Goal: Task Accomplishment & Management: Complete application form

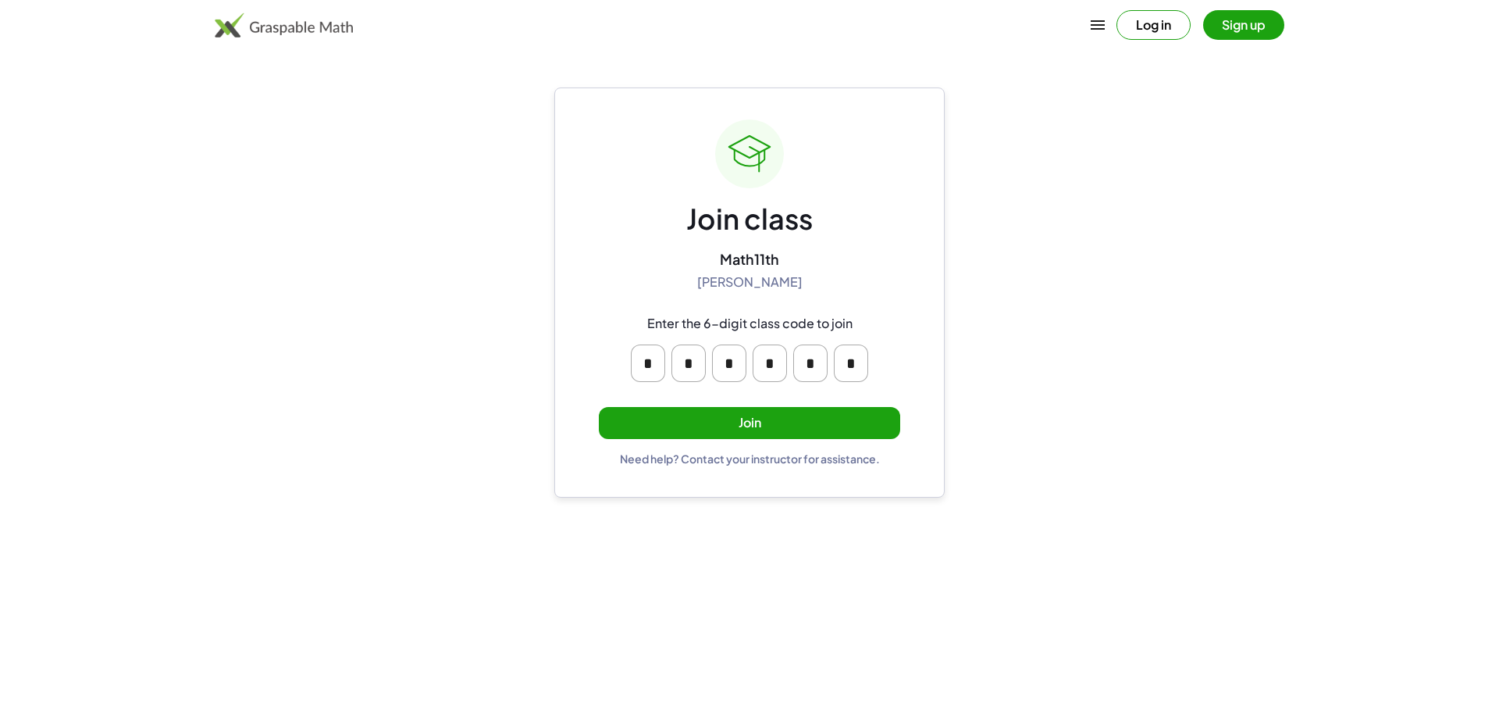
click at [809, 427] on button "Join" at bounding box center [749, 423] width 301 height 32
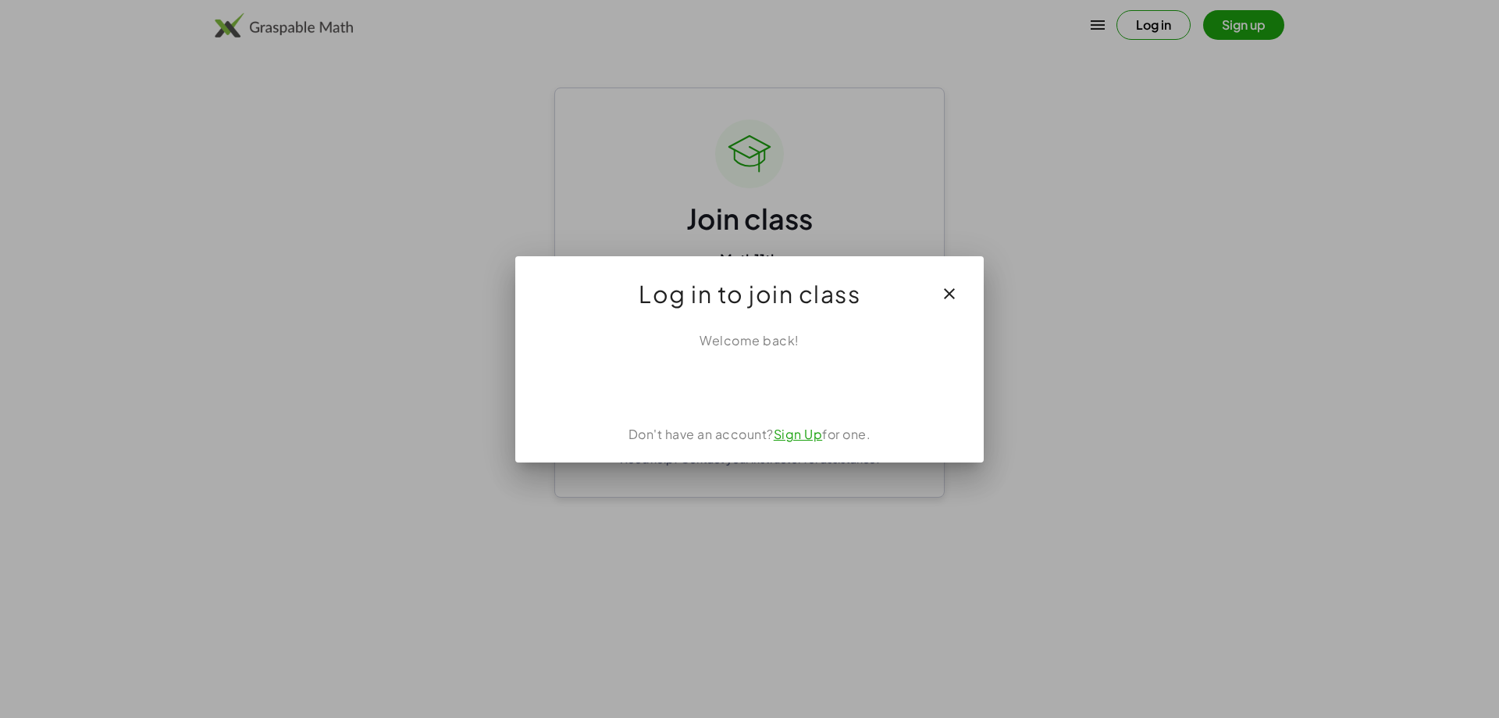
click at [781, 339] on div "Welcome back!" at bounding box center [749, 340] width 431 height 19
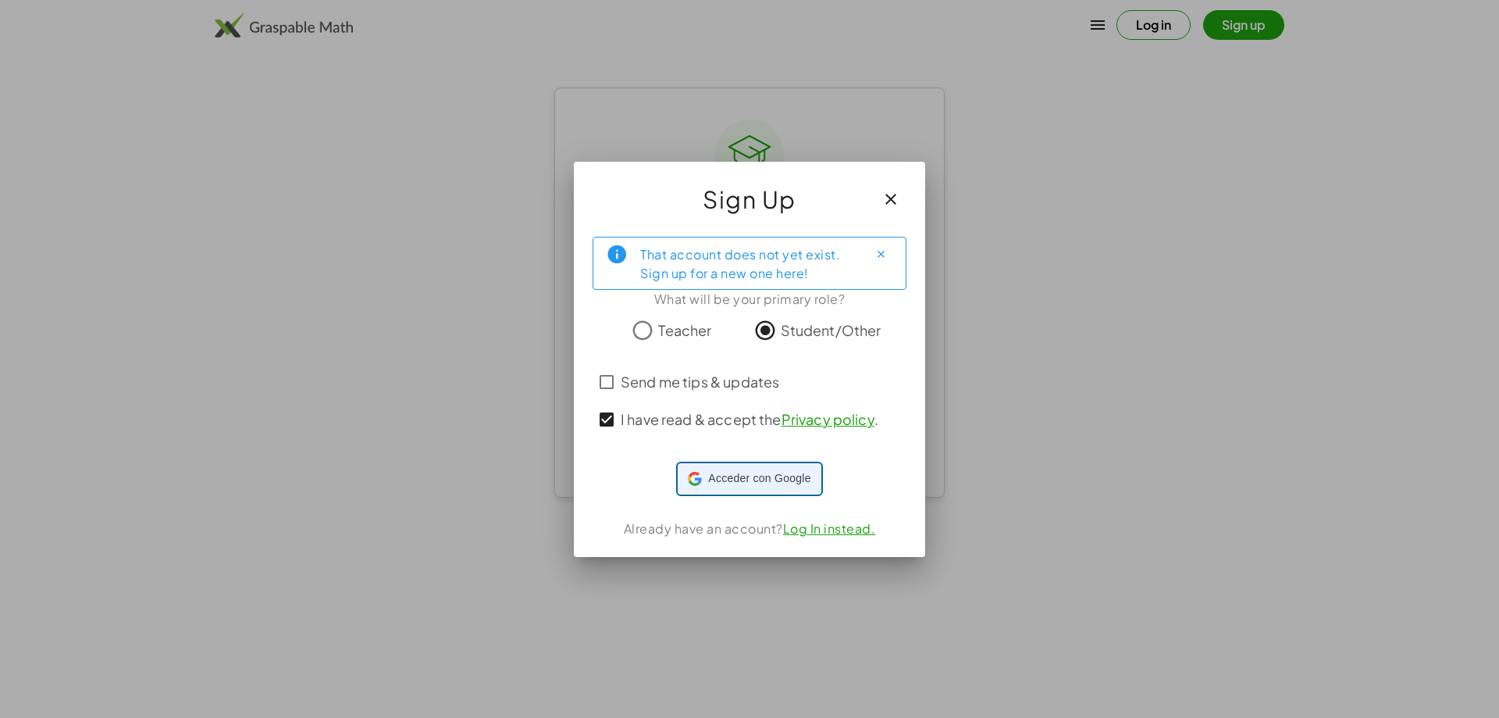
click at [755, 472] on span "Acceder con Google" at bounding box center [759, 478] width 102 height 16
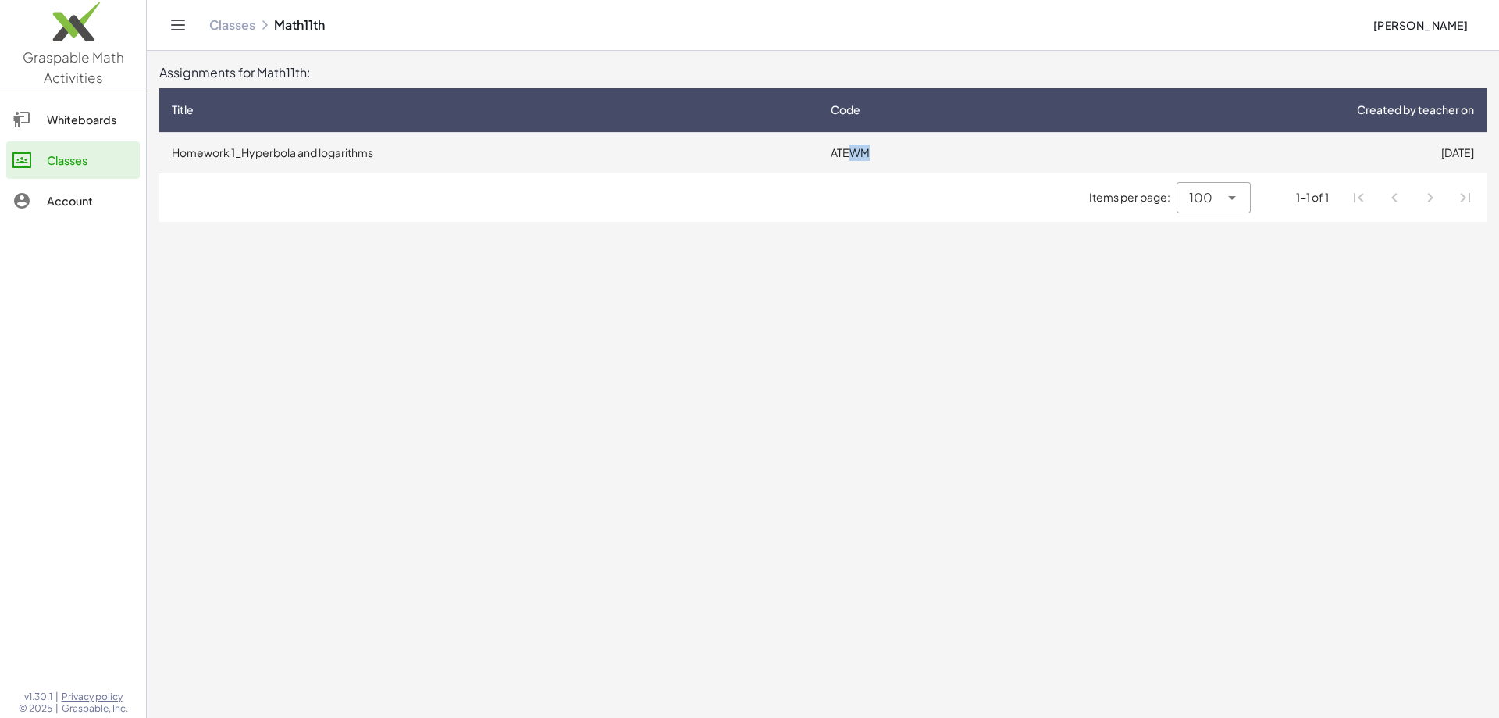
drag, startPoint x: 873, startPoint y: 155, endPoint x: 855, endPoint y: 156, distance: 18.0
click at [855, 156] on td "ATEWM" at bounding box center [921, 152] width 207 height 41
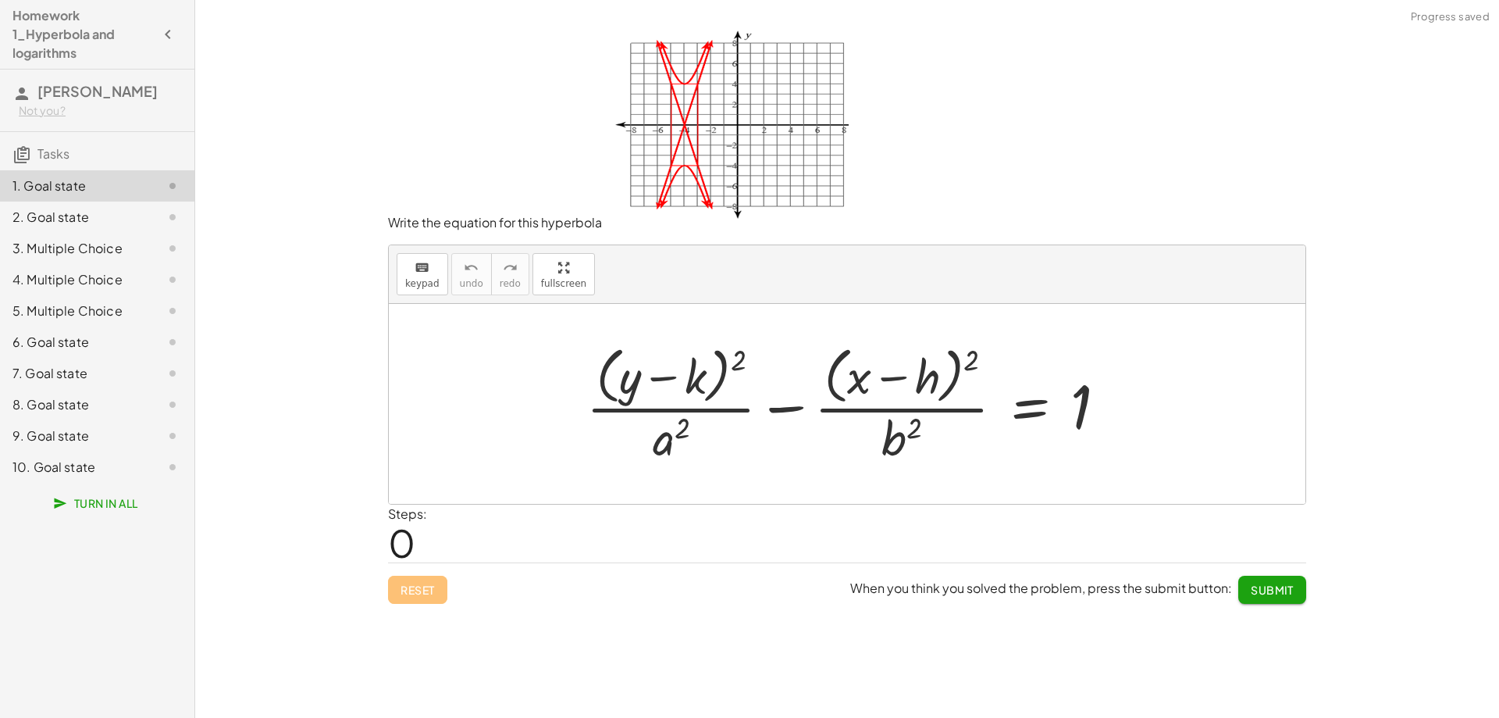
click at [141, 209] on div at bounding box center [160, 217] width 44 height 19
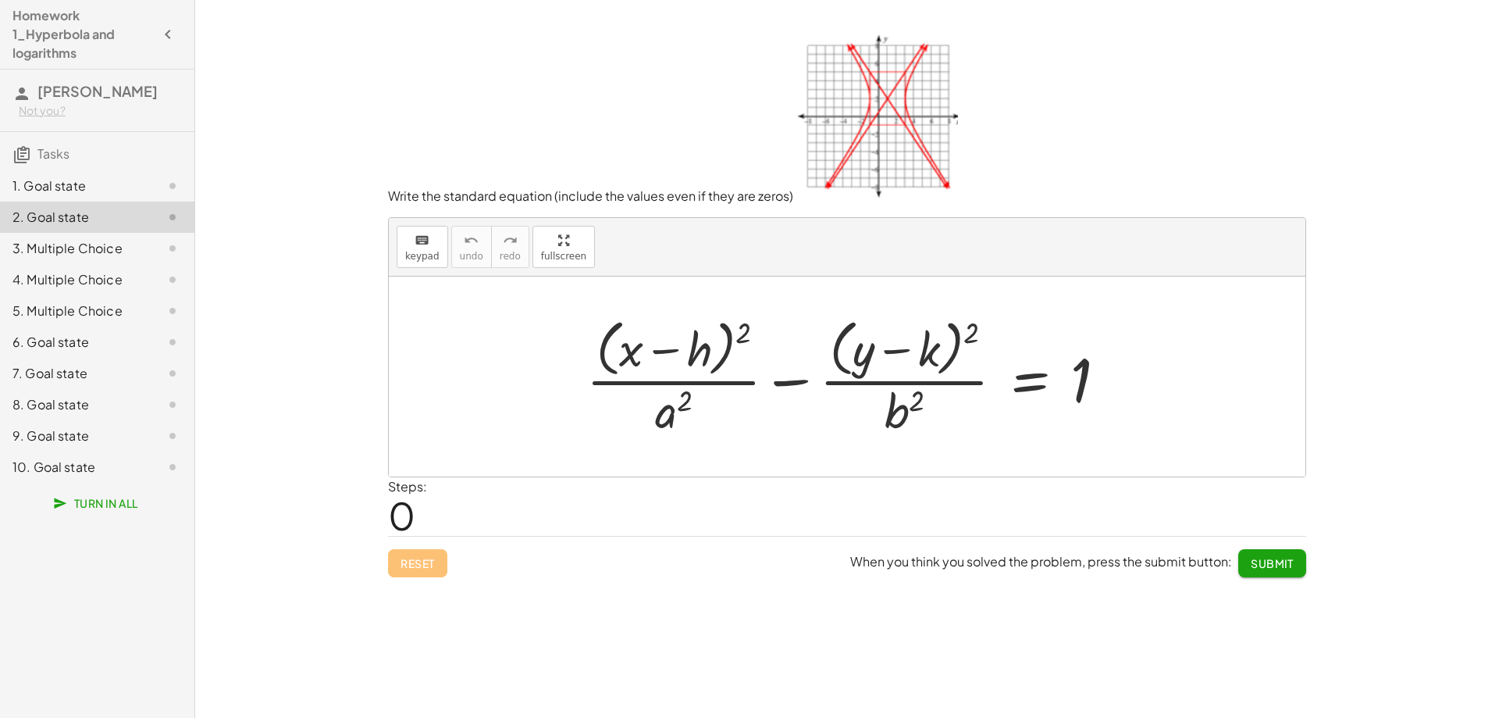
click at [84, 187] on div "1. Goal state" at bounding box center [75, 185] width 126 height 19
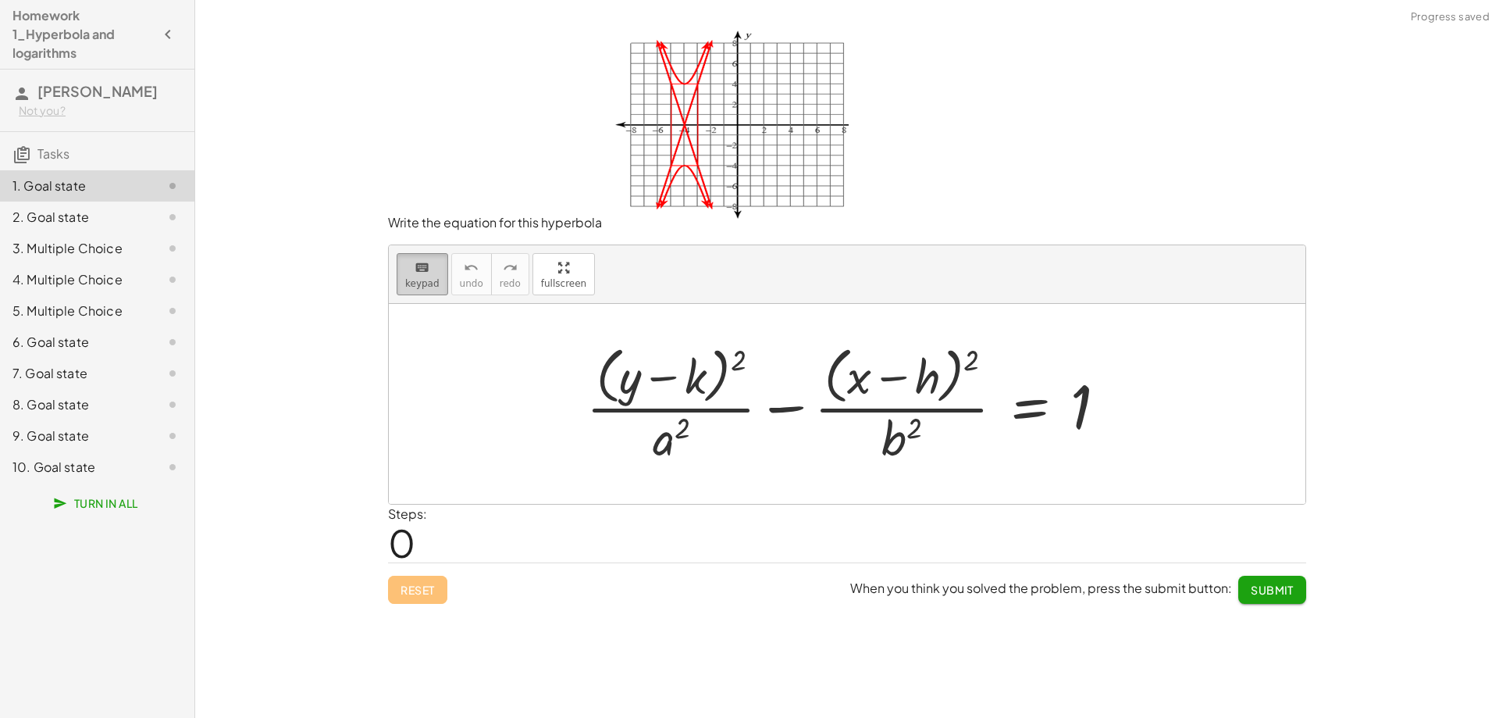
click at [420, 268] on icon "keyboard" at bounding box center [422, 267] width 15 height 19
click at [426, 278] on span "keypad" at bounding box center [422, 283] width 34 height 11
click at [704, 397] on div at bounding box center [853, 403] width 549 height 127
drag, startPoint x: 675, startPoint y: 387, endPoint x: 641, endPoint y: 369, distance: 38.5
click at [672, 384] on div at bounding box center [853, 403] width 549 height 127
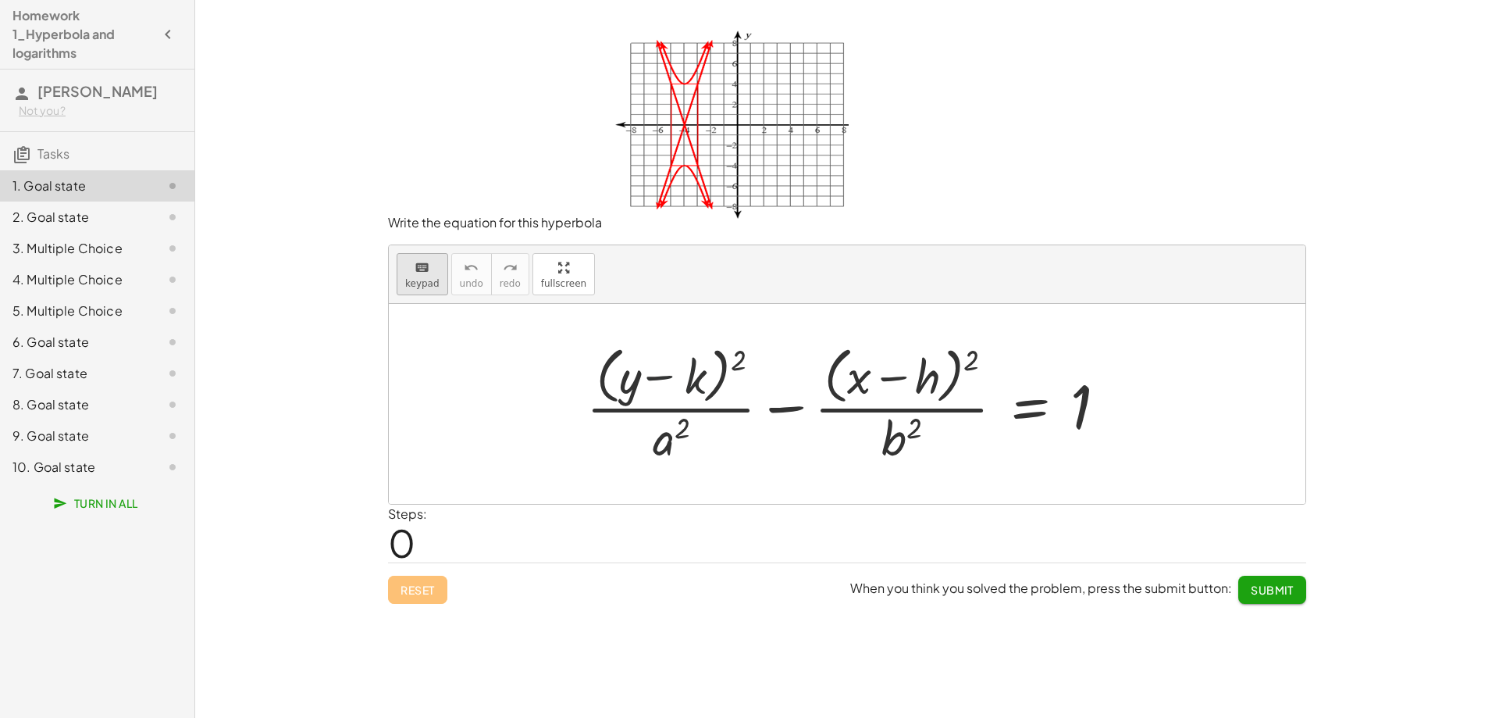
click at [399, 277] on button "keyboard keypad" at bounding box center [423, 274] width 52 height 42
click at [417, 272] on icon "keyboard" at bounding box center [422, 267] width 15 height 19
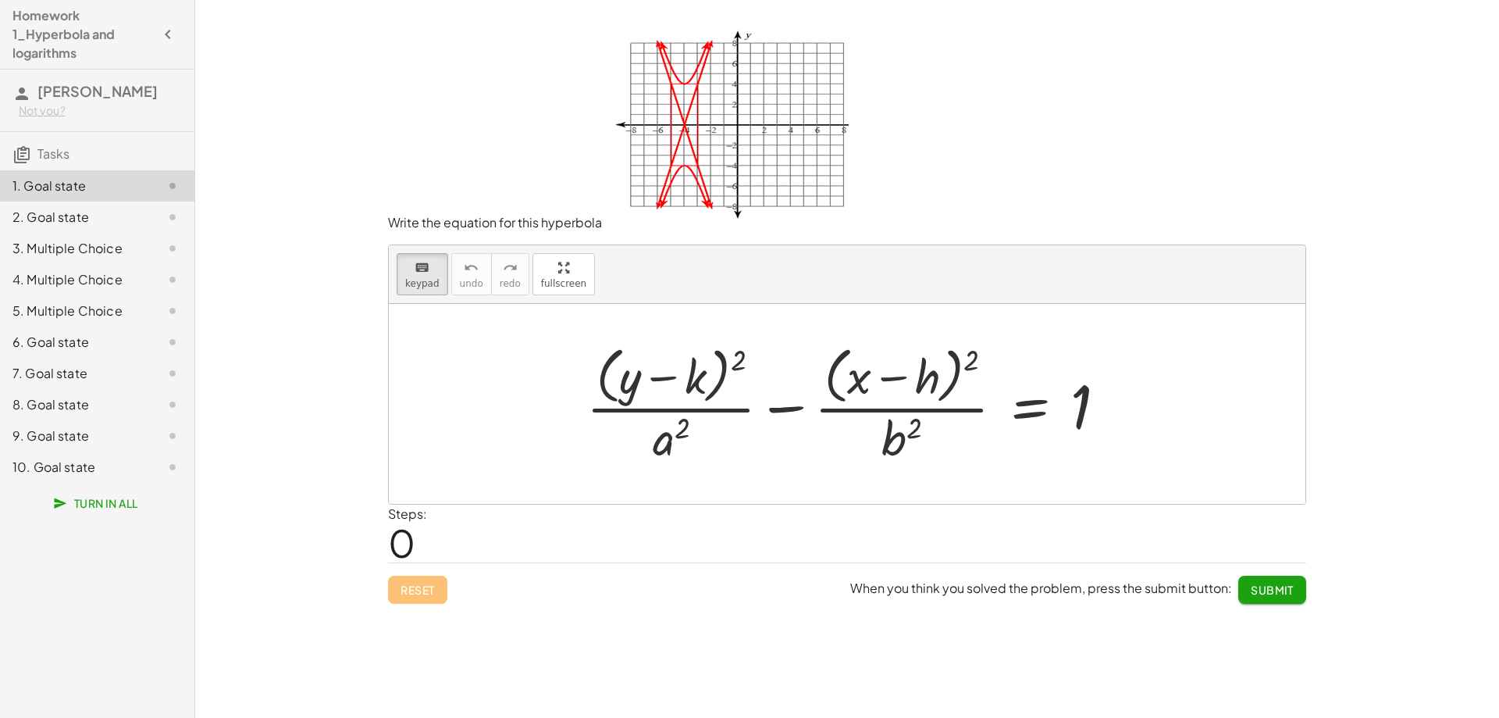
click at [686, 159] on img at bounding box center [725, 128] width 247 height 198
click at [691, 132] on img at bounding box center [725, 128] width 247 height 198
click at [792, 395] on div at bounding box center [853, 403] width 549 height 127
drag, startPoint x: 792, startPoint y: 395, endPoint x: 802, endPoint y: 396, distance: 10.2
click at [796, 396] on div at bounding box center [853, 403] width 549 height 127
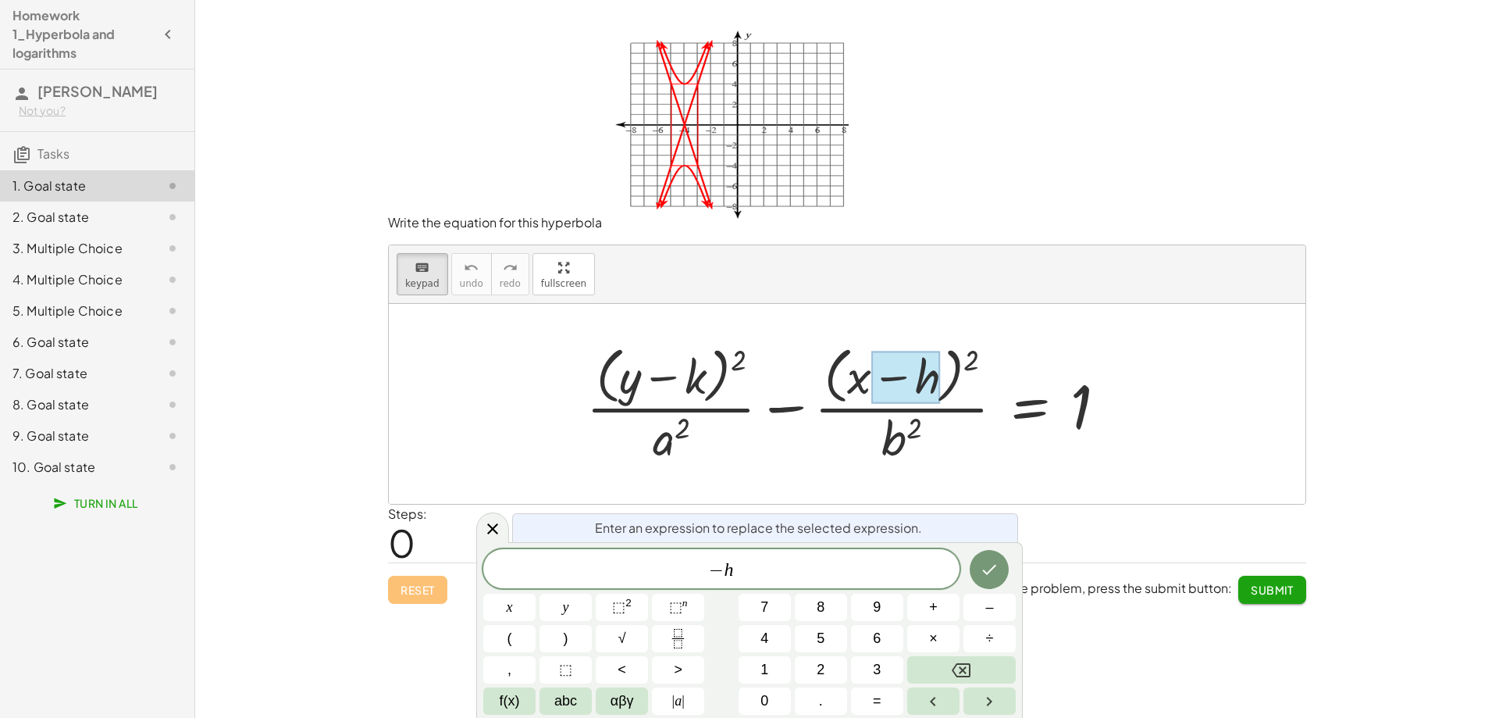
click at [878, 401] on div at bounding box center [905, 377] width 69 height 52
click at [682, 434] on div at bounding box center [853, 403] width 549 height 127
click at [672, 447] on div at bounding box center [853, 403] width 549 height 127
click at [661, 444] on div at bounding box center [853, 403] width 549 height 127
click at [703, 394] on div at bounding box center [853, 403] width 549 height 127
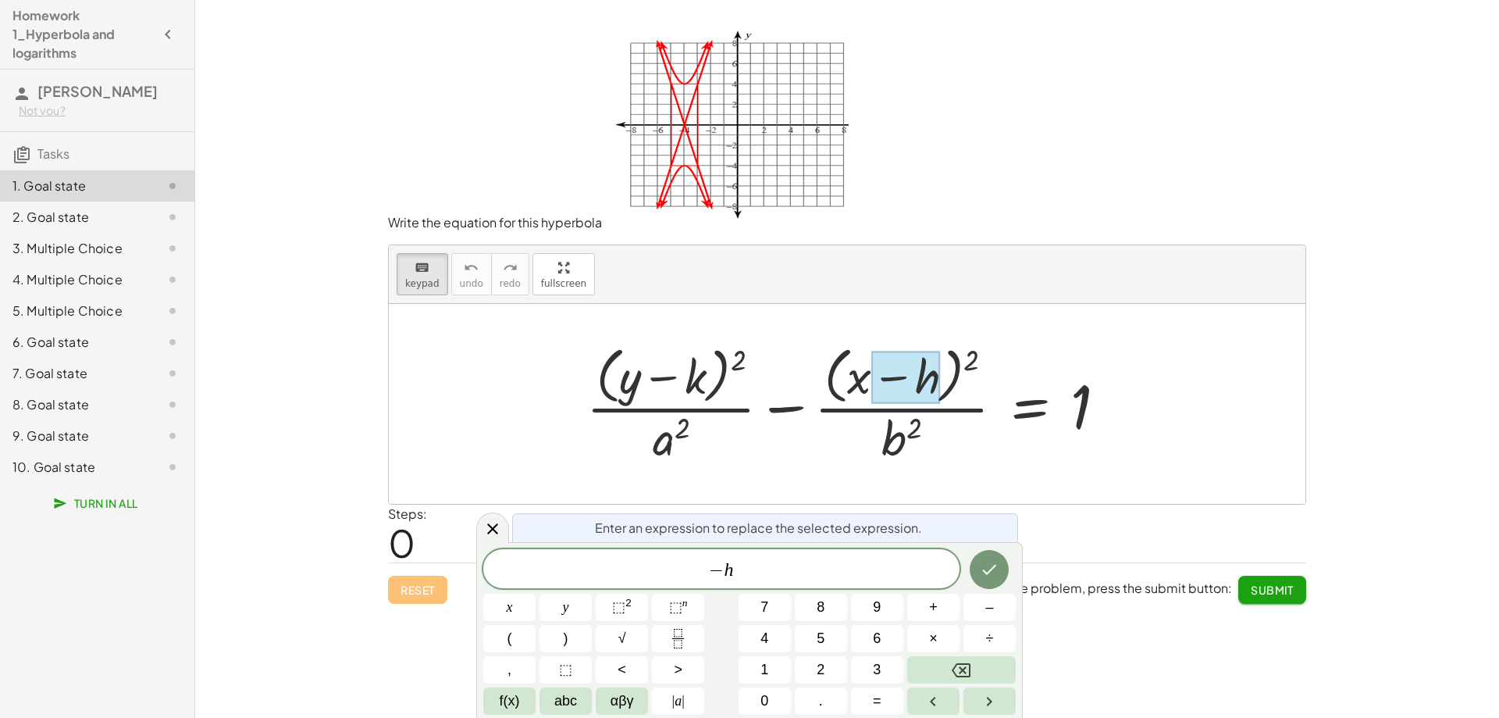
drag, startPoint x: 932, startPoint y: 383, endPoint x: 909, endPoint y: 382, distance: 23.4
click at [931, 383] on div at bounding box center [905, 377] width 69 height 52
drag, startPoint x: 909, startPoint y: 382, endPoint x: 875, endPoint y: 384, distance: 33.7
click at [895, 384] on div at bounding box center [905, 377] width 69 height 52
drag, startPoint x: 875, startPoint y: 384, endPoint x: 862, endPoint y: 394, distance: 16.2
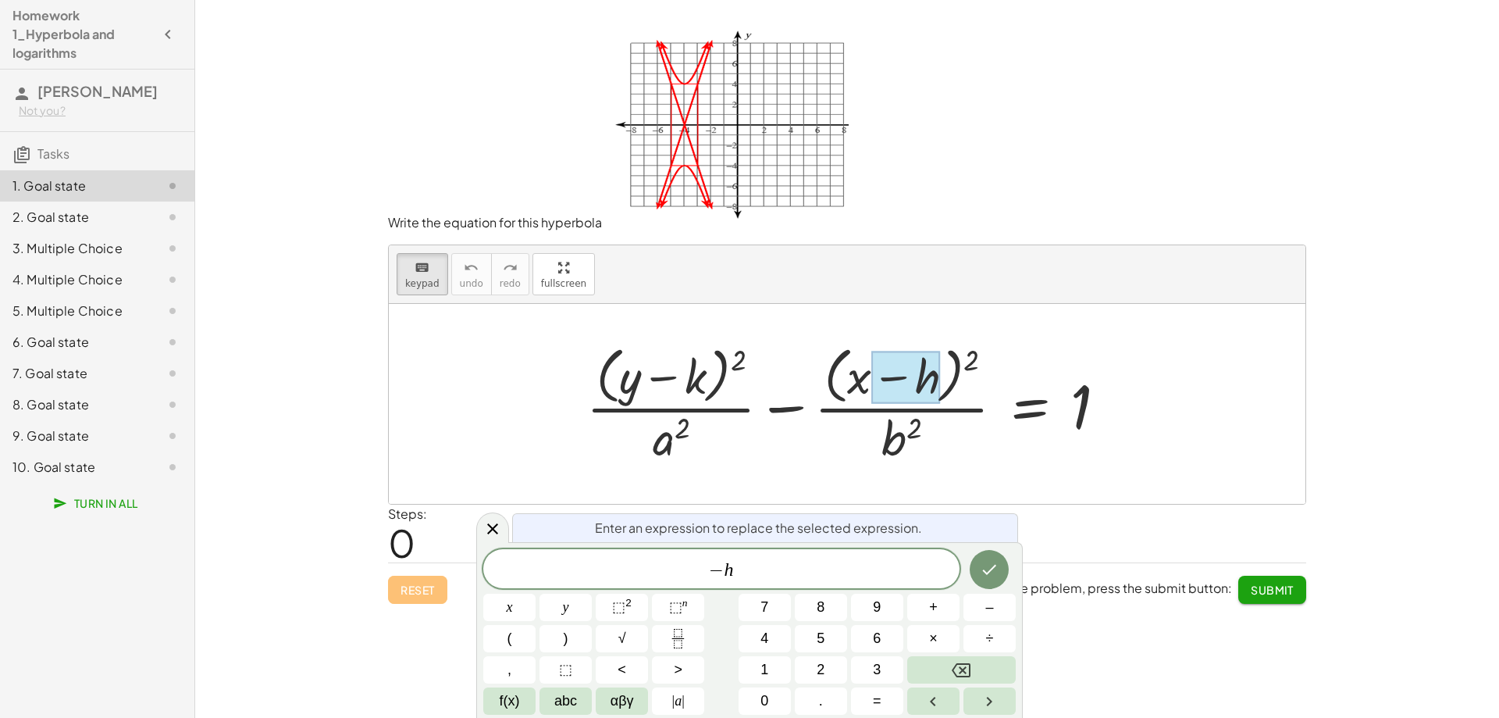
click at [1030, 404] on div "+ · ( + y − k ) 2 · a 2 − · ( + x − h ) 2 · b 2 = 1" at bounding box center [1030, 404] width 0 height 0
click at [935, 386] on div at bounding box center [905, 377] width 69 height 52
click at [722, 369] on div at bounding box center [853, 403] width 549 height 127
click at [718, 369] on div at bounding box center [853, 403] width 549 height 127
drag, startPoint x: 709, startPoint y: 380, endPoint x: 850, endPoint y: 477, distance: 171.3
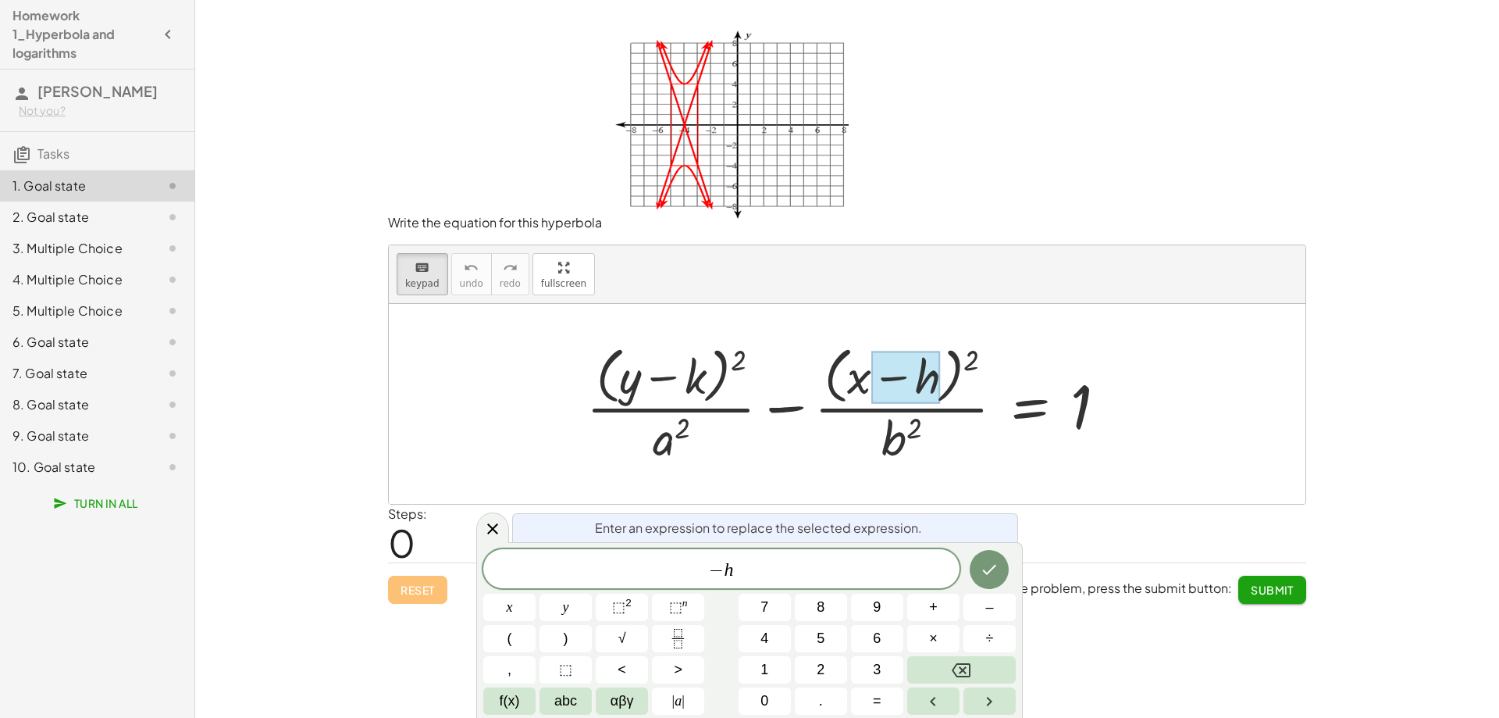
click at [717, 386] on div at bounding box center [853, 403] width 549 height 127
click at [990, 574] on icon "Done" at bounding box center [989, 569] width 19 height 19
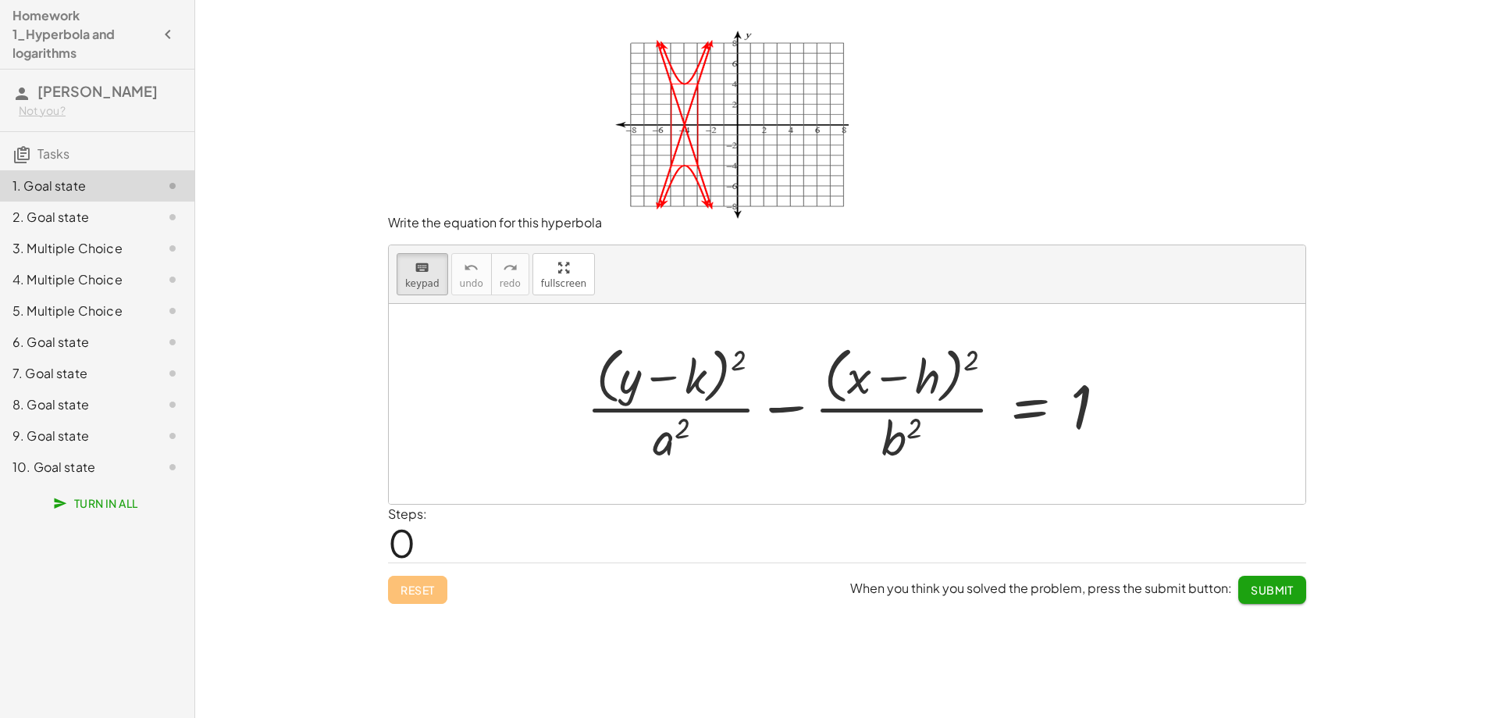
click at [709, 372] on div at bounding box center [853, 403] width 549 height 127
click at [698, 383] on div at bounding box center [674, 377] width 66 height 52
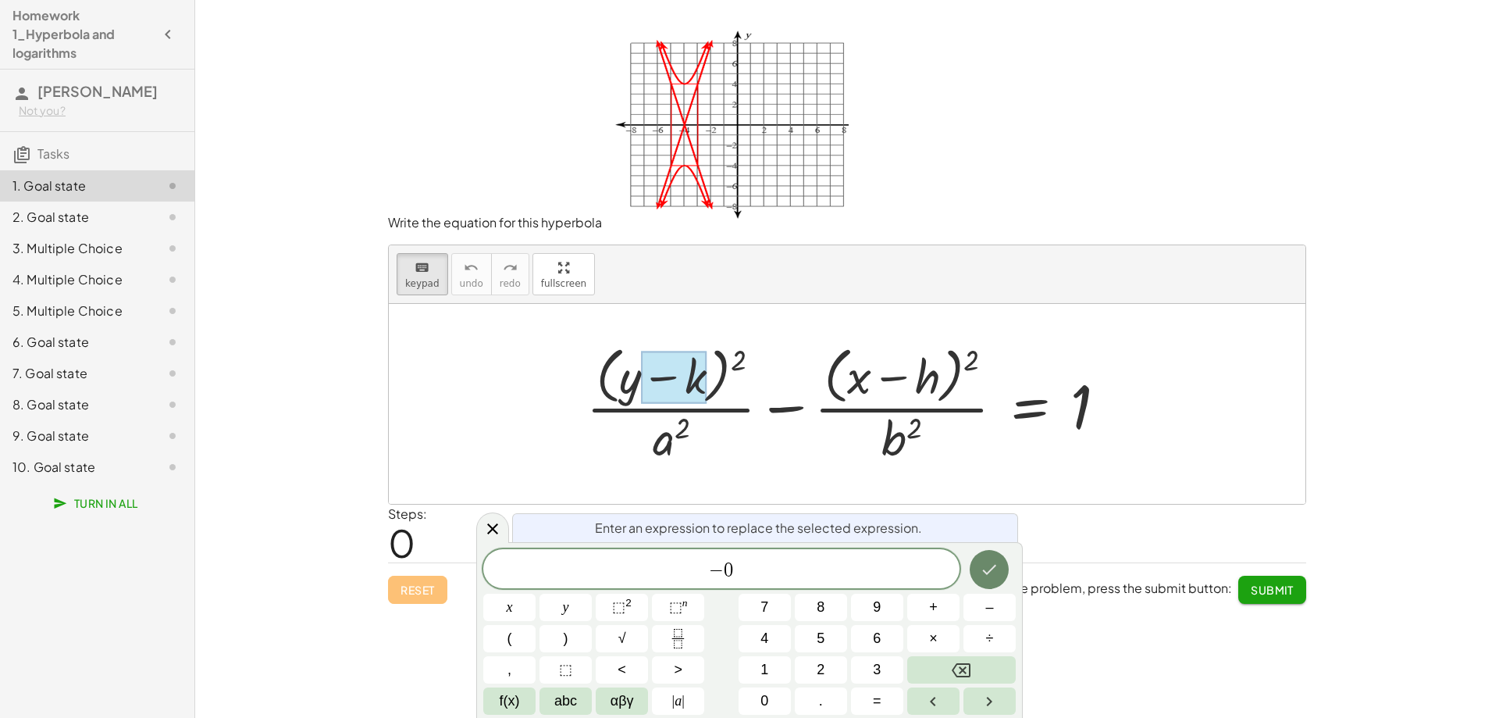
click at [982, 577] on icon "Done" at bounding box center [989, 569] width 19 height 19
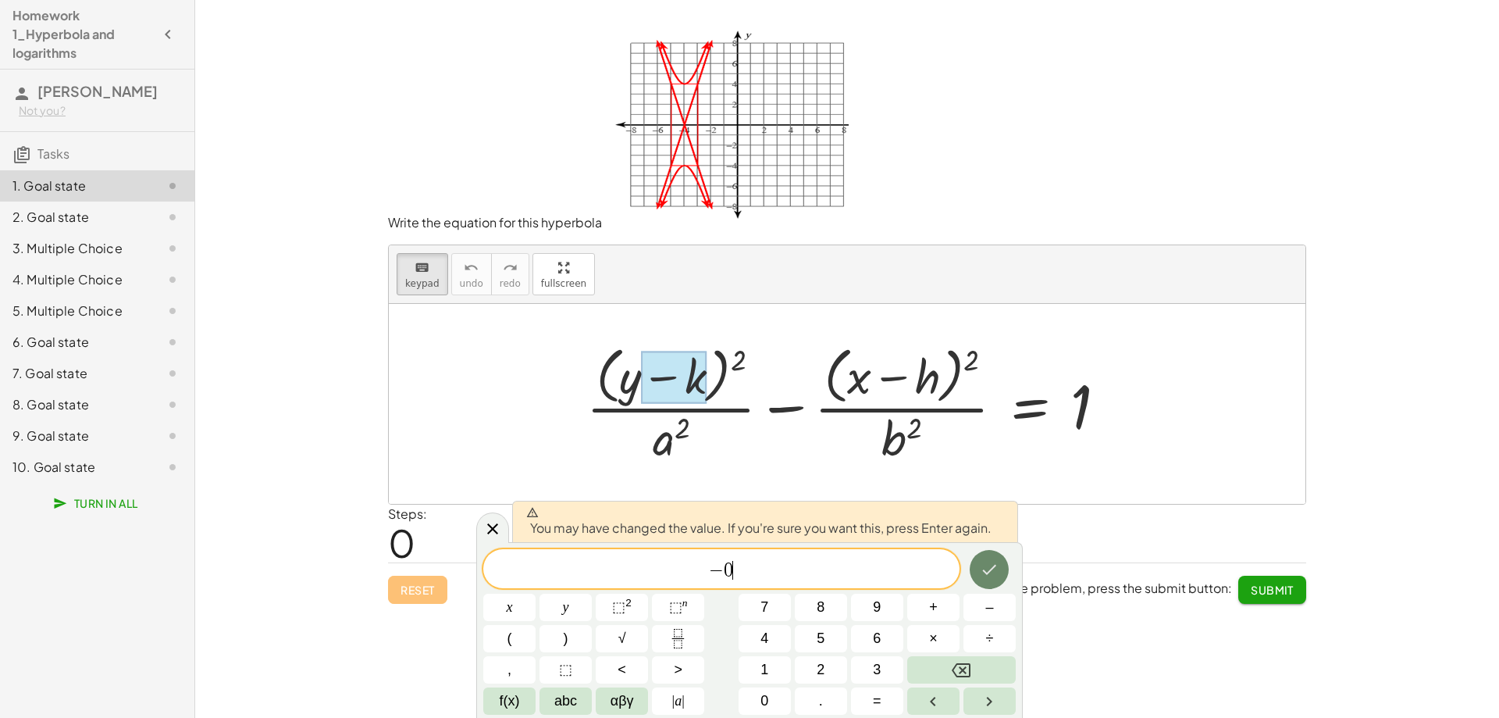
click at [985, 568] on icon "Done" at bounding box center [989, 569] width 19 height 19
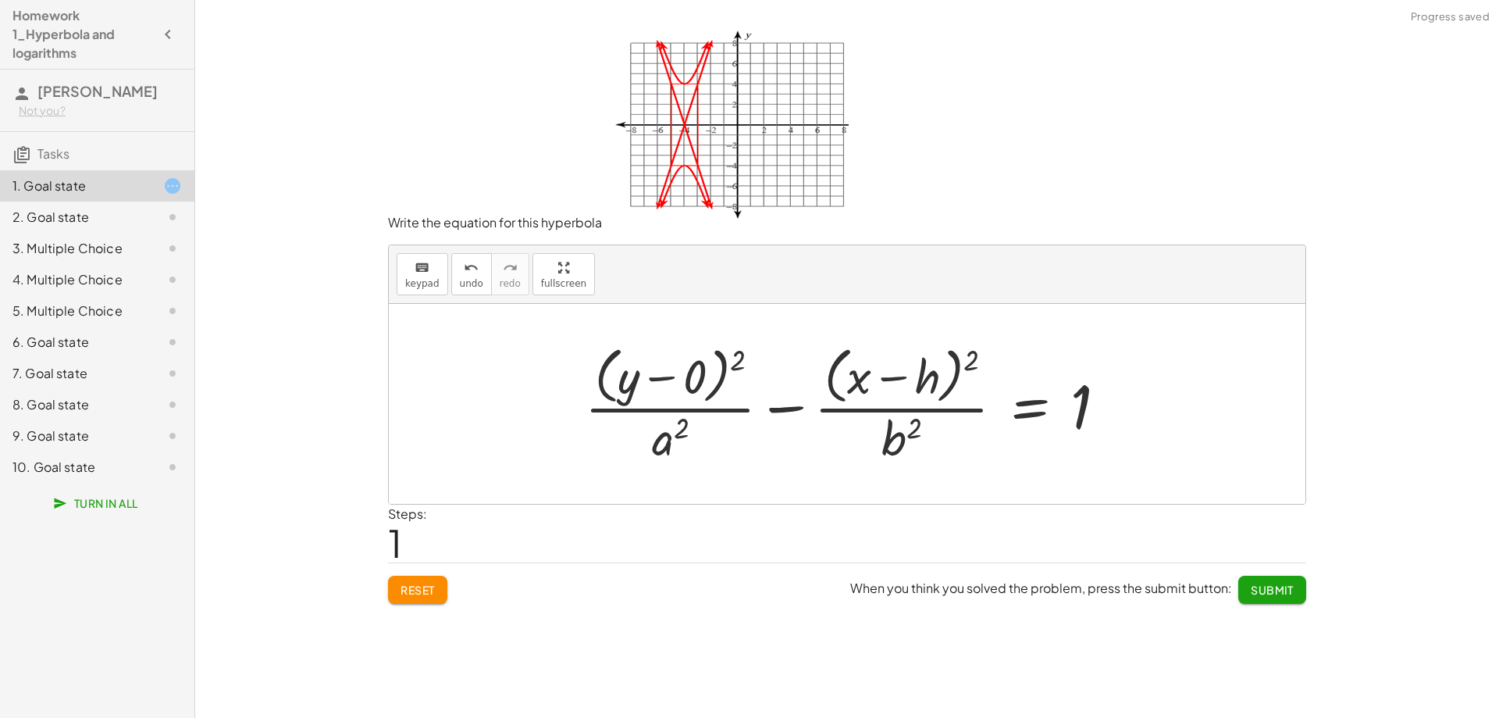
click at [668, 444] on div at bounding box center [852, 403] width 550 height 127
click at [679, 431] on div at bounding box center [852, 403] width 550 height 127
drag, startPoint x: 679, startPoint y: 431, endPoint x: 670, endPoint y: 440, distance: 12.7
click at [679, 434] on div at bounding box center [852, 403] width 550 height 127
click at [672, 445] on div at bounding box center [852, 403] width 550 height 127
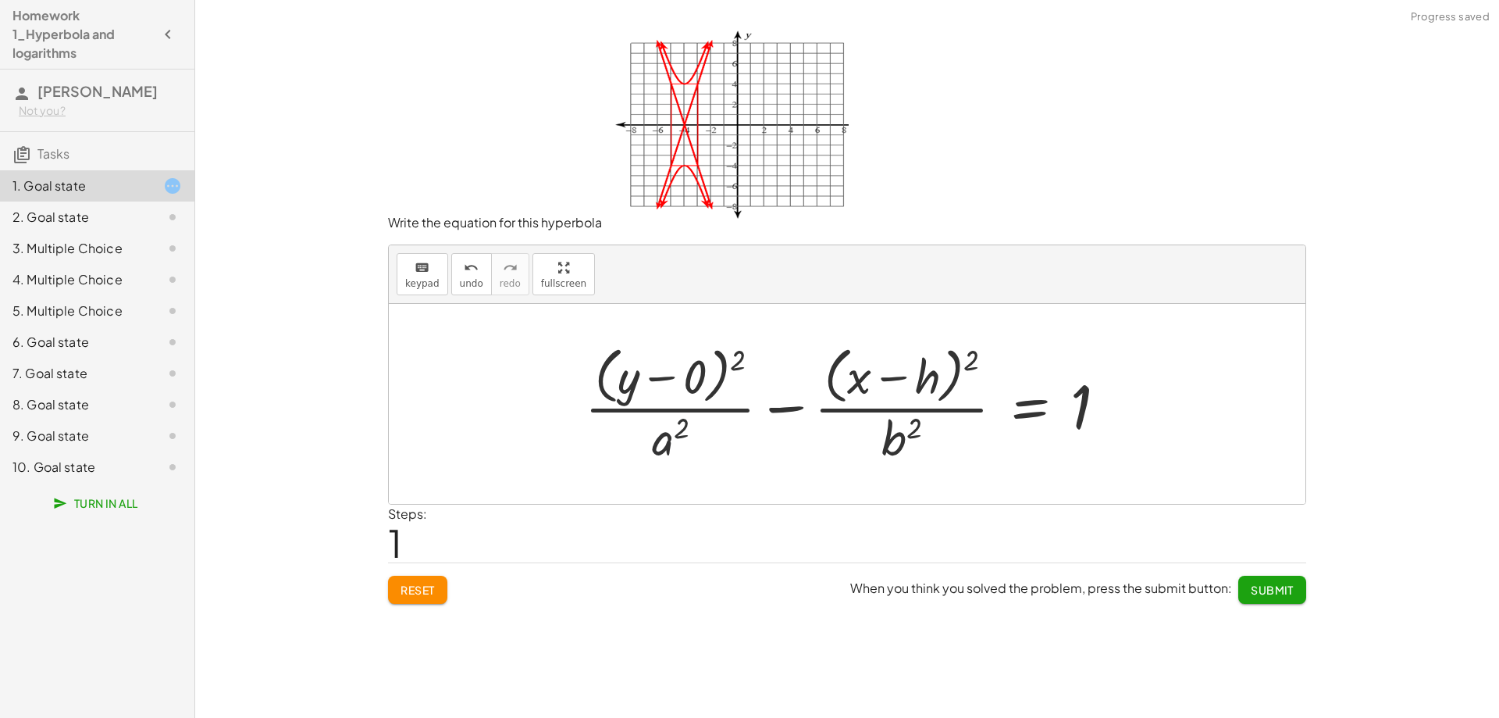
click at [690, 443] on div at bounding box center [852, 403] width 550 height 127
click at [693, 423] on div at bounding box center [852, 403] width 550 height 127
drag, startPoint x: 402, startPoint y: 274, endPoint x: 410, endPoint y: 276, distance: 8.0
click at [404, 274] on button "keyboard keypad" at bounding box center [423, 274] width 52 height 42
click at [675, 443] on div at bounding box center [670, 437] width 37 height 55
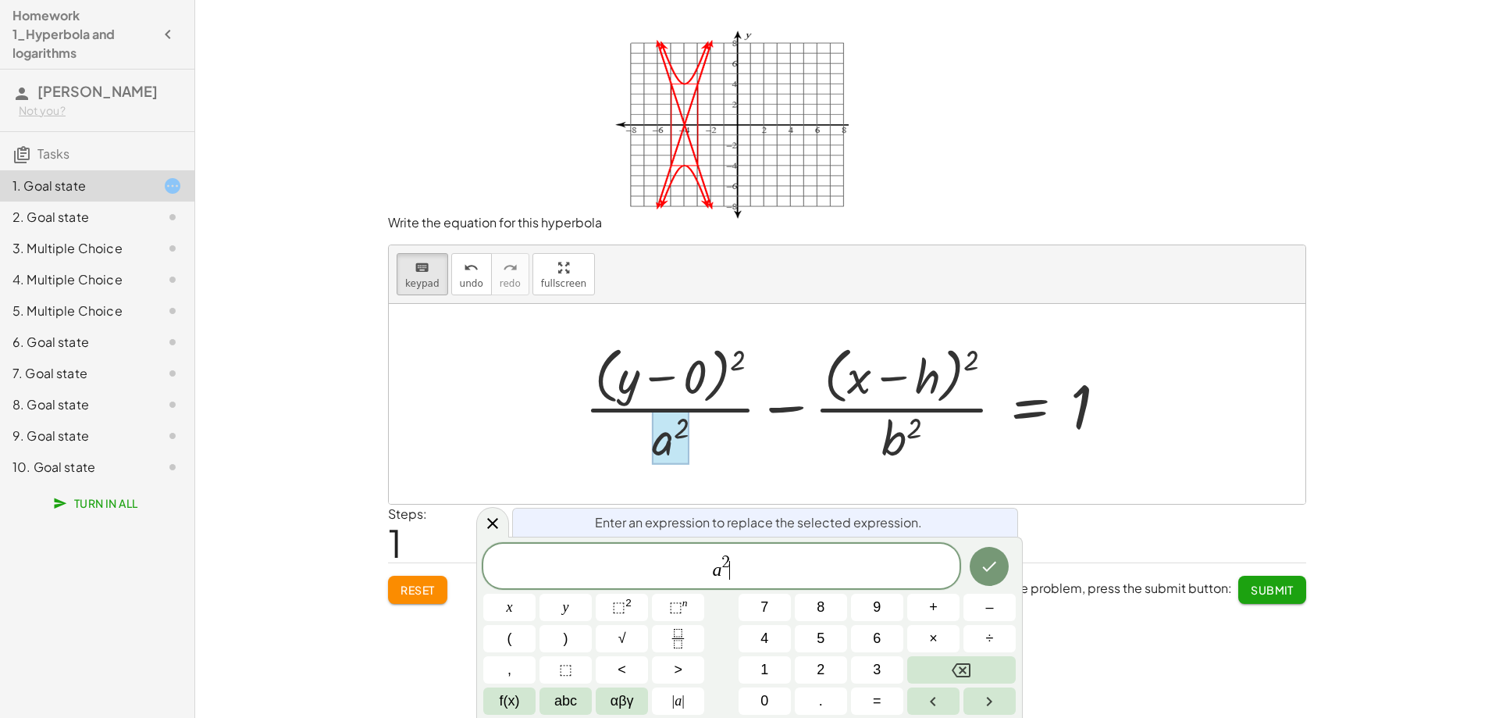
click at [733, 567] on span "a 2 ​" at bounding box center [721, 567] width 476 height 28
click at [999, 571] on icon "Done" at bounding box center [989, 569] width 19 height 19
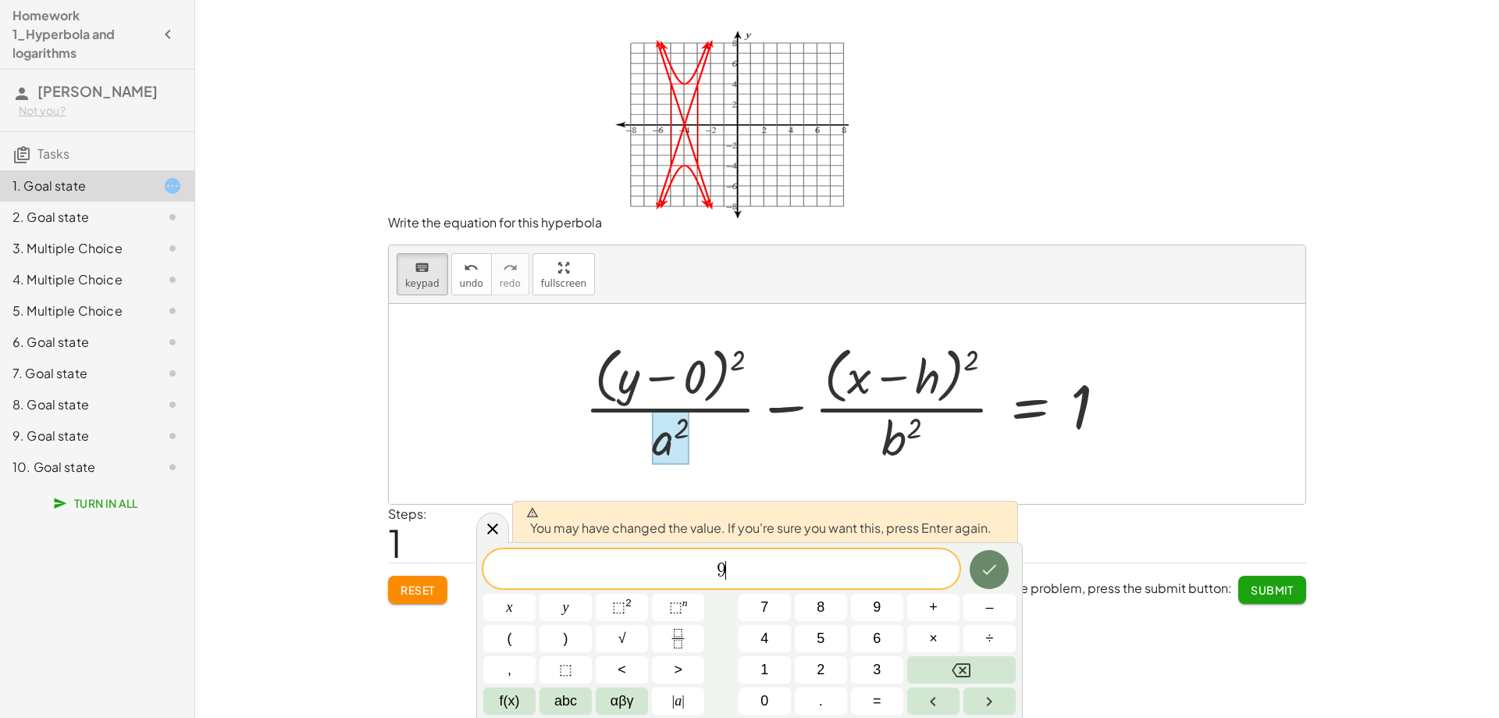
click at [998, 571] on icon "Done" at bounding box center [989, 569] width 19 height 19
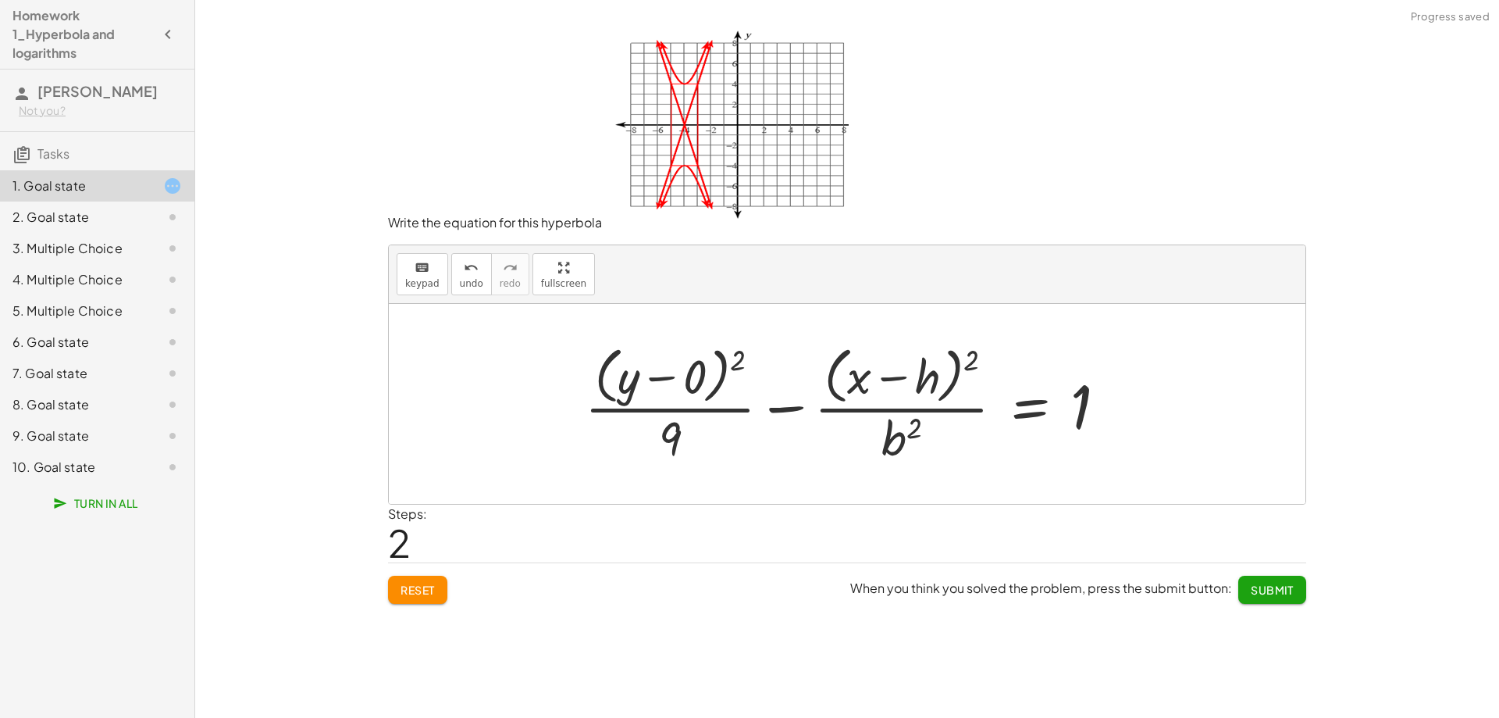
click at [945, 388] on div at bounding box center [852, 403] width 550 height 127
click at [935, 387] on div at bounding box center [852, 403] width 550 height 127
click at [425, 283] on span "keypad" at bounding box center [422, 283] width 34 height 11
click at [931, 375] on div at bounding box center [905, 377] width 69 height 52
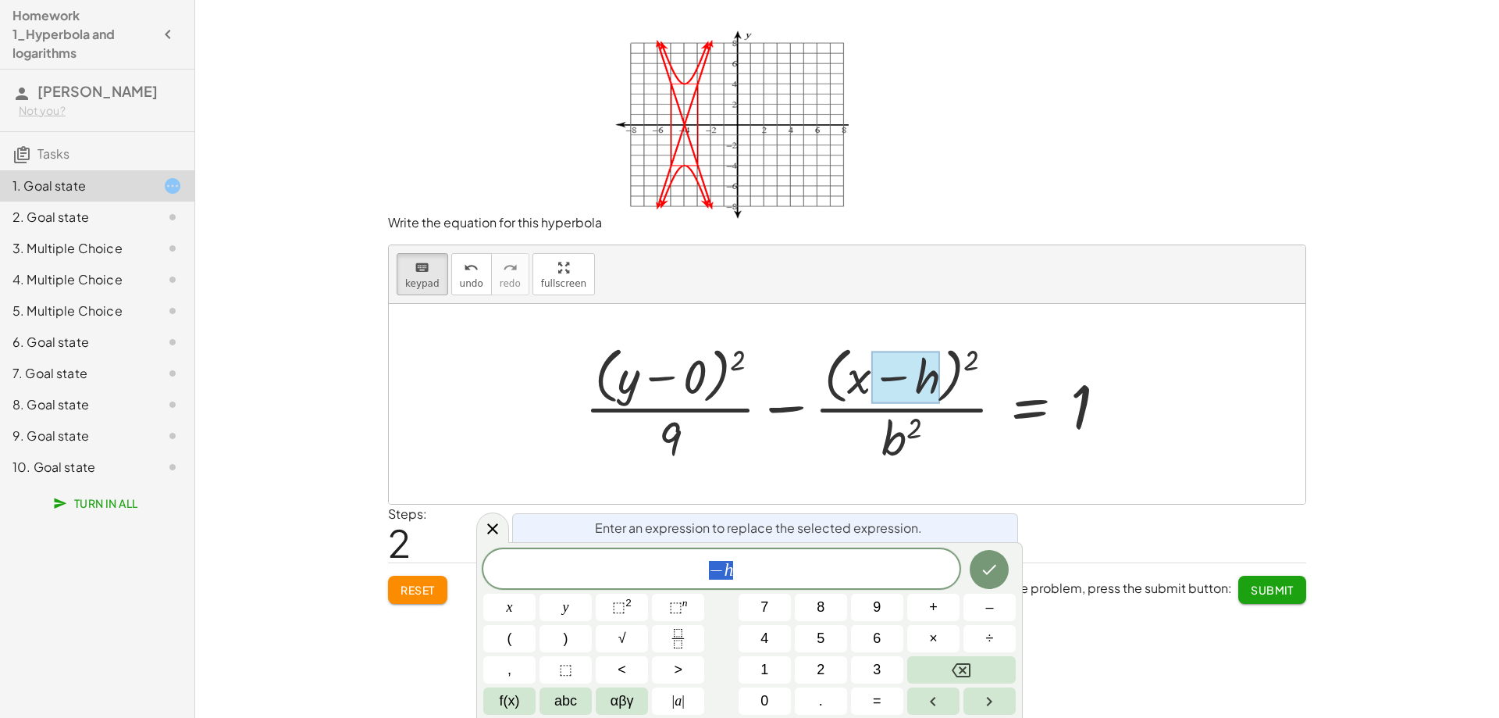
click at [892, 576] on span "− h" at bounding box center [721, 570] width 476 height 22
click at [897, 448] on div at bounding box center [852, 403] width 550 height 127
click at [997, 582] on button "Done" at bounding box center [989, 569] width 39 height 39
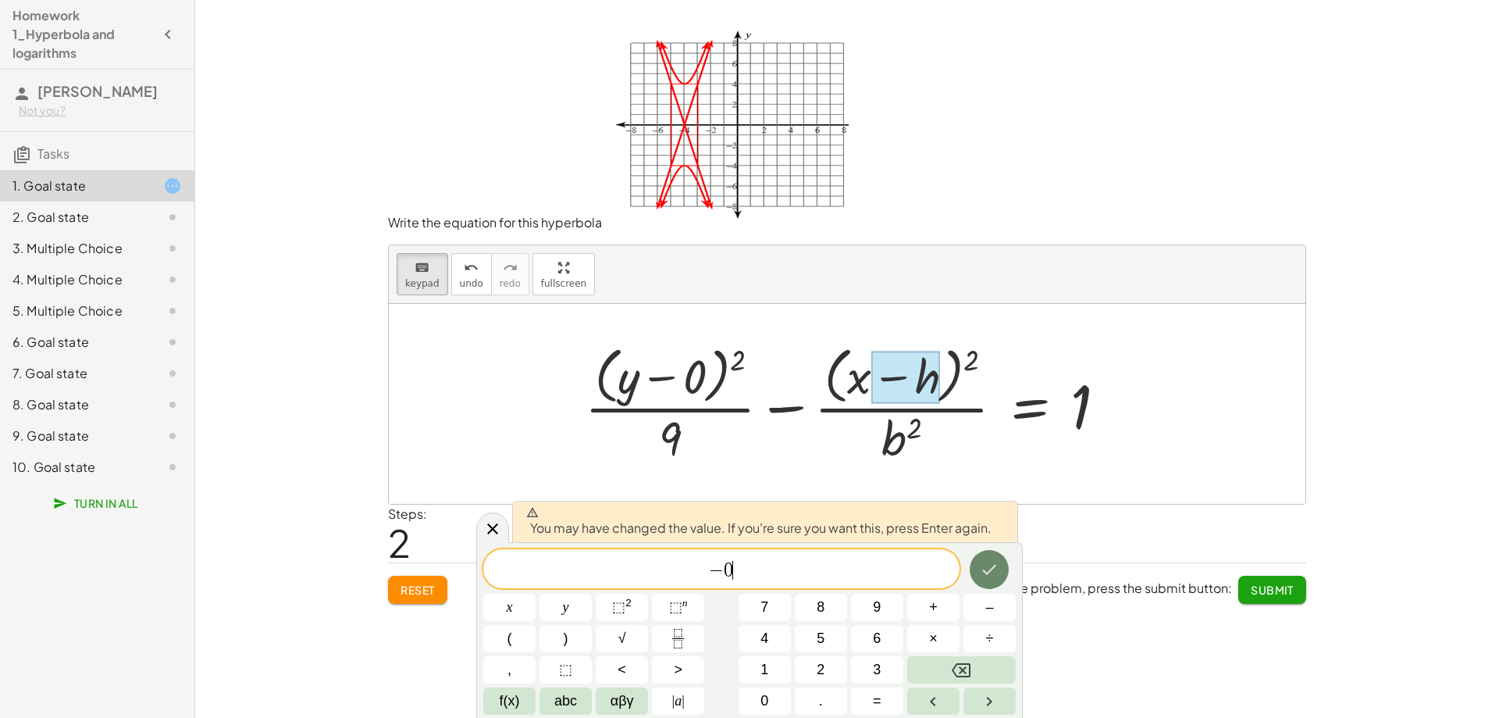
click at [998, 581] on button "Done" at bounding box center [989, 569] width 39 height 39
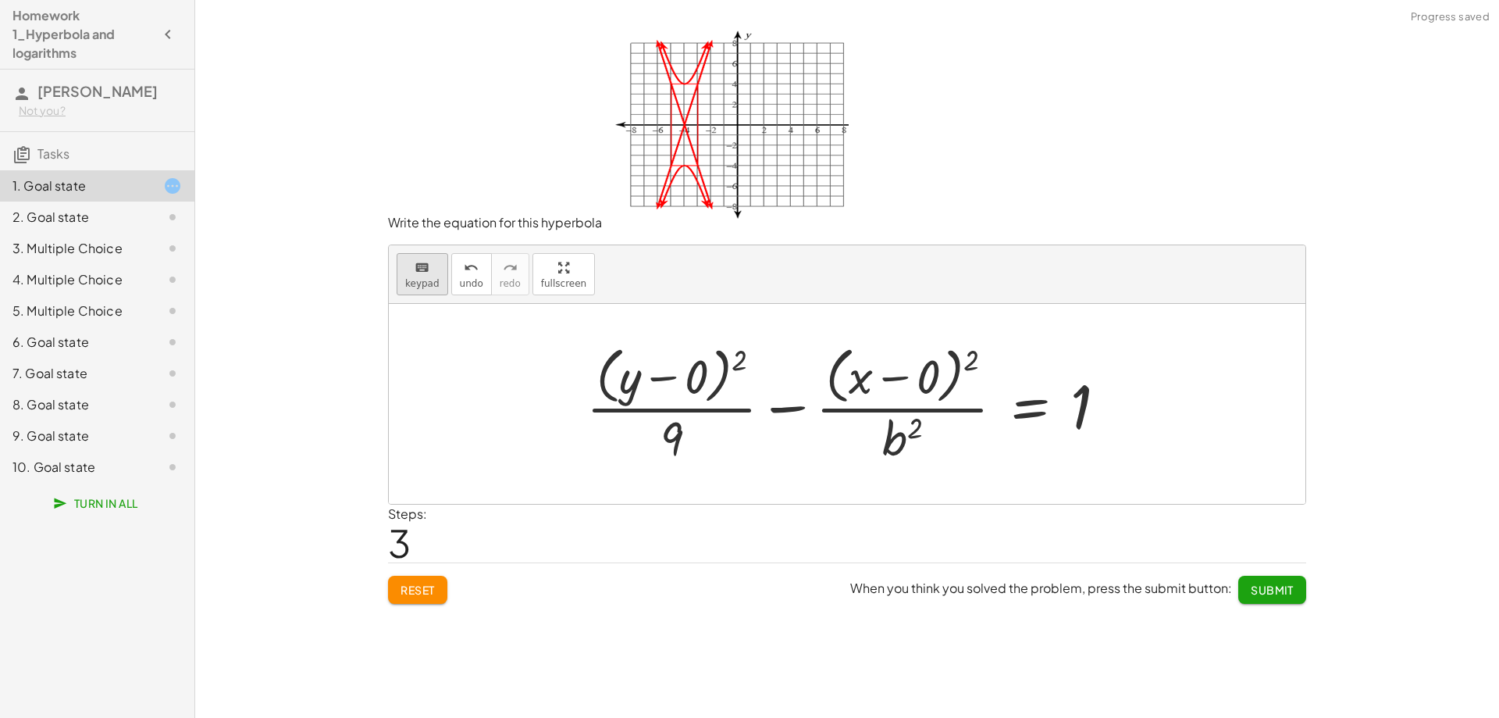
click at [415, 269] on icon "keyboard" at bounding box center [422, 267] width 15 height 19
click at [902, 445] on div at bounding box center [902, 437] width 40 height 55
drag, startPoint x: 918, startPoint y: 450, endPoint x: 903, endPoint y: 446, distance: 16.1
click at [903, 445] on div at bounding box center [902, 437] width 40 height 55
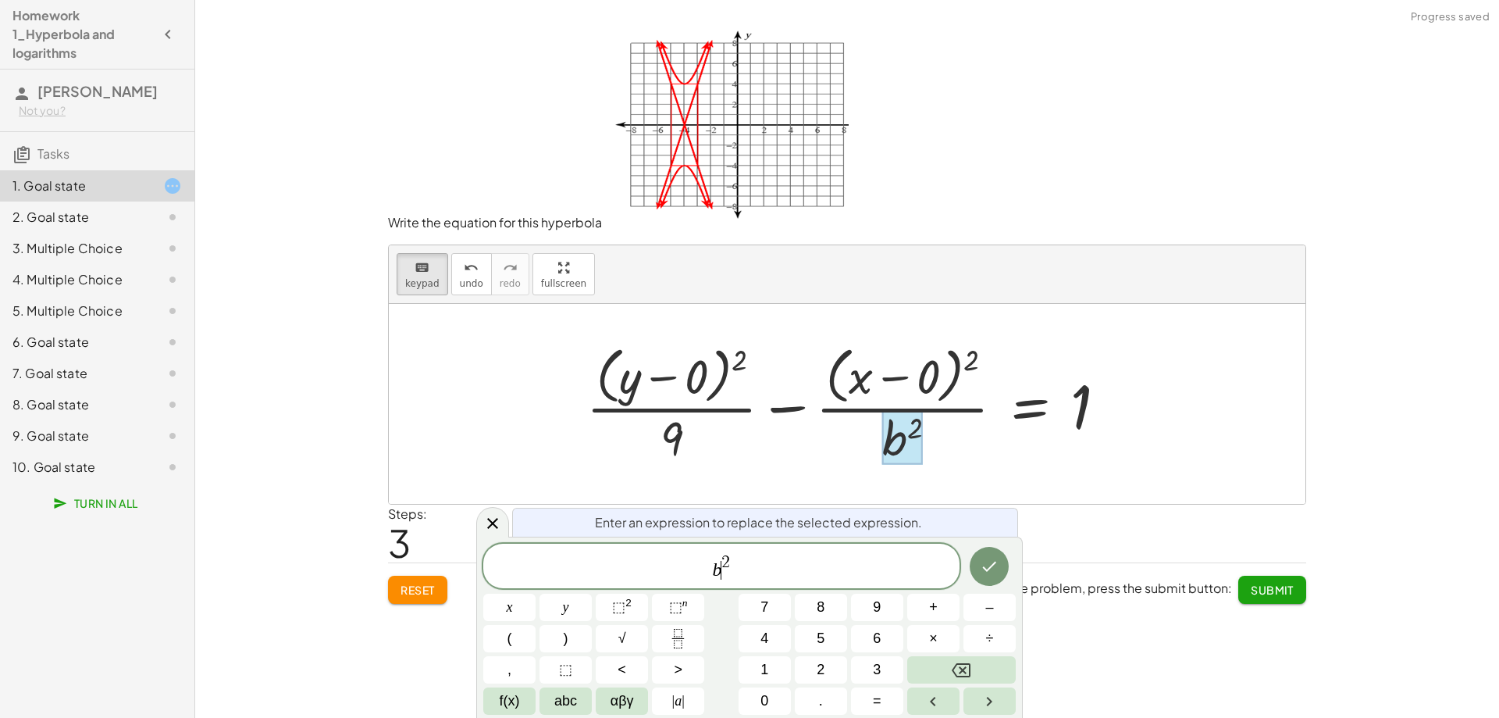
click at [721, 571] on span "b ​ 2" at bounding box center [721, 567] width 476 height 28
click at [752, 568] on span "2 ​" at bounding box center [721, 567] width 476 height 28
click at [992, 572] on icon "Done" at bounding box center [989, 569] width 19 height 19
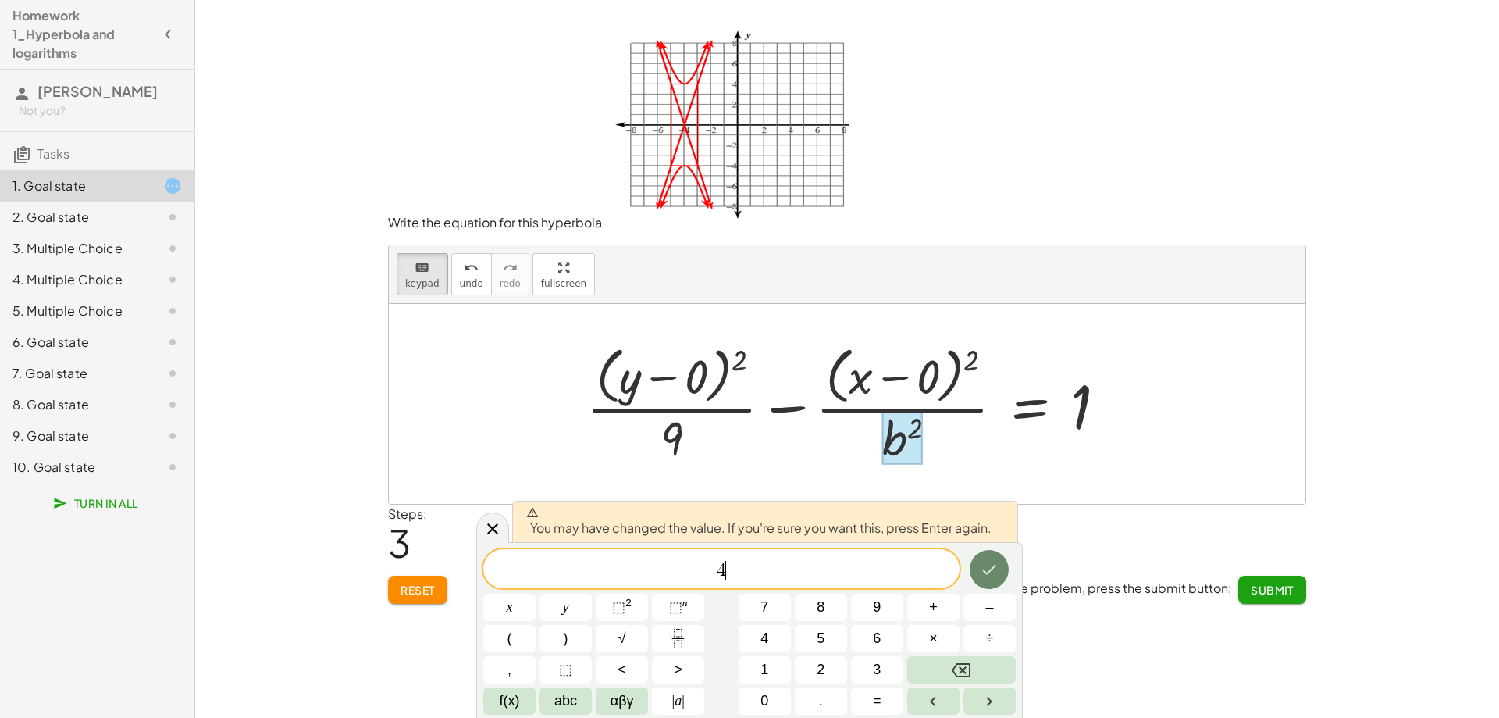
click at [992, 572] on icon "Done" at bounding box center [989, 569] width 19 height 19
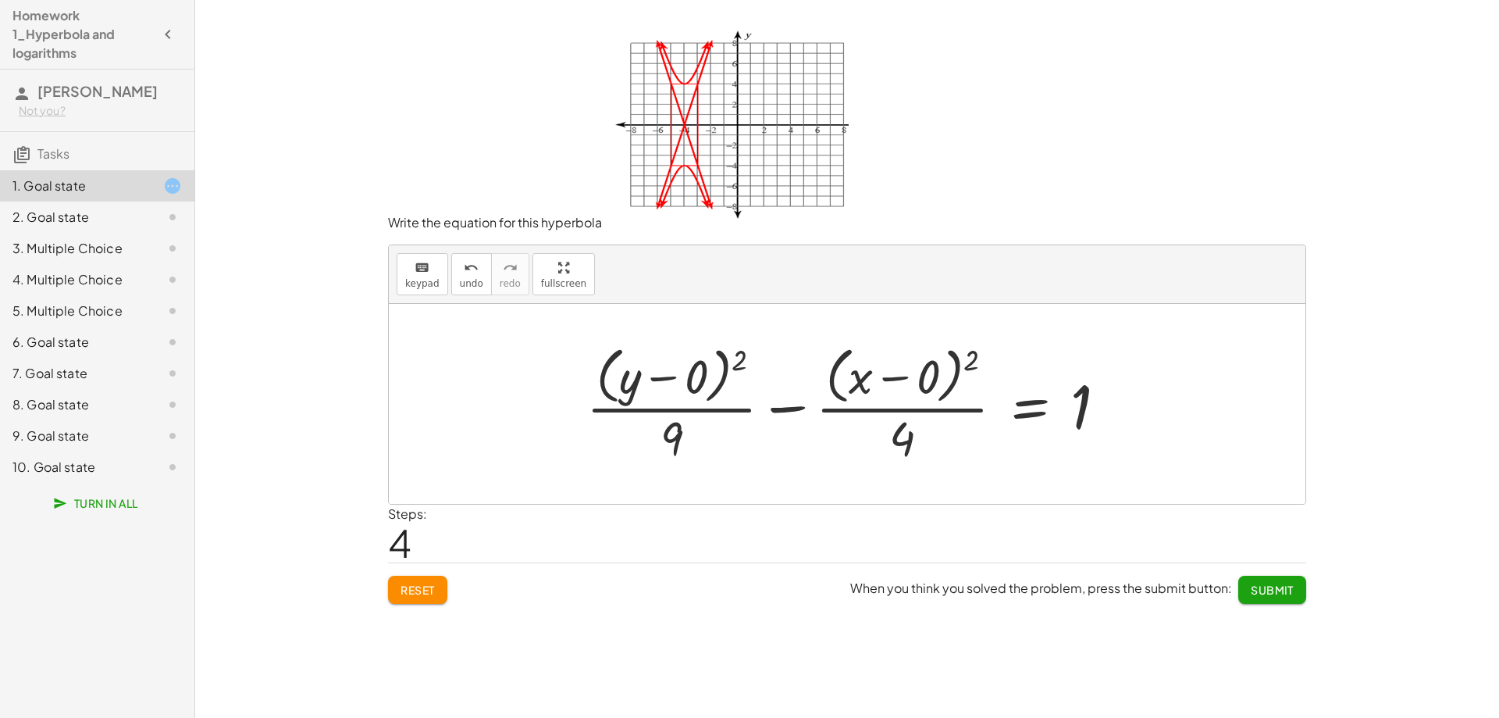
click at [1274, 593] on span "Submit" at bounding box center [1272, 589] width 43 height 14
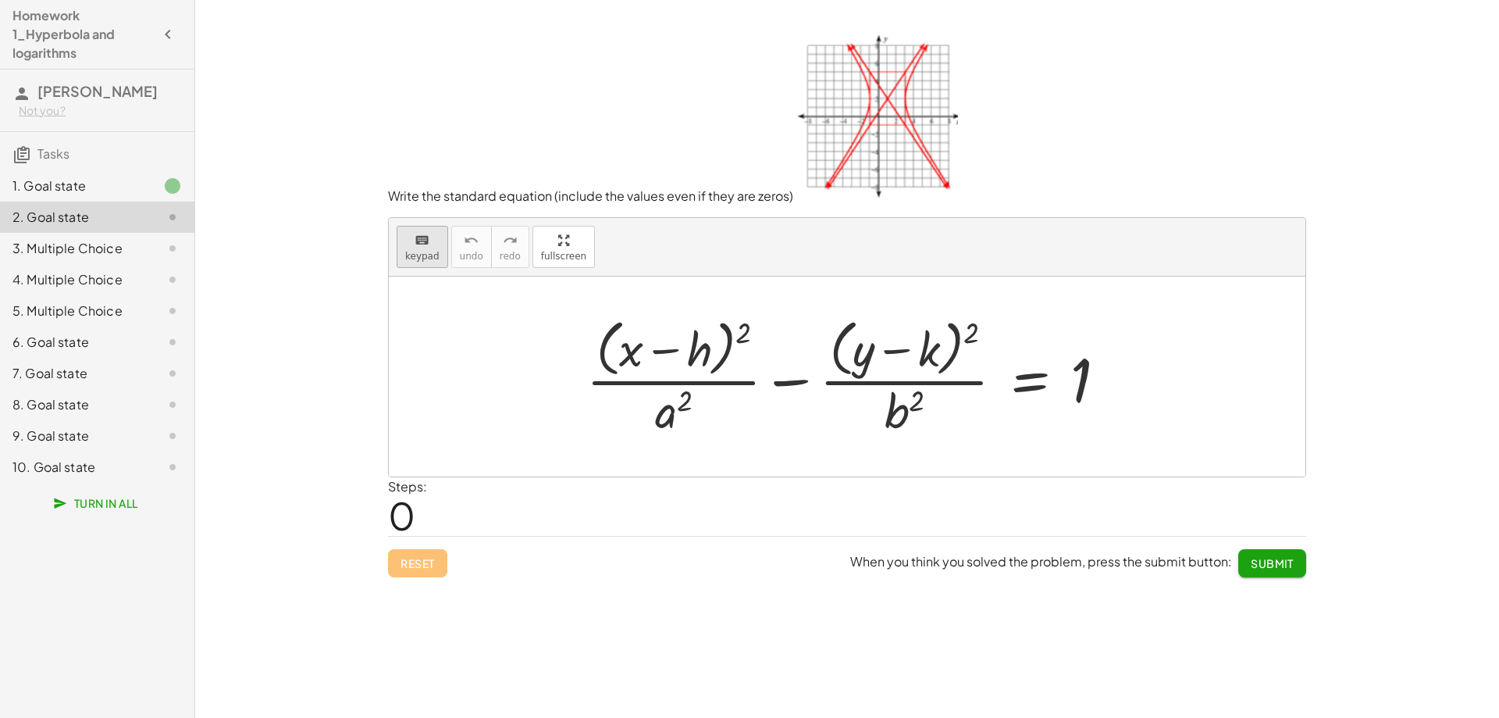
click at [413, 256] on span "keypad" at bounding box center [422, 256] width 34 height 11
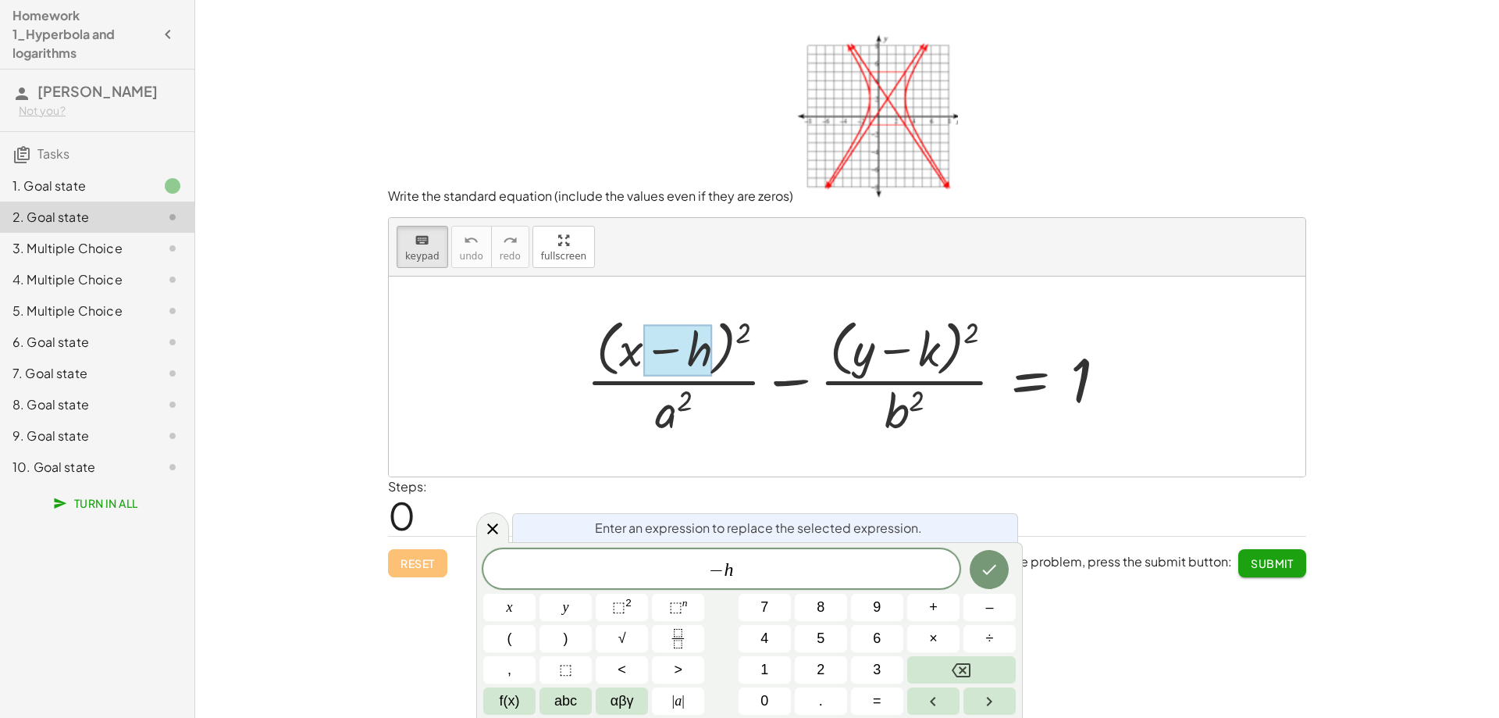
drag, startPoint x: 625, startPoint y: 375, endPoint x: 635, endPoint y: 352, distance: 24.5
click at [625, 372] on div at bounding box center [853, 375] width 549 height 127
click at [635, 352] on div at bounding box center [853, 375] width 549 height 127
drag, startPoint x: 635, startPoint y: 352, endPoint x: 679, endPoint y: 365, distance: 45.7
click at [636, 352] on div at bounding box center [853, 375] width 549 height 127
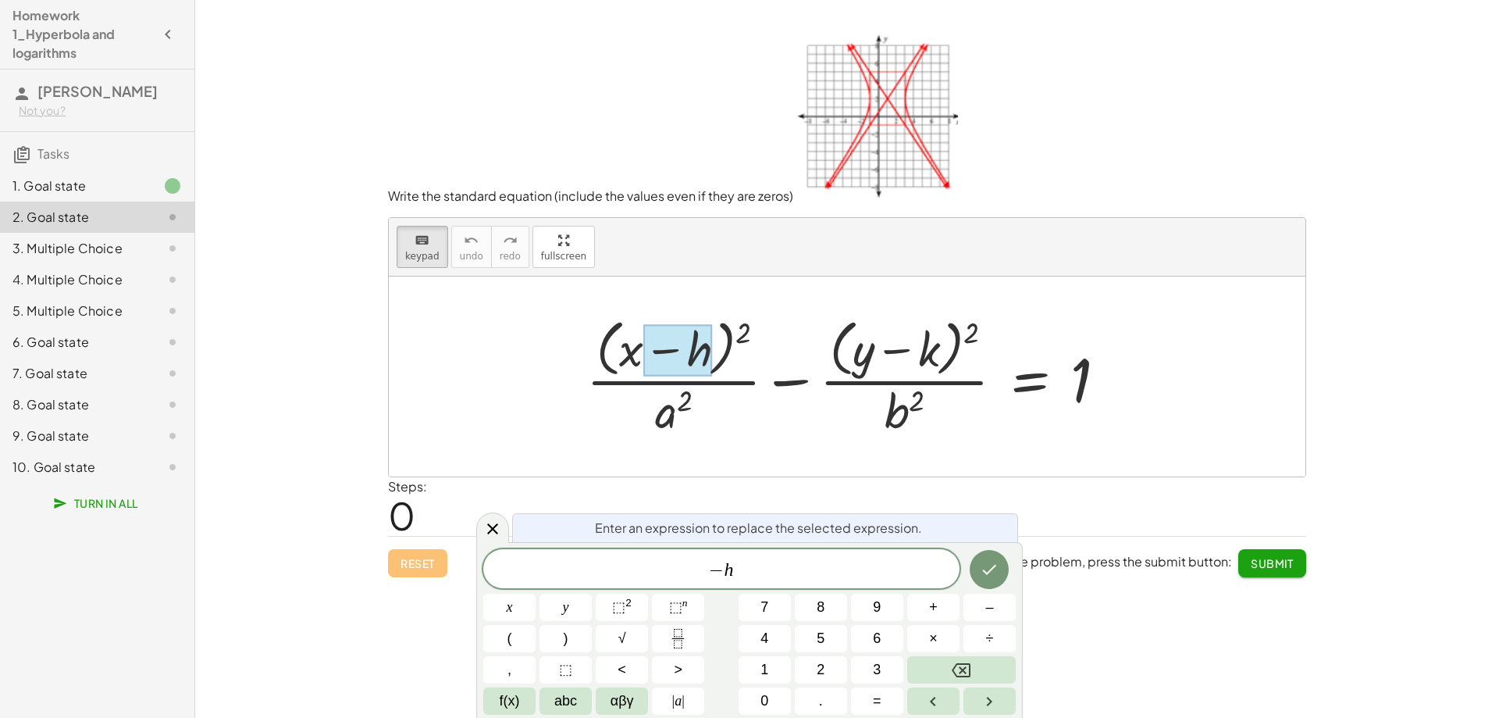
click at [693, 366] on div at bounding box center [677, 350] width 69 height 52
click at [621, 341] on div at bounding box center [853, 375] width 549 height 127
drag, startPoint x: 628, startPoint y: 343, endPoint x: 640, endPoint y: 348, distance: 12.9
click at [640, 348] on div at bounding box center [853, 375] width 549 height 127
click at [739, 568] on span "− h" at bounding box center [721, 570] width 476 height 22
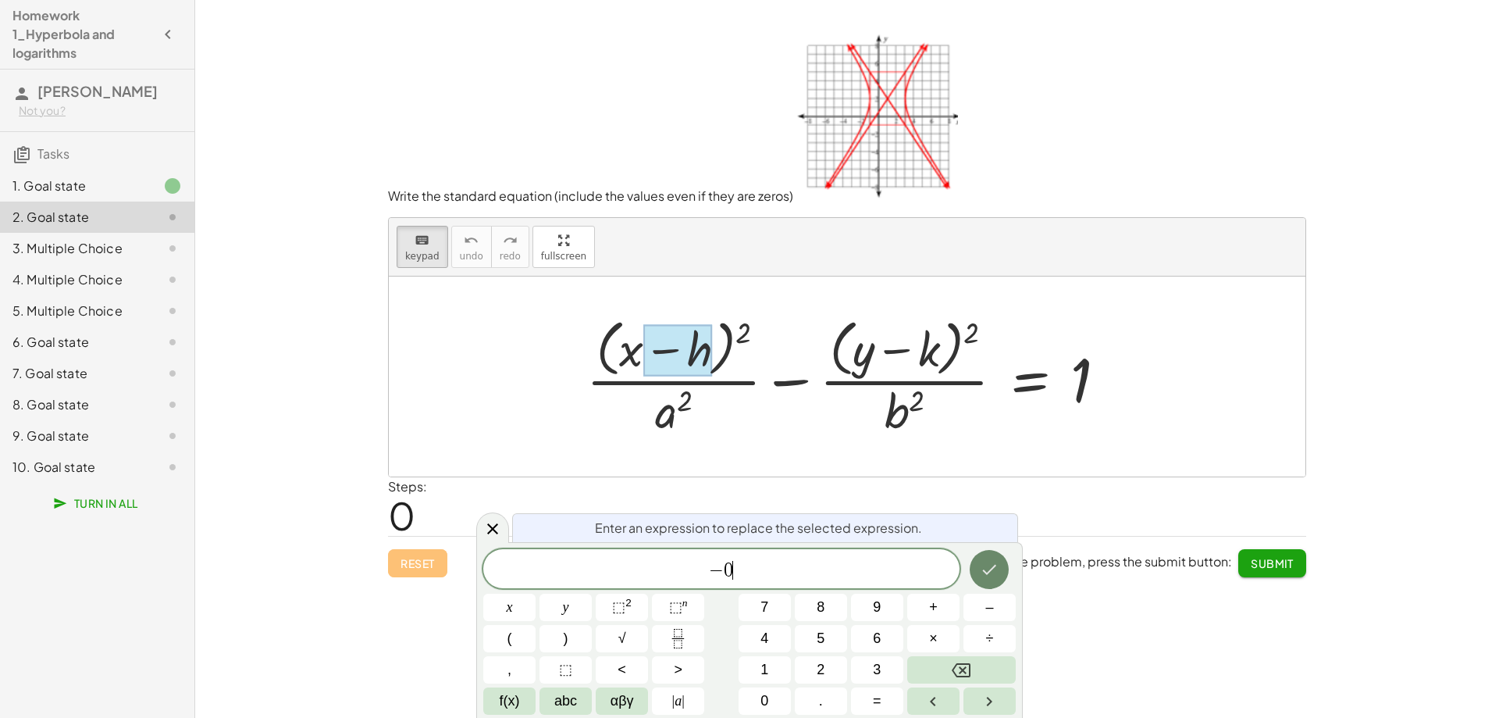
click at [987, 579] on button "Done" at bounding box center [989, 569] width 39 height 39
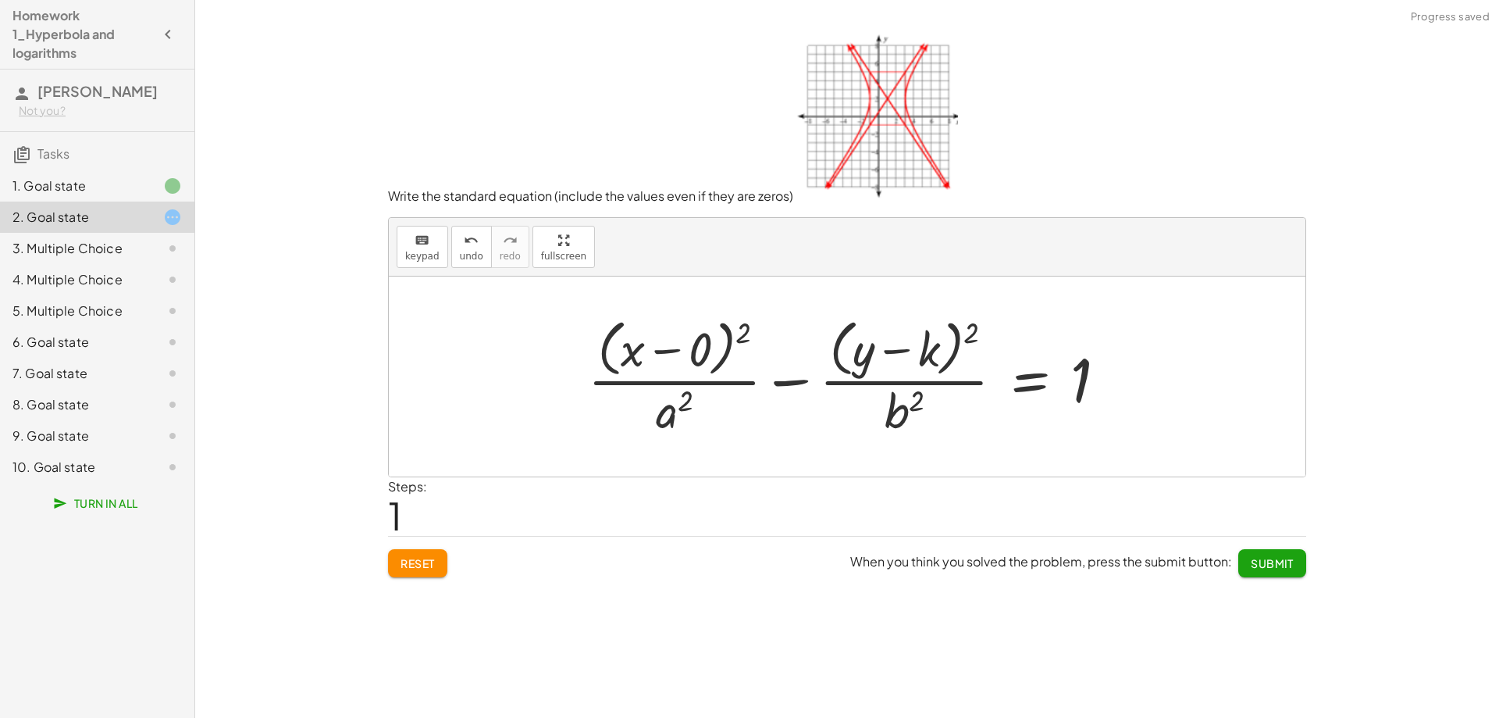
click at [645, 358] on div at bounding box center [853, 375] width 547 height 127
click at [407, 258] on span "keypad" at bounding box center [422, 256] width 34 height 11
click at [638, 360] on div at bounding box center [633, 349] width 24 height 55
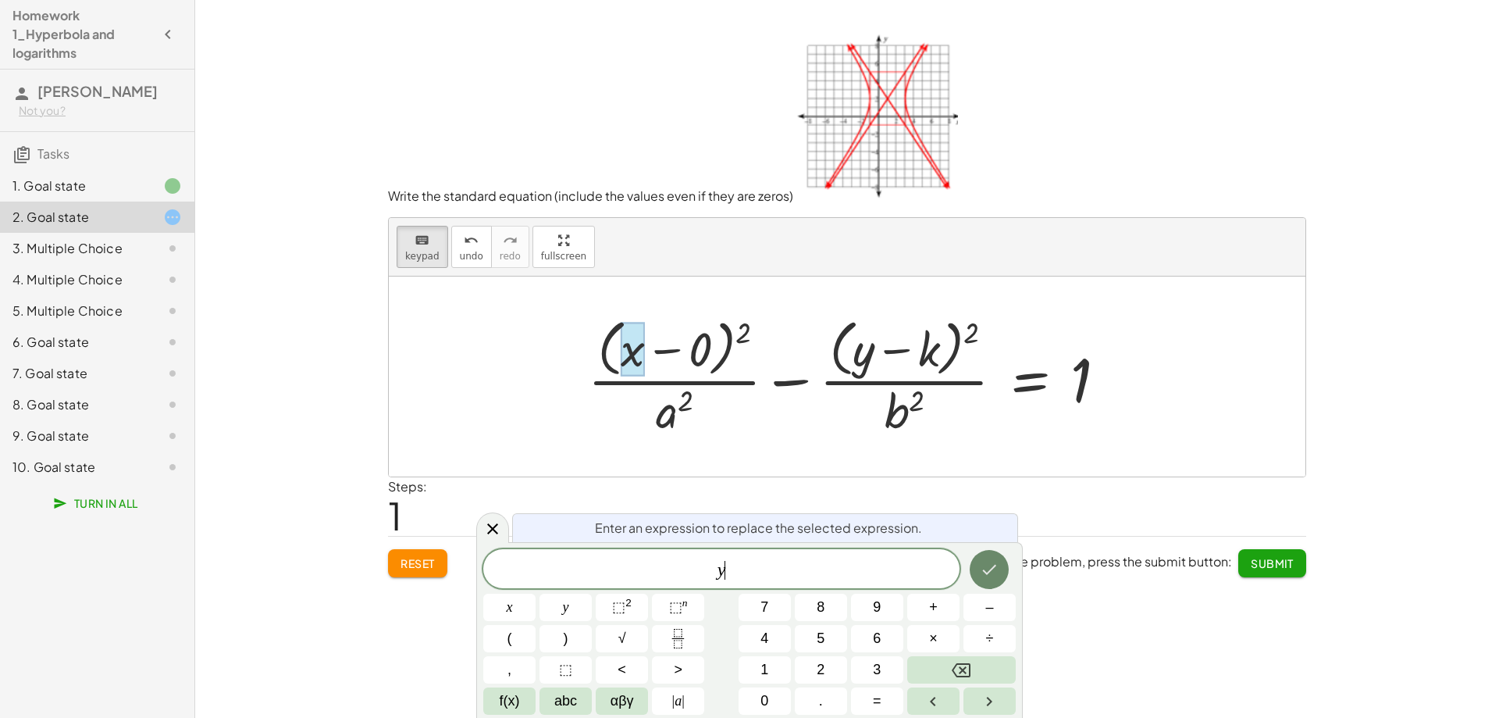
click at [992, 568] on icon "Done" at bounding box center [990, 570] width 14 height 10
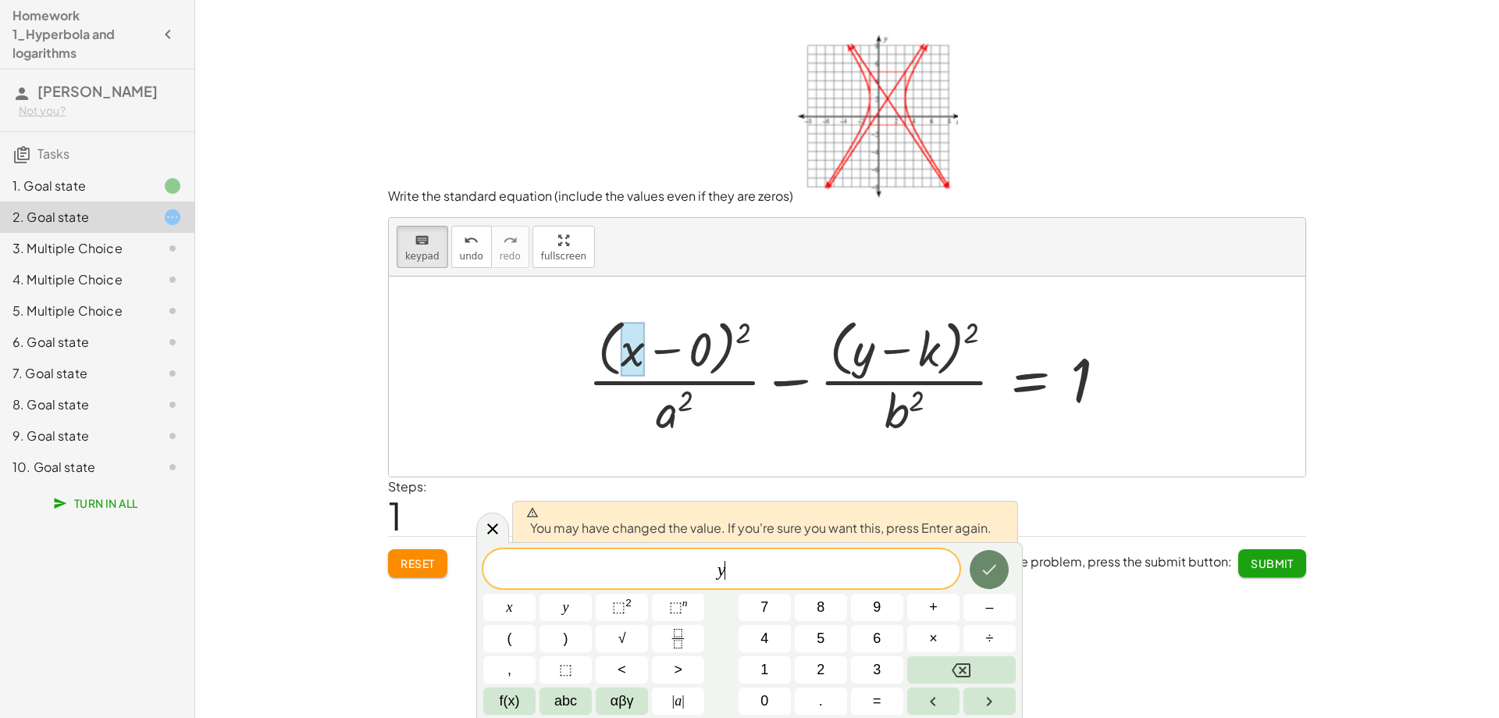
click at [993, 570] on icon "Done" at bounding box center [989, 569] width 19 height 19
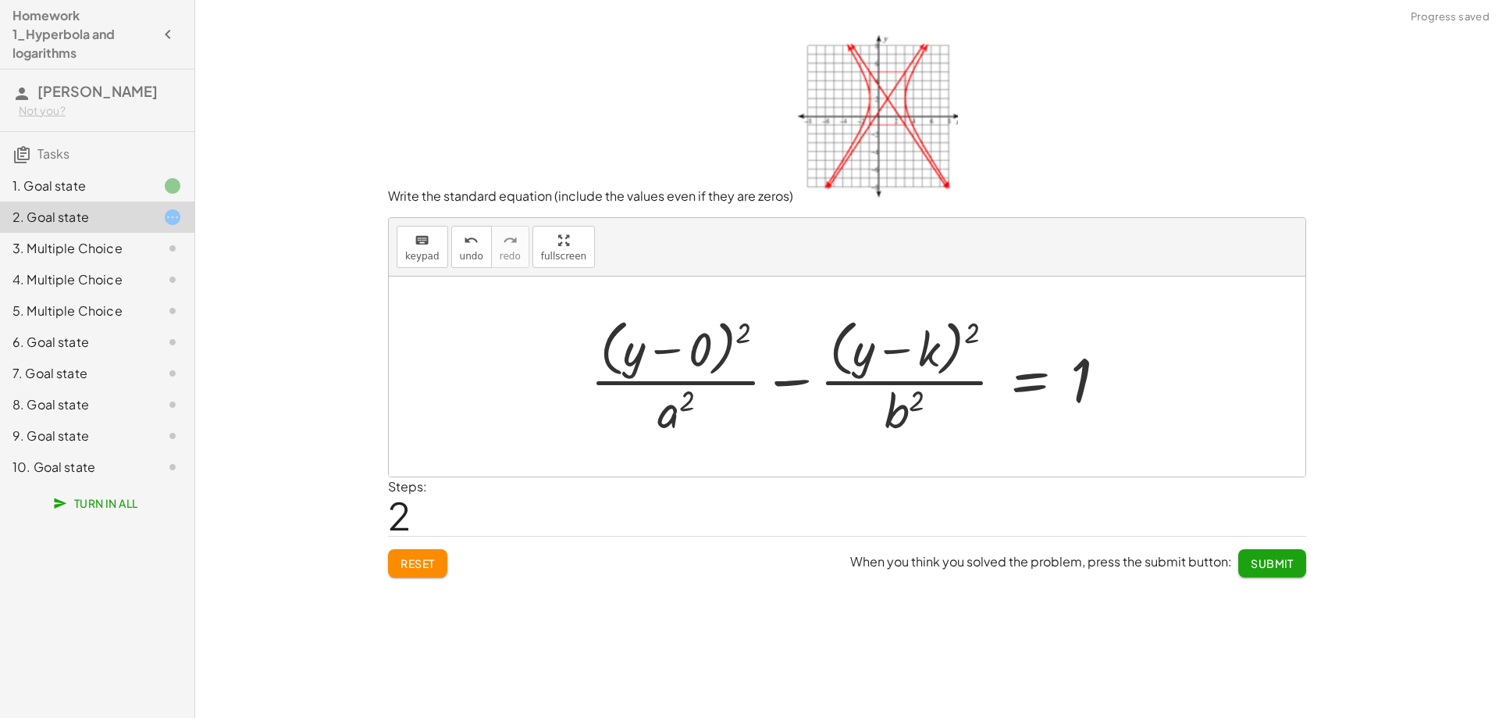
click at [677, 404] on div at bounding box center [854, 375] width 545 height 127
drag, startPoint x: 416, startPoint y: 258, endPoint x: 554, endPoint y: 327, distance: 154.0
click at [419, 258] on span "keypad" at bounding box center [422, 256] width 34 height 11
click at [672, 422] on div at bounding box center [675, 410] width 37 height 55
drag, startPoint x: 670, startPoint y: 438, endPoint x: 673, endPoint y: 422, distance: 16.7
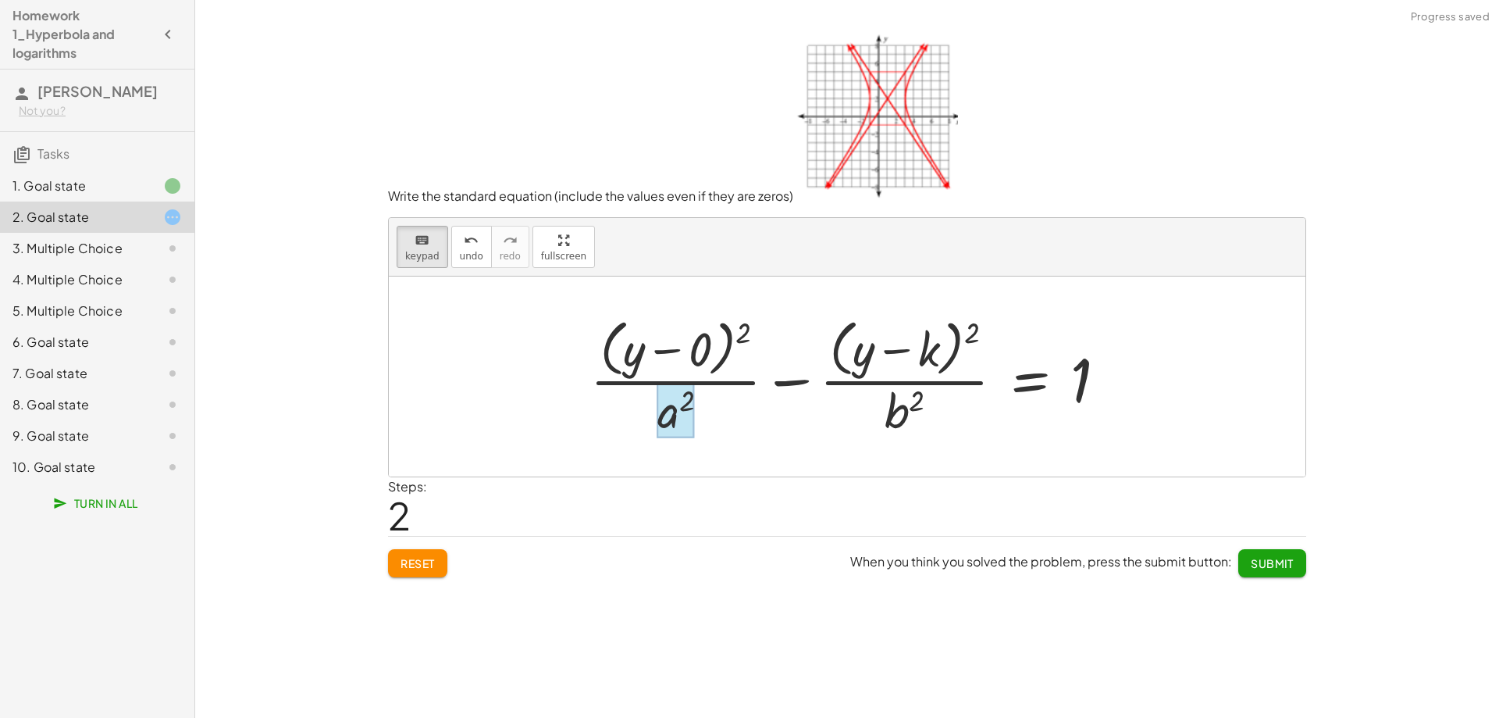
click at [673, 422] on div at bounding box center [675, 410] width 37 height 55
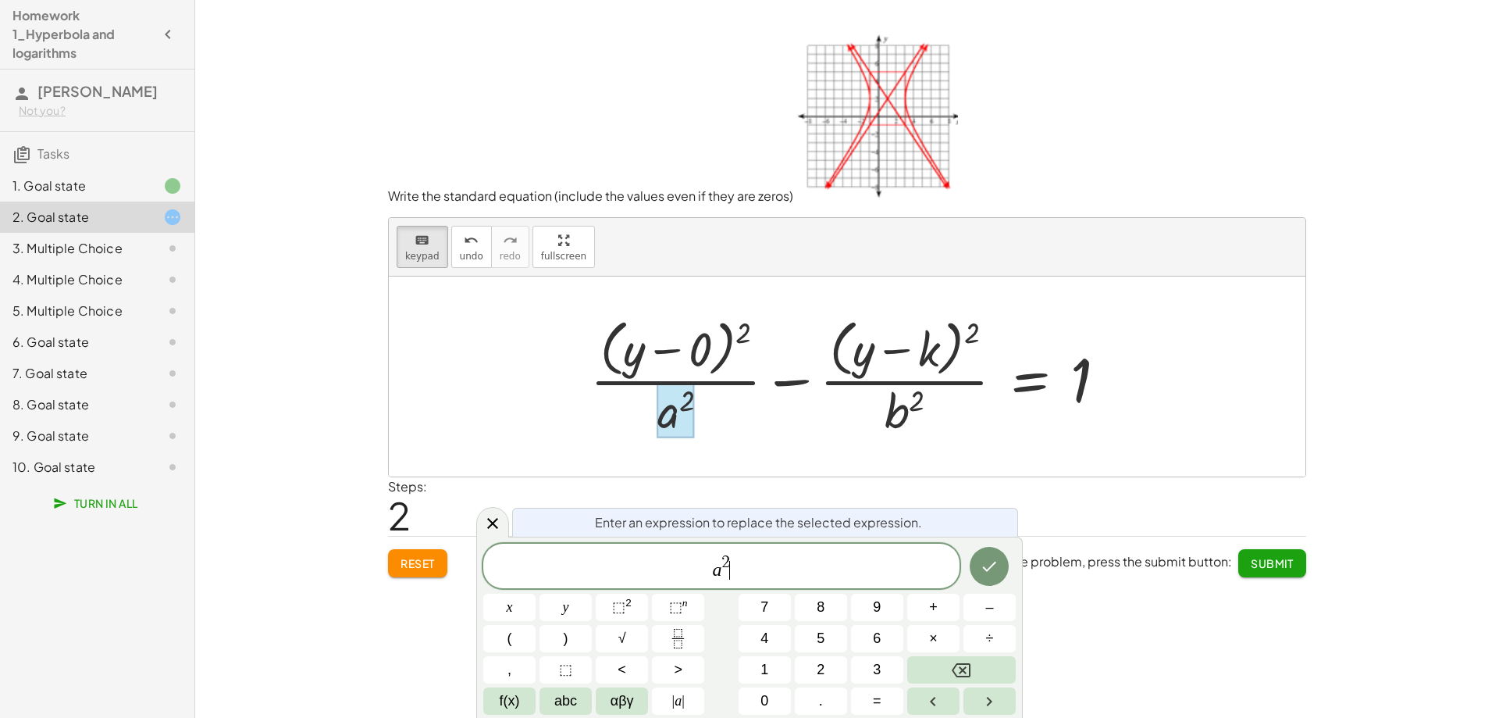
click at [744, 564] on span "a 2 ​" at bounding box center [721, 567] width 476 height 28
drag, startPoint x: 729, startPoint y: 568, endPoint x: 686, endPoint y: 570, distance: 43.8
click at [686, 570] on span "a 2" at bounding box center [721, 567] width 476 height 28
click at [985, 570] on icon "Done" at bounding box center [989, 569] width 19 height 19
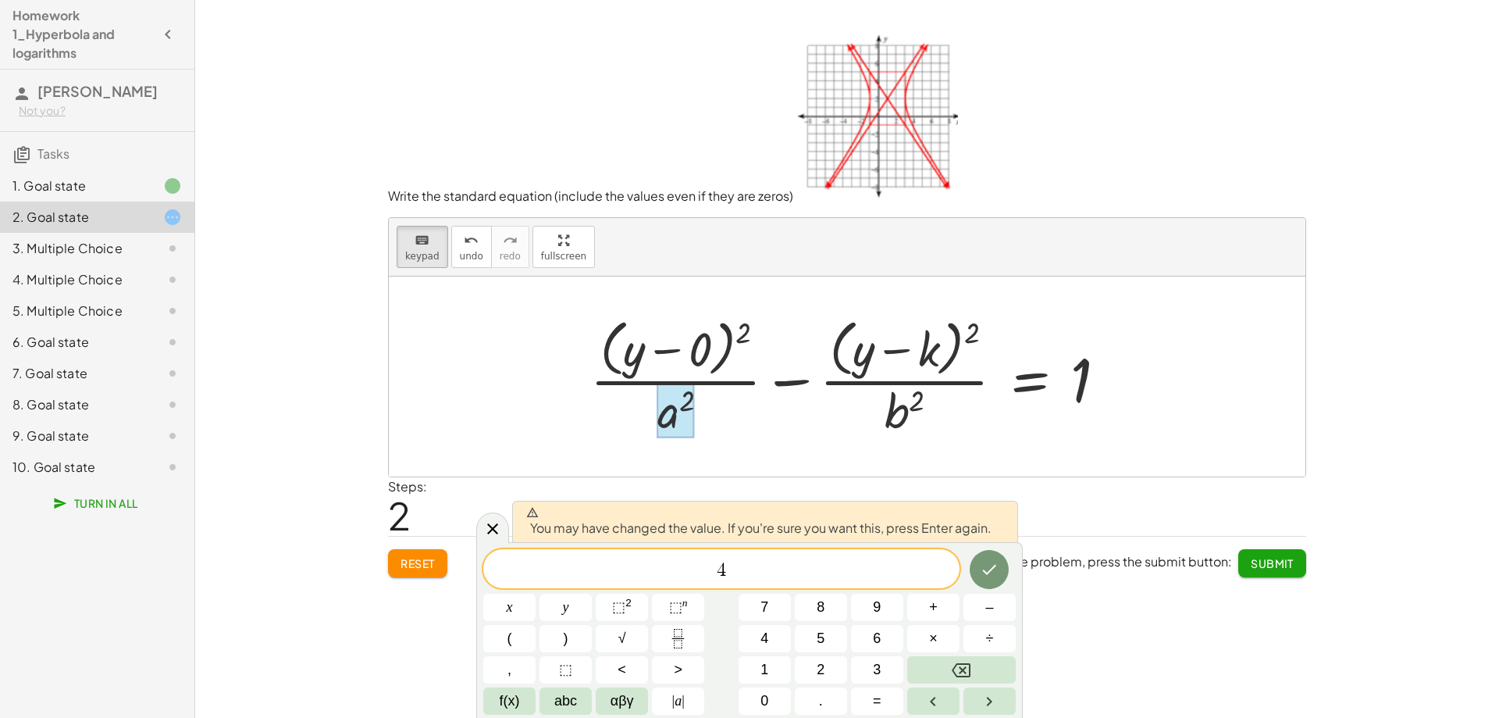
click at [987, 570] on icon "Done" at bounding box center [989, 569] width 19 height 19
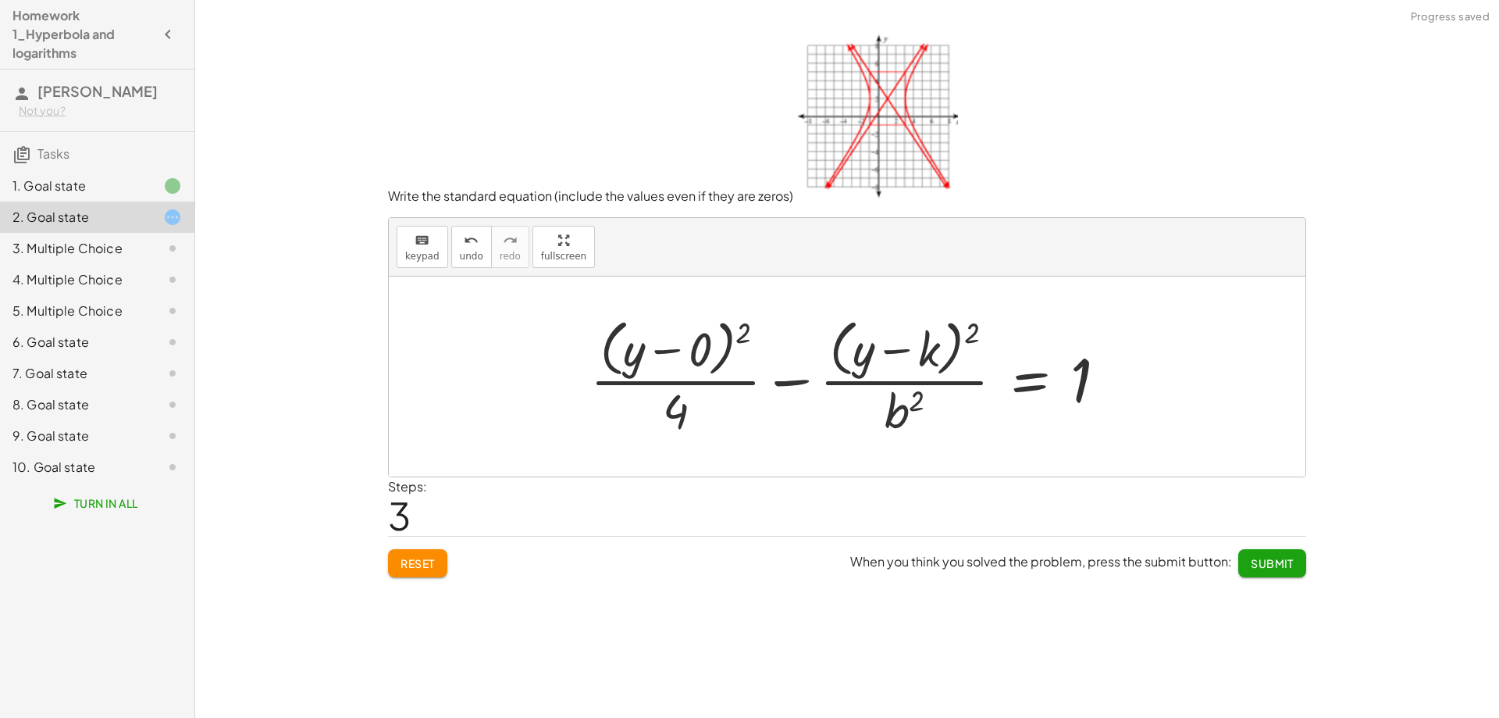
click at [942, 350] on div at bounding box center [854, 375] width 545 height 127
click at [426, 253] on span "keypad" at bounding box center [422, 256] width 34 height 11
click at [864, 357] on div at bounding box center [864, 349] width 22 height 55
click at [937, 347] on div at bounding box center [853, 375] width 547 height 127
click at [935, 353] on div at bounding box center [853, 375] width 547 height 127
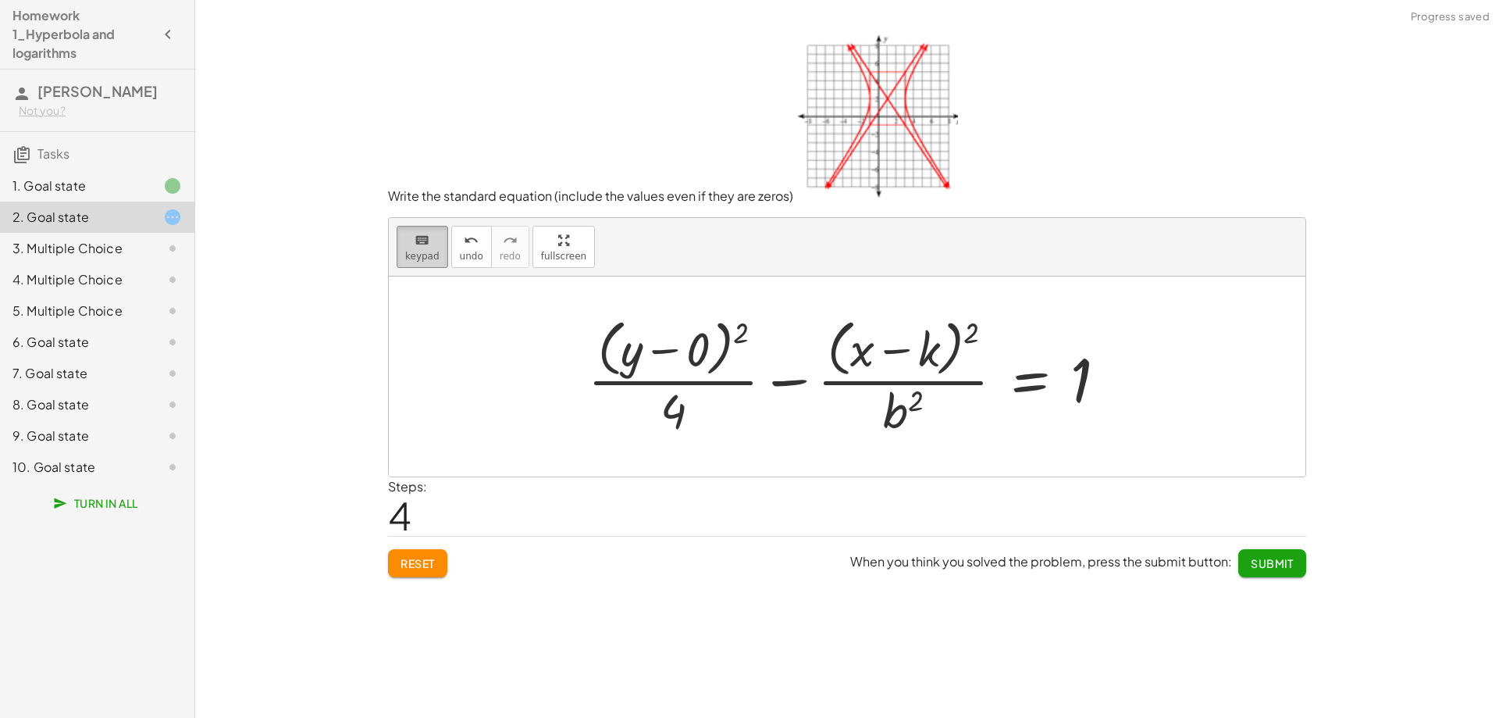
drag, startPoint x: 422, startPoint y: 261, endPoint x: 661, endPoint y: 281, distance: 240.6
click at [426, 258] on span "keypad" at bounding box center [422, 256] width 34 height 11
click at [934, 354] on div at bounding box center [908, 350] width 66 height 52
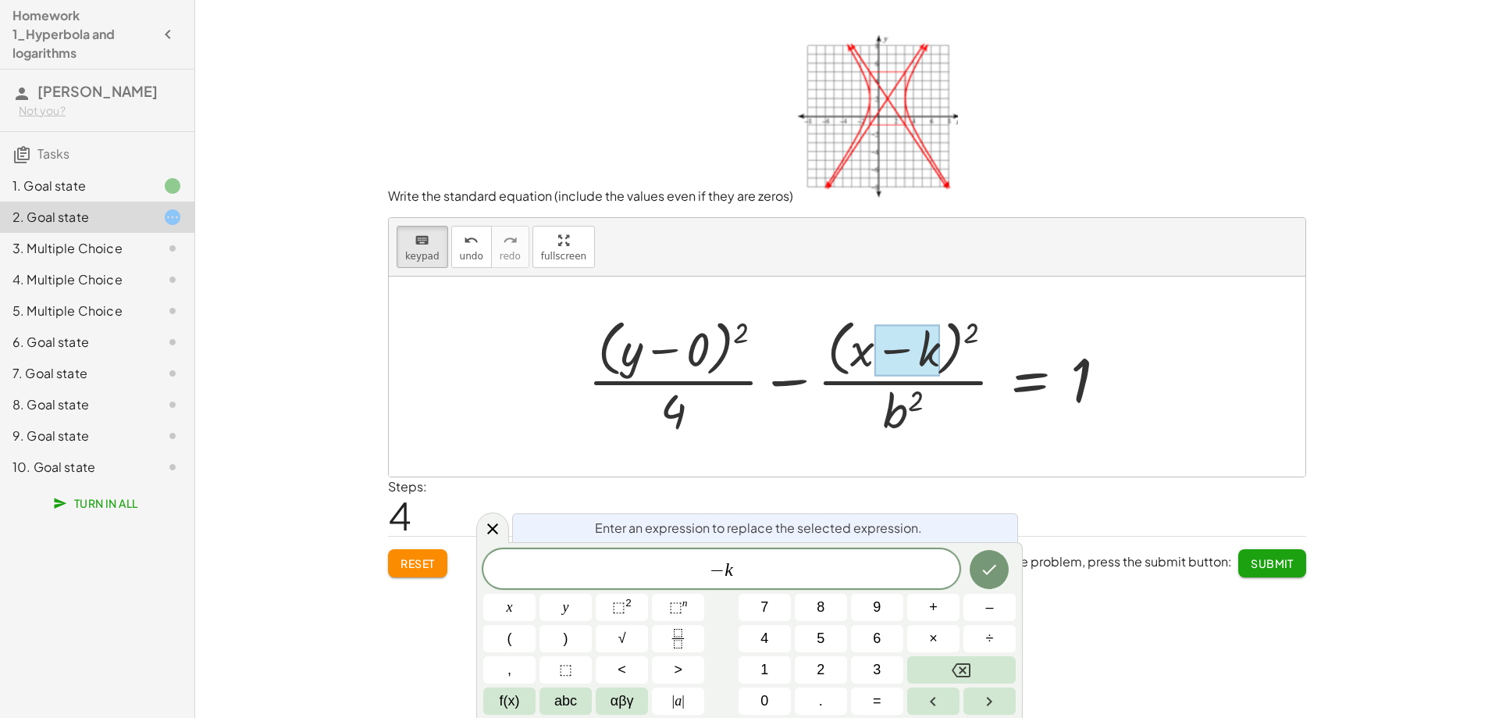
click at [934, 347] on div at bounding box center [908, 350] width 66 height 52
drag, startPoint x: 791, startPoint y: 572, endPoint x: 739, endPoint y: 571, distance: 52.3
click at [739, 571] on span "− k ​" at bounding box center [721, 570] width 476 height 22
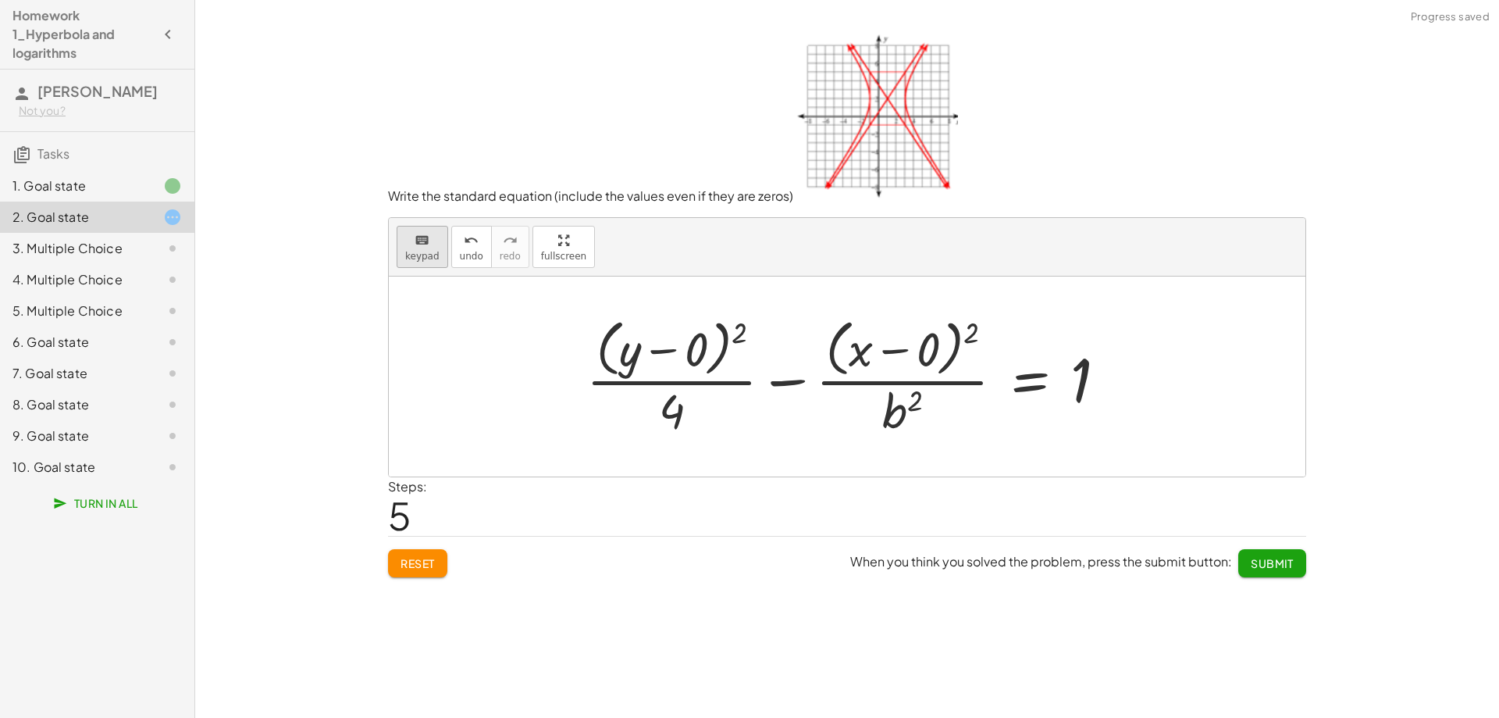
click at [416, 259] on span "keypad" at bounding box center [422, 256] width 34 height 11
click at [1281, 554] on button "Submit" at bounding box center [1272, 563] width 68 height 28
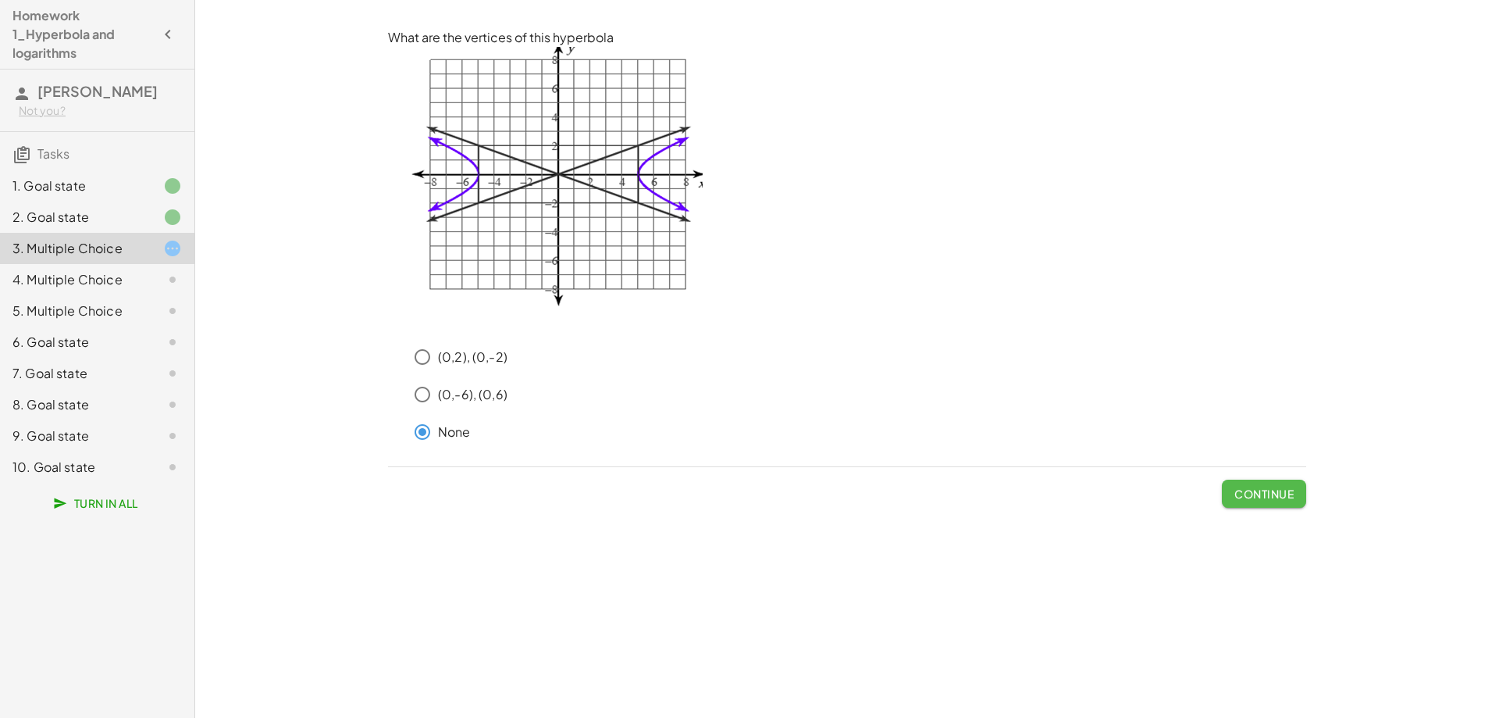
click at [1259, 497] on span "Continue" at bounding box center [1263, 493] width 59 height 14
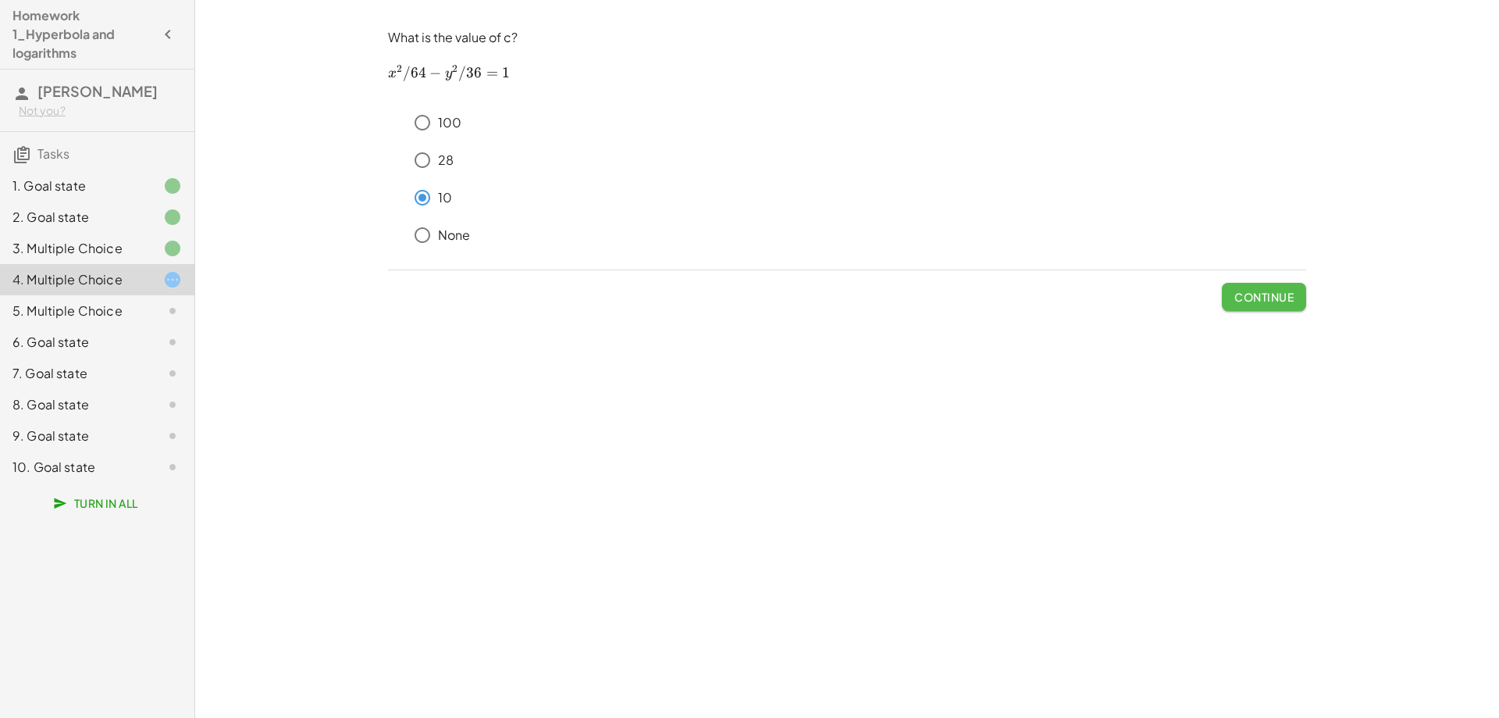
click at [1259, 303] on span "Continue" at bounding box center [1263, 297] width 59 height 14
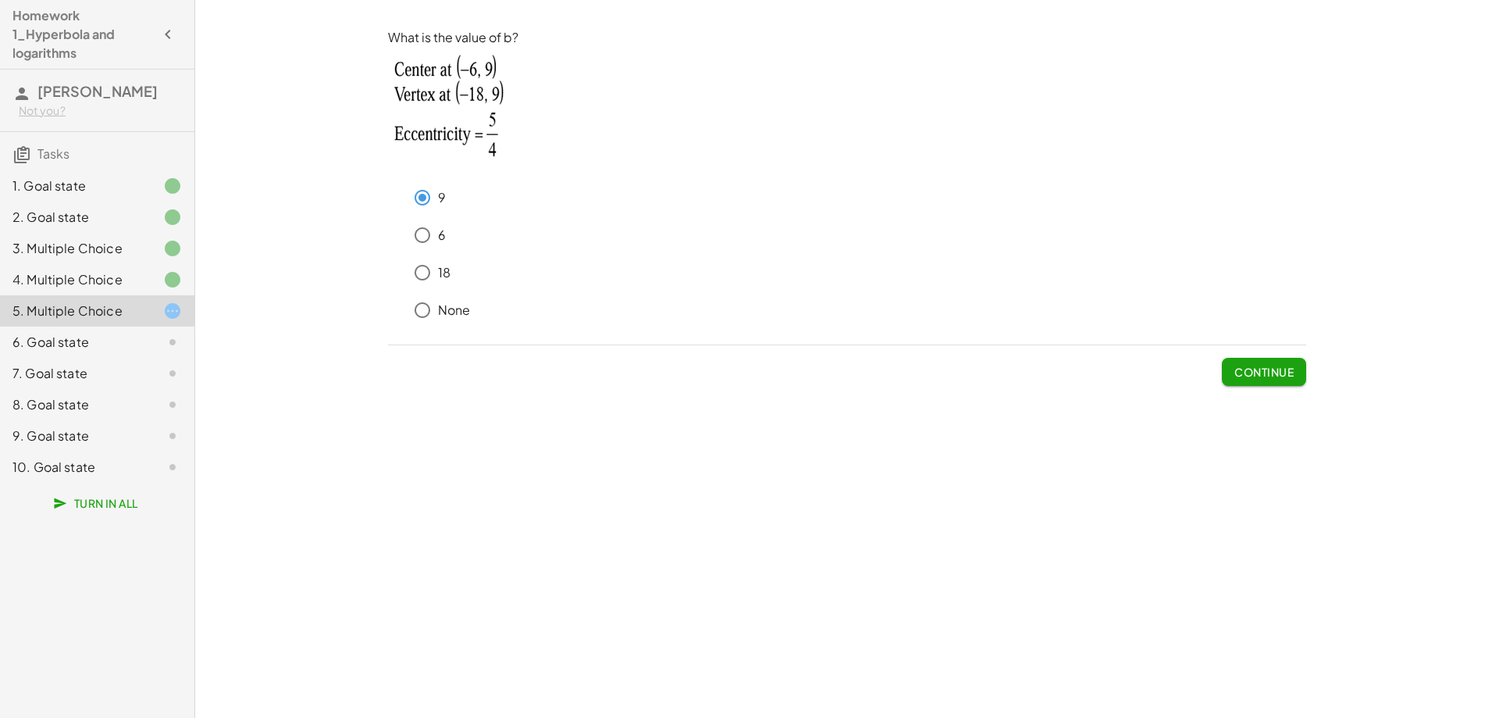
click at [1271, 375] on span "Continue" at bounding box center [1263, 372] width 59 height 14
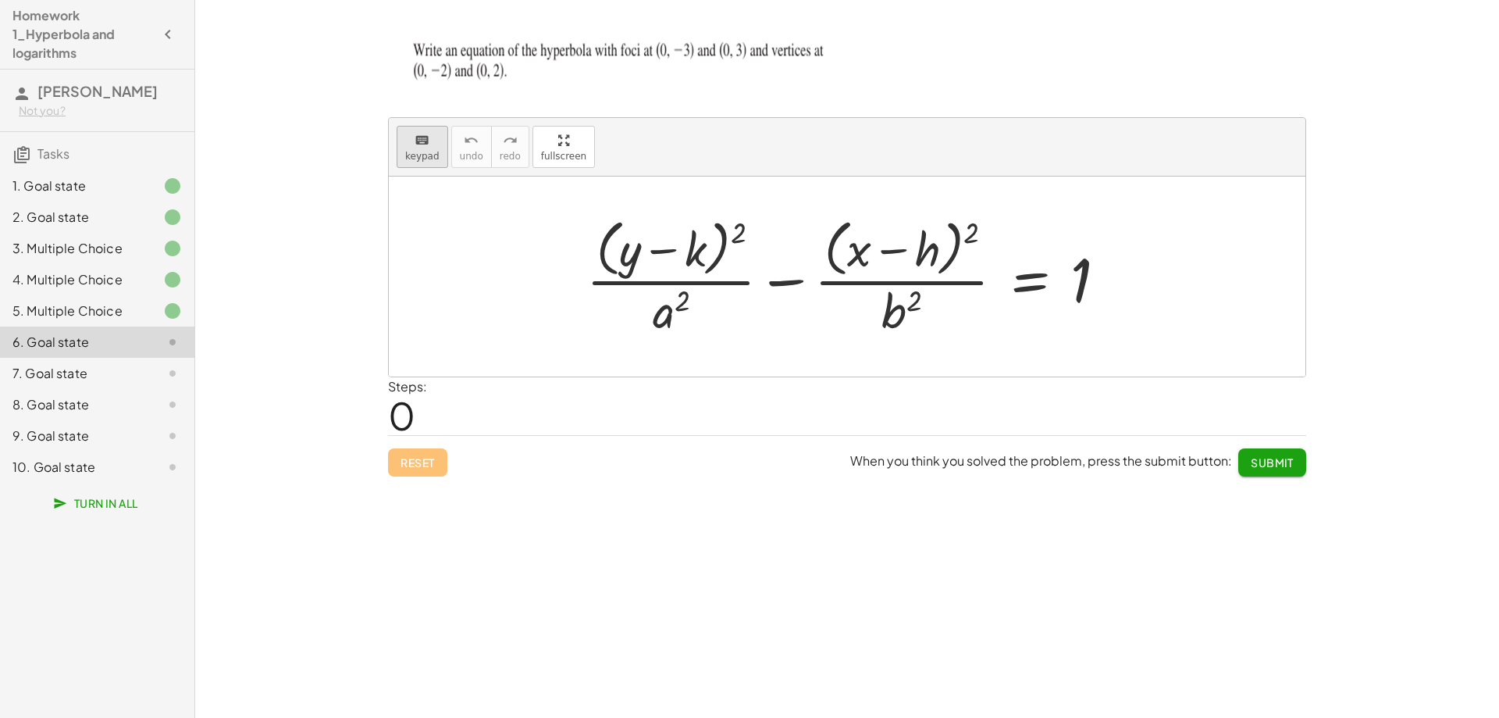
click at [426, 148] on button "keyboard keypad" at bounding box center [423, 147] width 52 height 42
drag, startPoint x: 707, startPoint y: 248, endPoint x: 698, endPoint y: 248, distance: 8.6
click at [699, 248] on div at bounding box center [674, 250] width 66 height 52
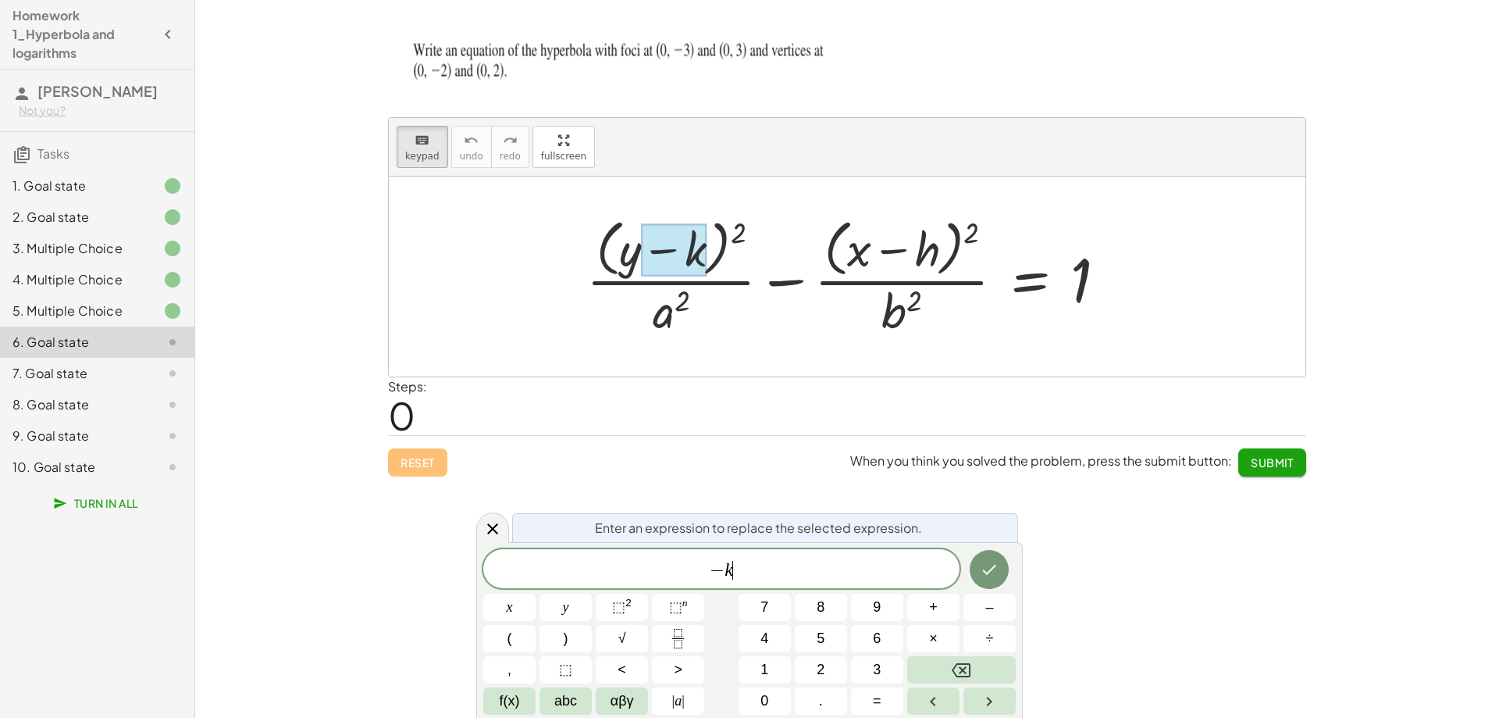
click at [786, 579] on span "− k ​" at bounding box center [721, 570] width 476 height 22
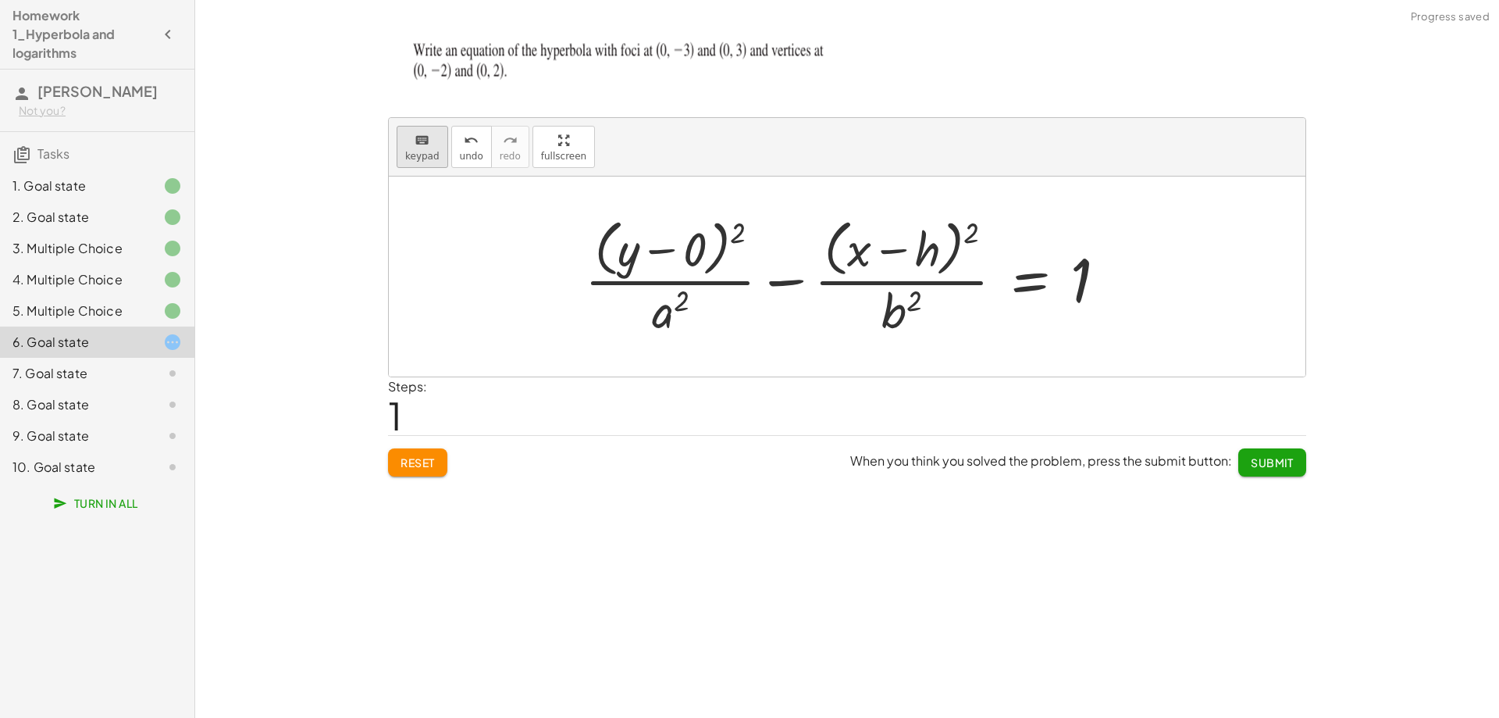
click at [420, 151] on span "keypad" at bounding box center [422, 156] width 34 height 11
click at [691, 322] on div at bounding box center [852, 275] width 550 height 127
click at [1030, 277] on div "+ · ( + y ) 2 · a 2 − · ( + x − h ) 2 · b 2 = 1 − 0" at bounding box center [1030, 277] width 0 height 0
click at [409, 152] on span "keypad" at bounding box center [422, 156] width 34 height 11
click at [949, 256] on div at bounding box center [852, 275] width 550 height 127
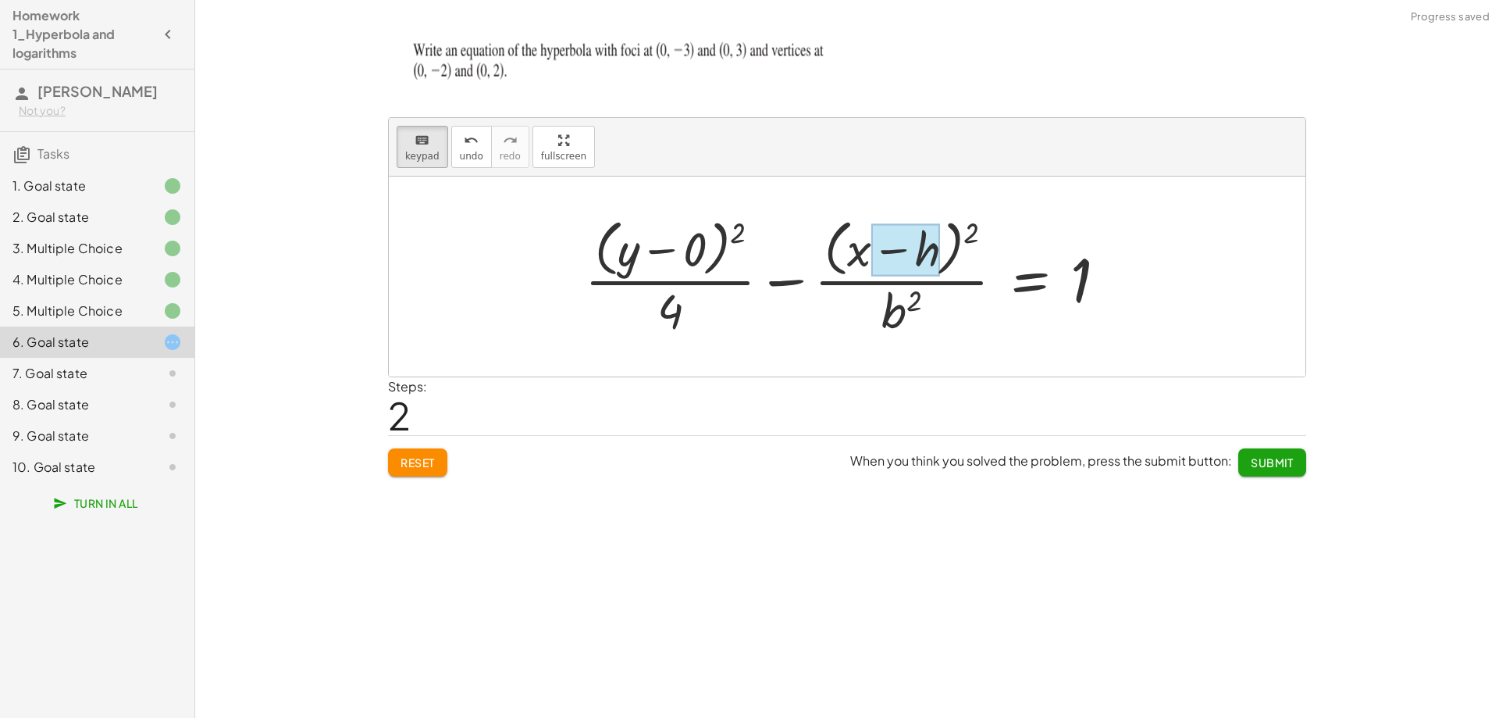
click at [933, 258] on div at bounding box center [905, 250] width 69 height 52
click at [428, 155] on span "keypad" at bounding box center [422, 156] width 34 height 11
click at [895, 312] on div at bounding box center [902, 310] width 40 height 55
click at [1269, 461] on span "Submit" at bounding box center [1272, 462] width 43 height 14
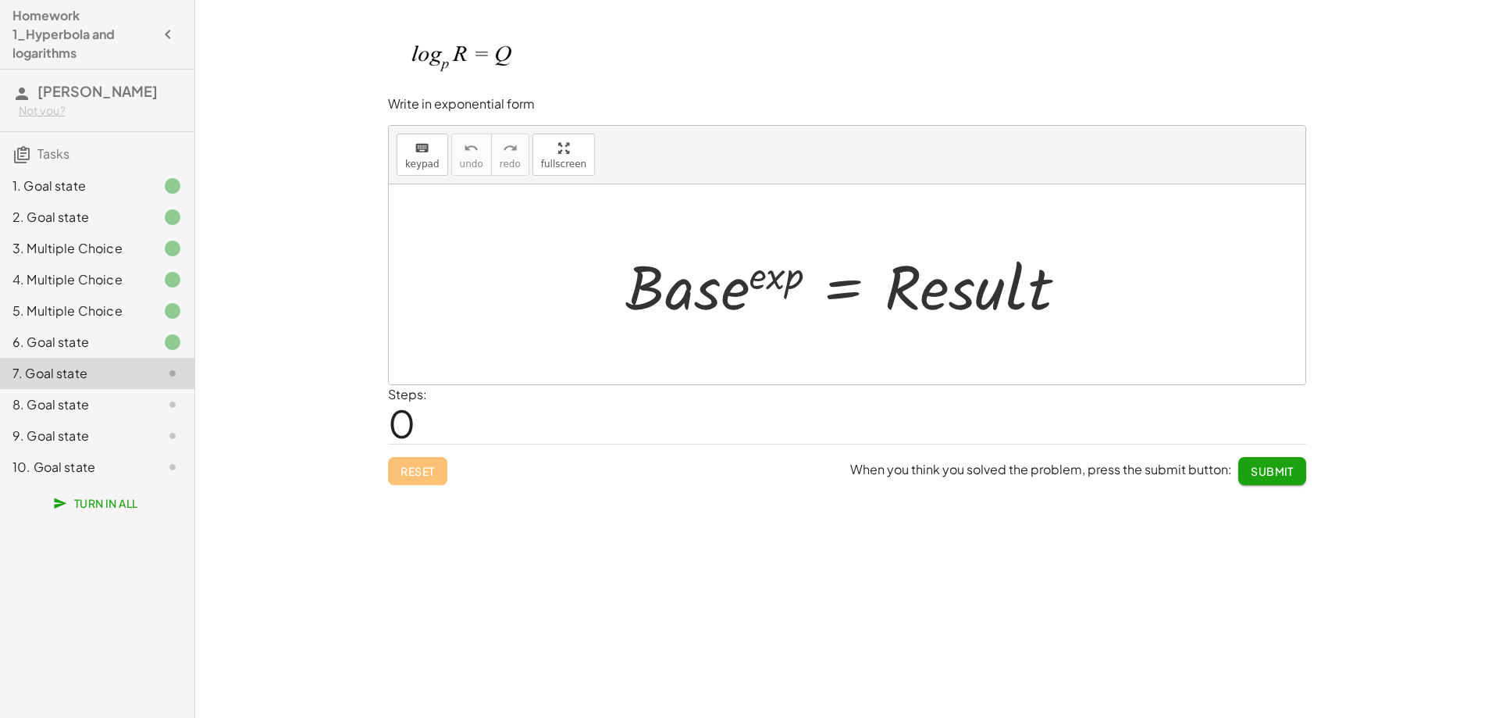
click at [750, 297] on div at bounding box center [853, 284] width 470 height 80
drag, startPoint x: 734, startPoint y: 299, endPoint x: 712, endPoint y: 298, distance: 21.9
click at [728, 300] on div at bounding box center [853, 284] width 470 height 80
click at [413, 151] on div "keyboard" at bounding box center [422, 147] width 34 height 19
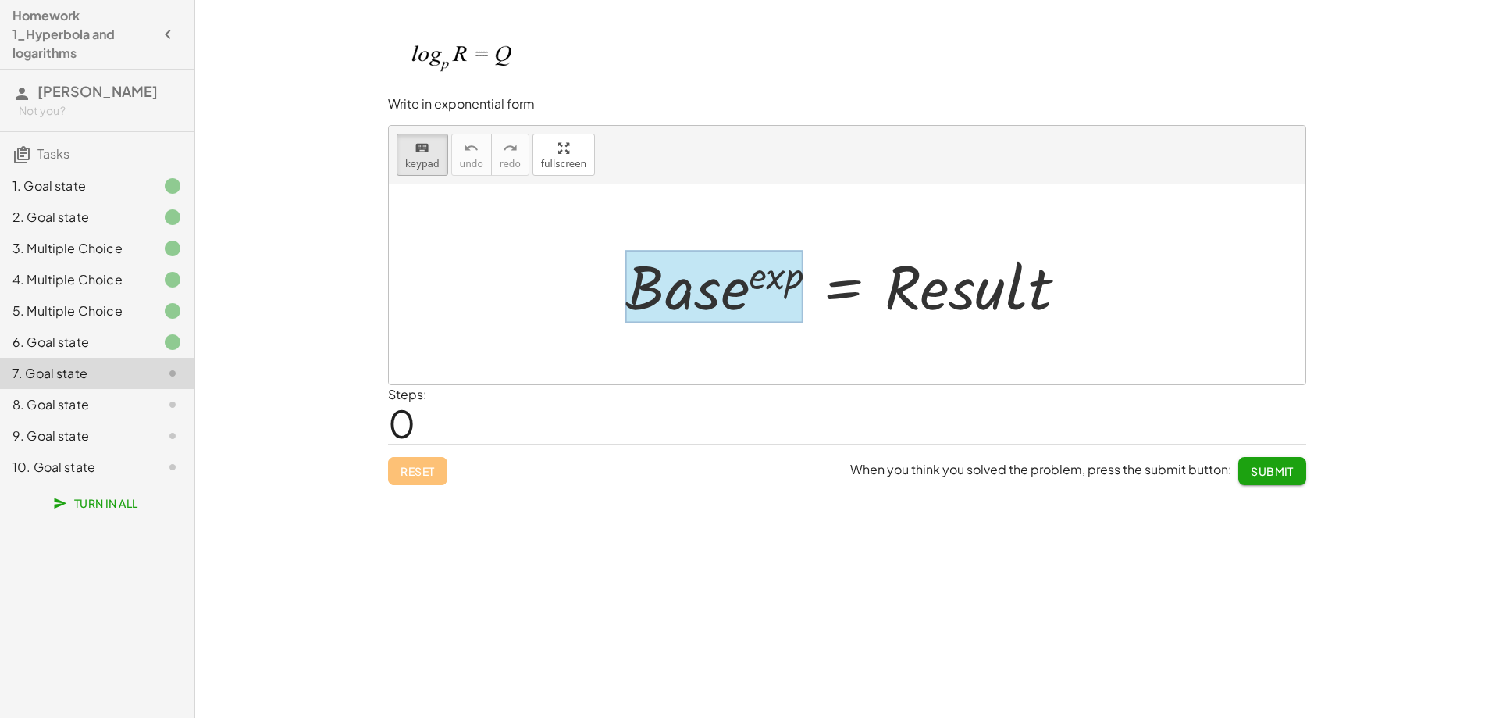
click at [764, 299] on div at bounding box center [714, 286] width 178 height 73
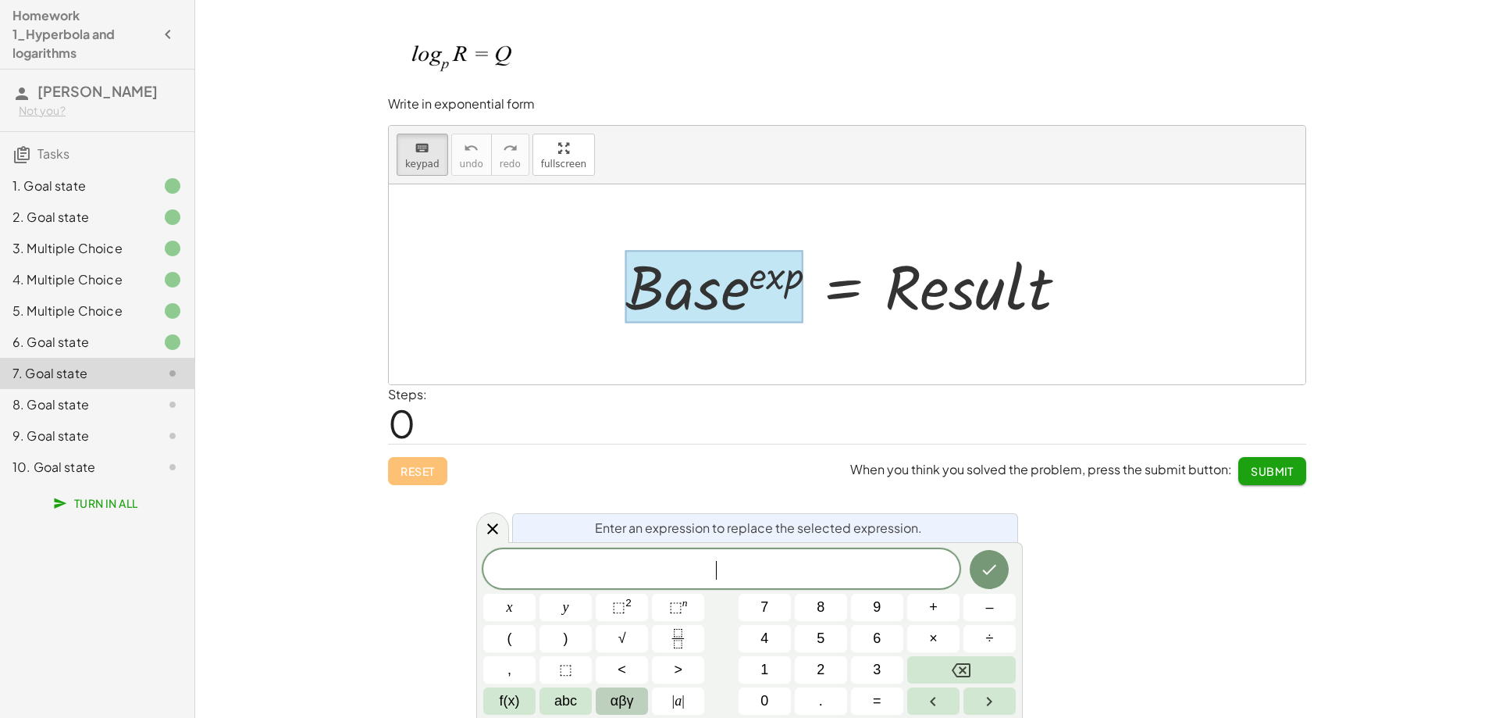
click at [622, 701] on span "αβγ" at bounding box center [622, 700] width 23 height 21
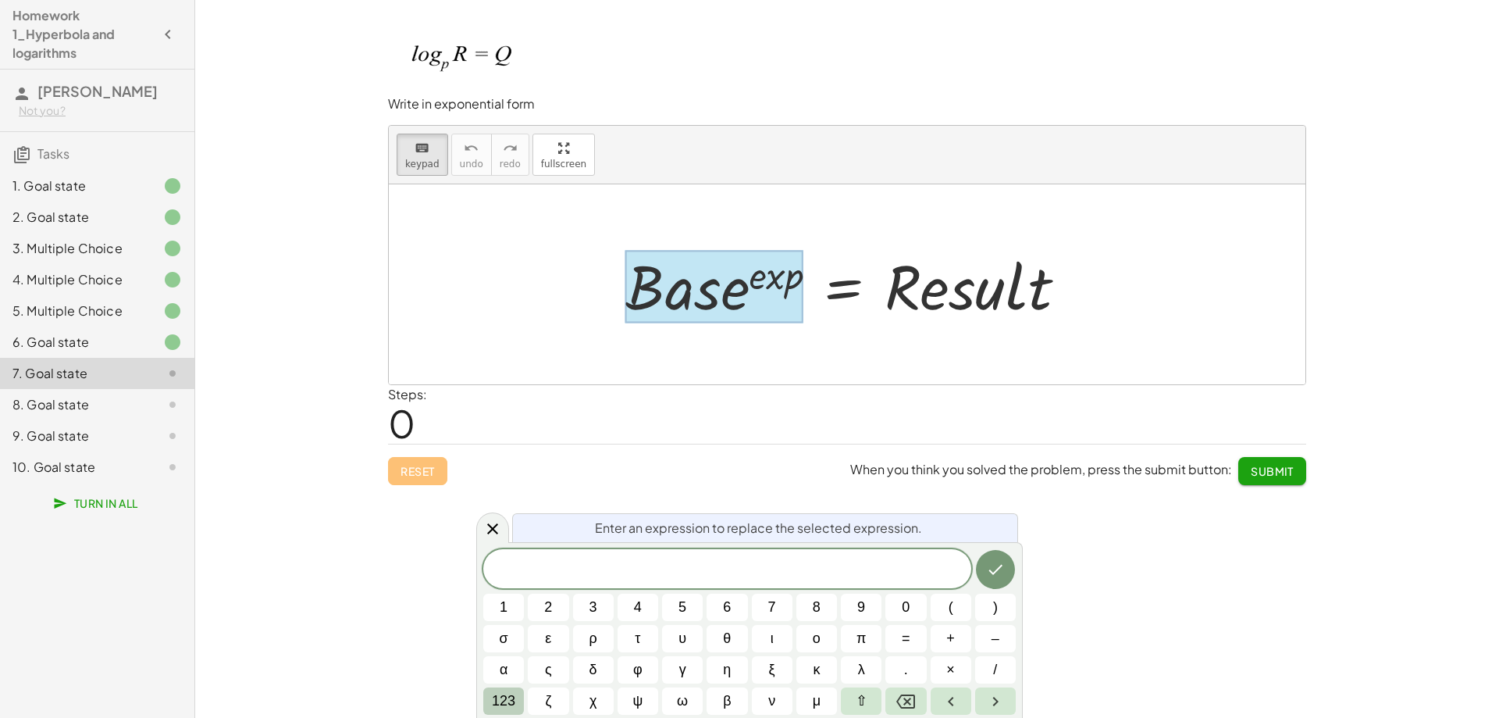
click at [498, 700] on span "123" at bounding box center [503, 700] width 23 height 21
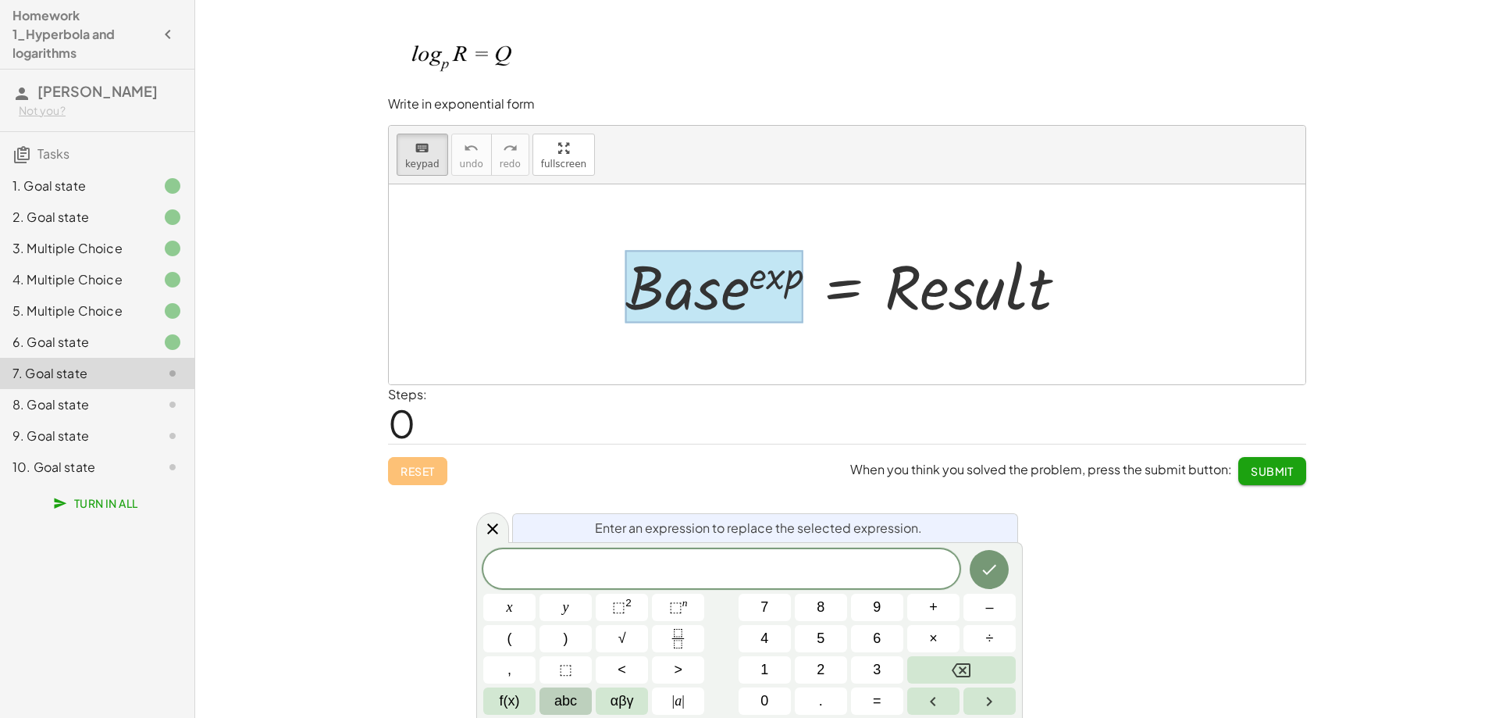
click at [562, 699] on span "abc" at bounding box center [565, 700] width 23 height 21
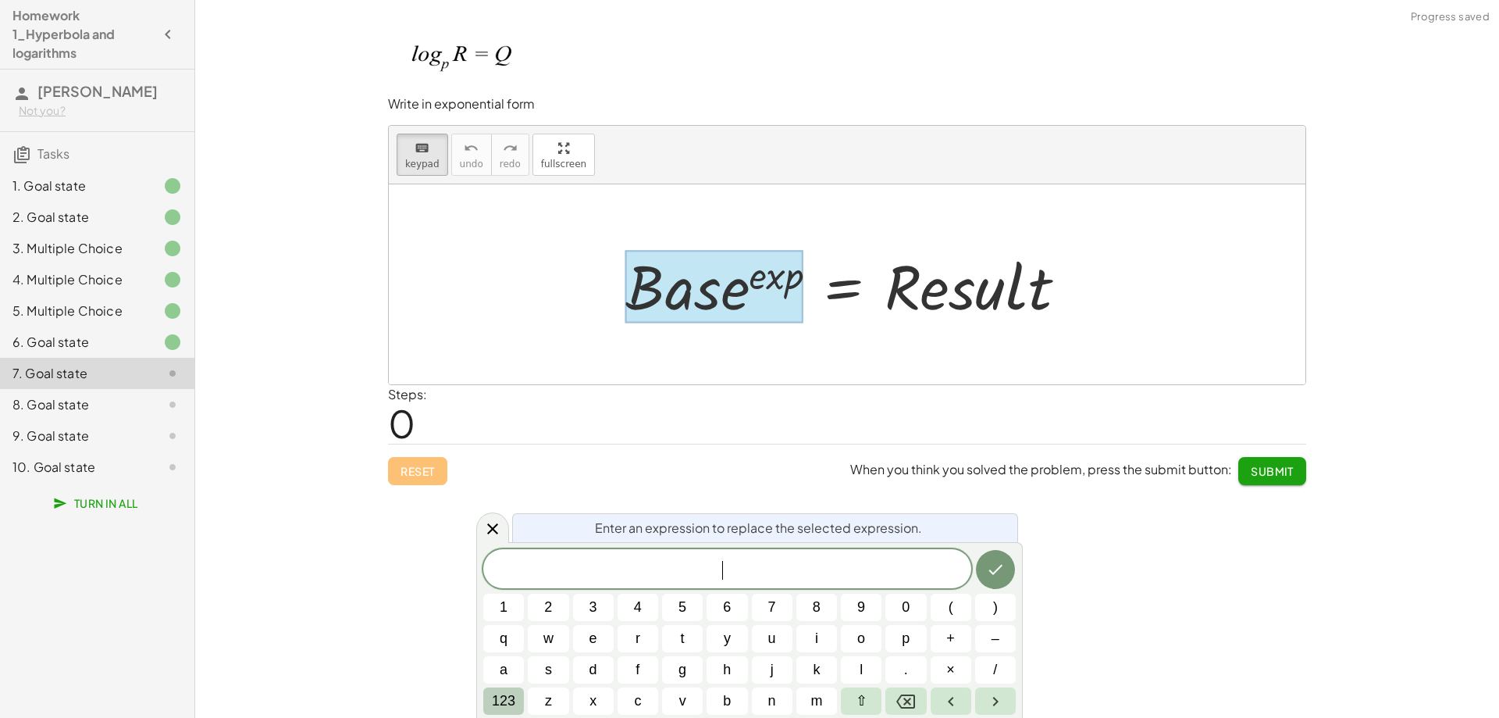
click at [501, 695] on span "123" at bounding box center [503, 700] width 23 height 21
click at [508, 699] on span "f(x)" at bounding box center [510, 700] width 20 height 21
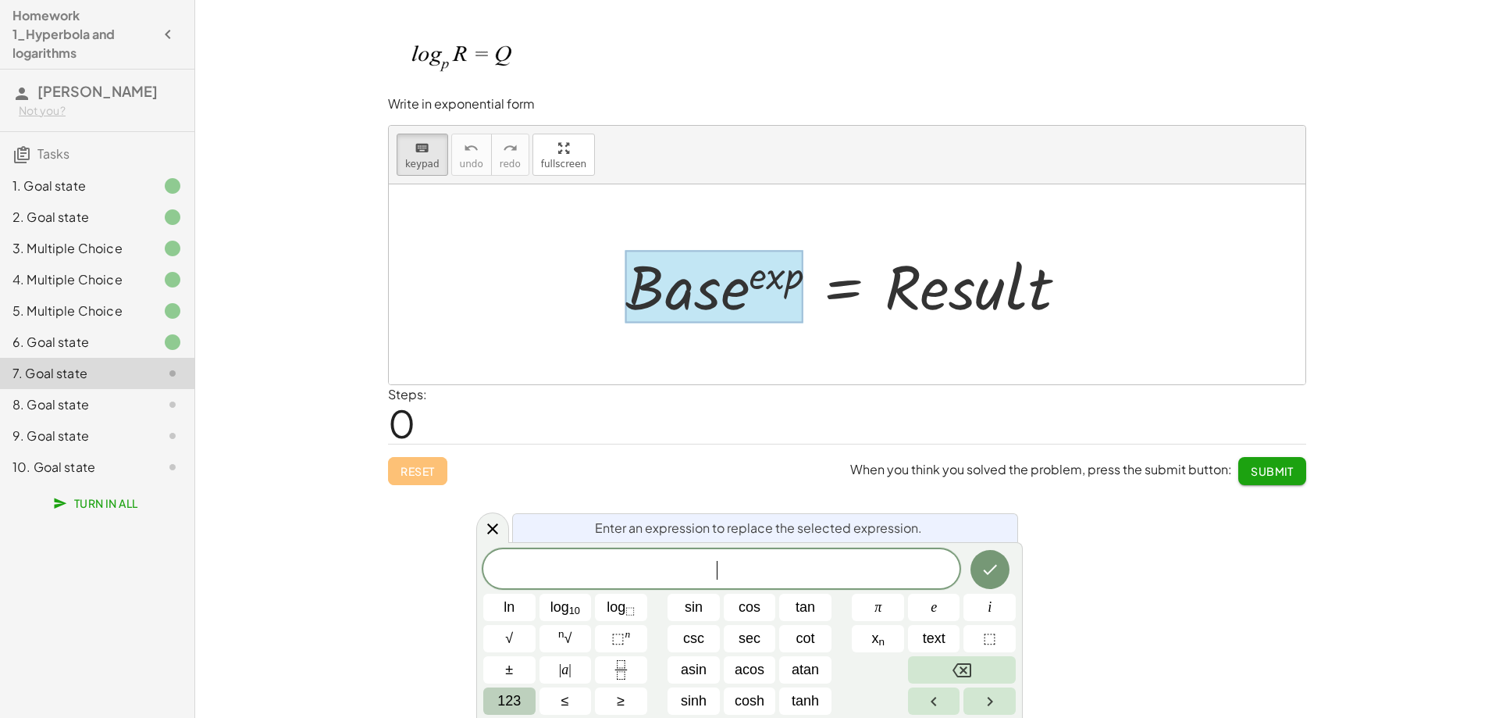
click at [503, 697] on span "123" at bounding box center [508, 700] width 23 height 21
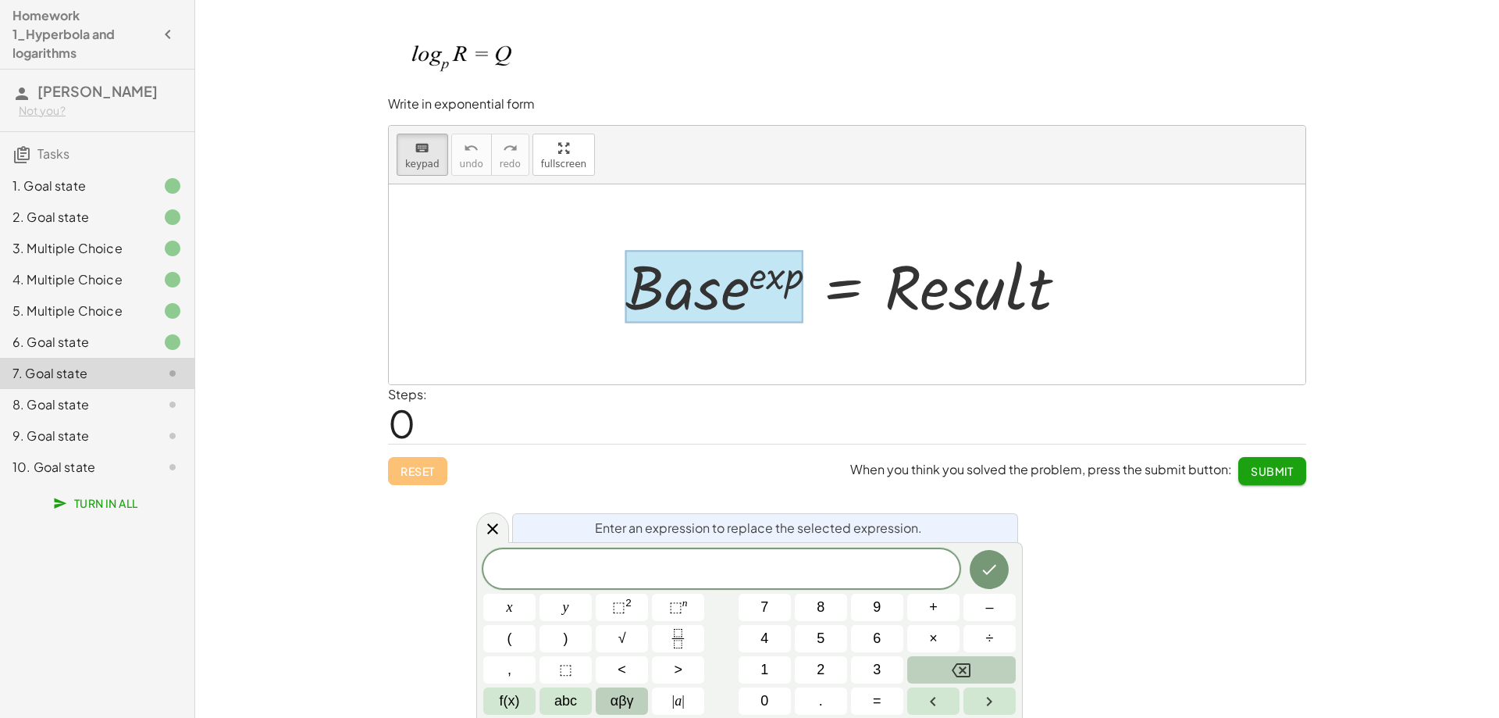
click at [625, 705] on span "αβγ" at bounding box center [622, 700] width 23 height 21
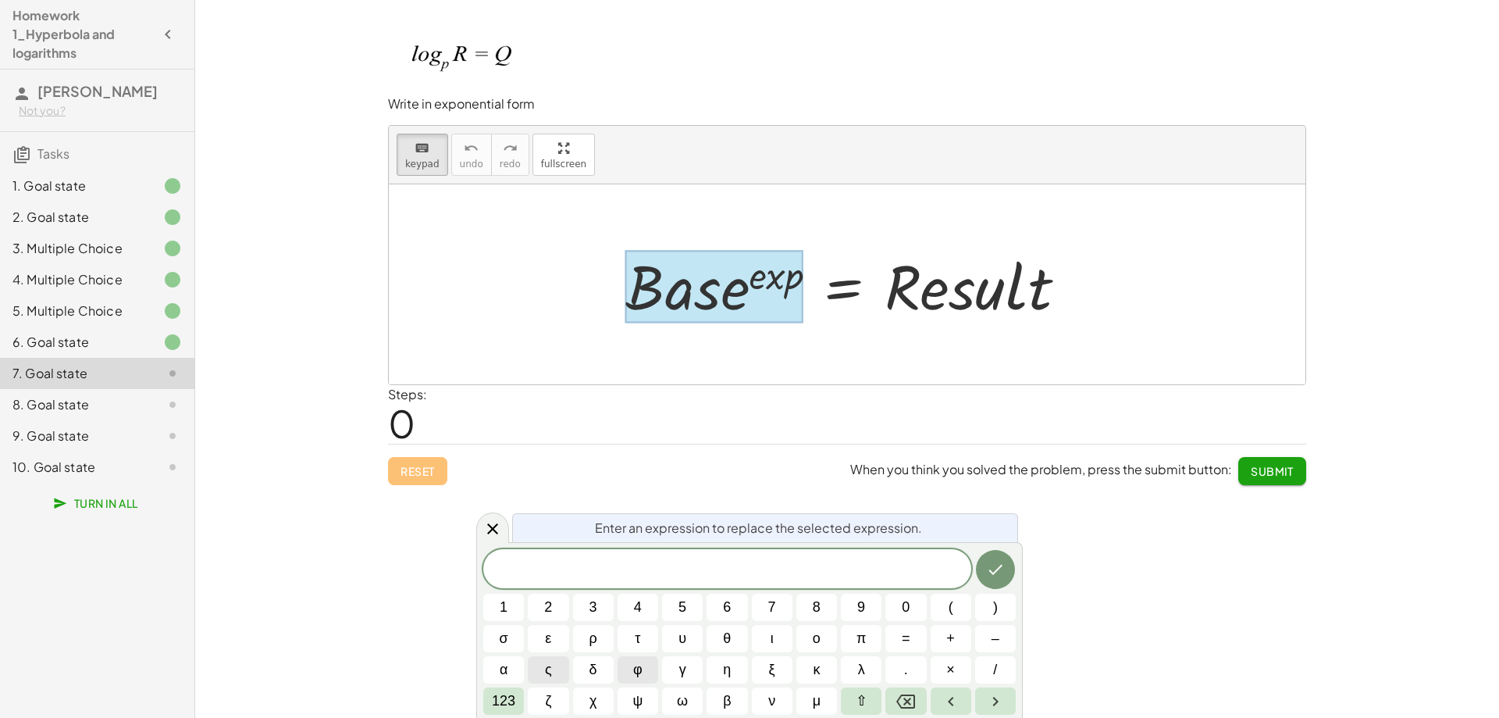
click at [637, 672] on span "φ" at bounding box center [637, 669] width 9 height 21
click at [587, 640] on button "ρ" at bounding box center [593, 638] width 41 height 27
click at [517, 699] on button "123" at bounding box center [503, 700] width 41 height 27
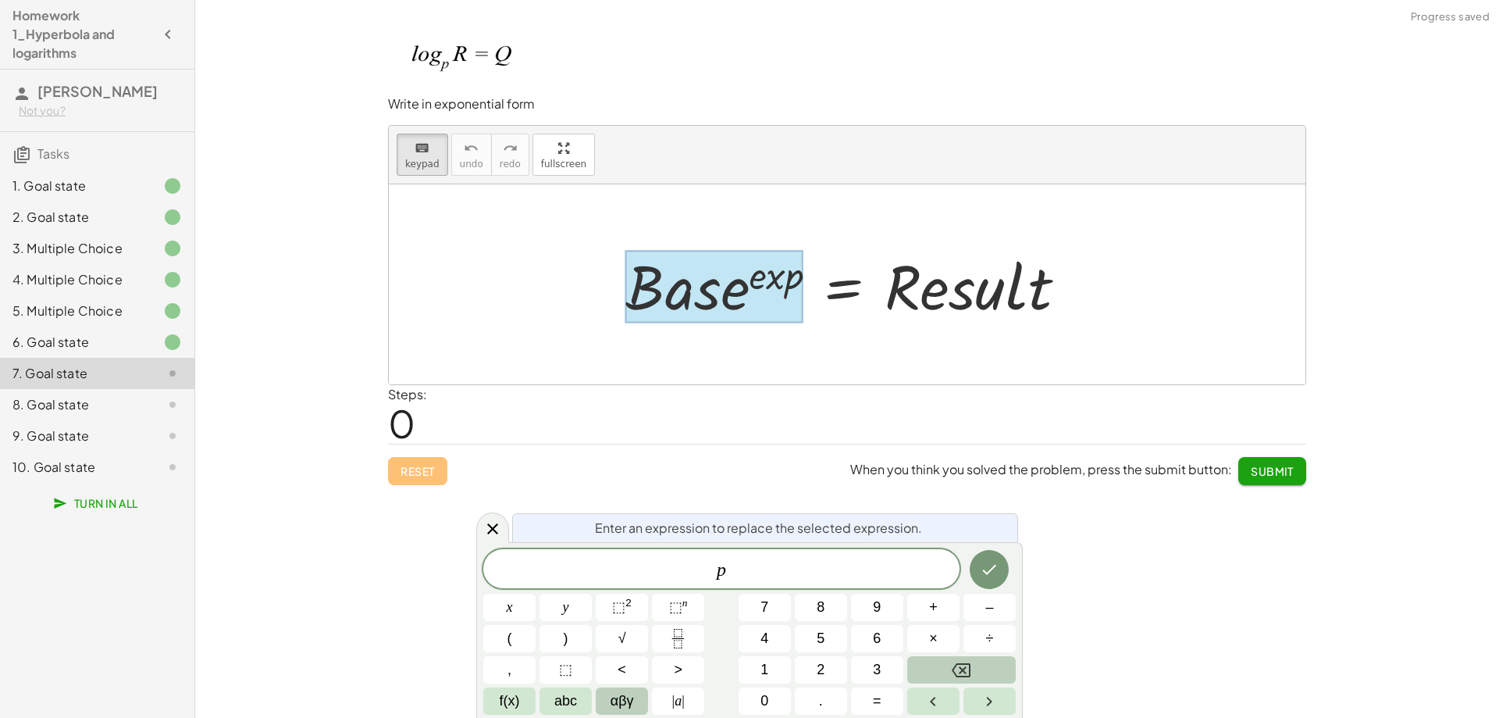
click at [613, 700] on span "αβγ" at bounding box center [622, 700] width 23 height 21
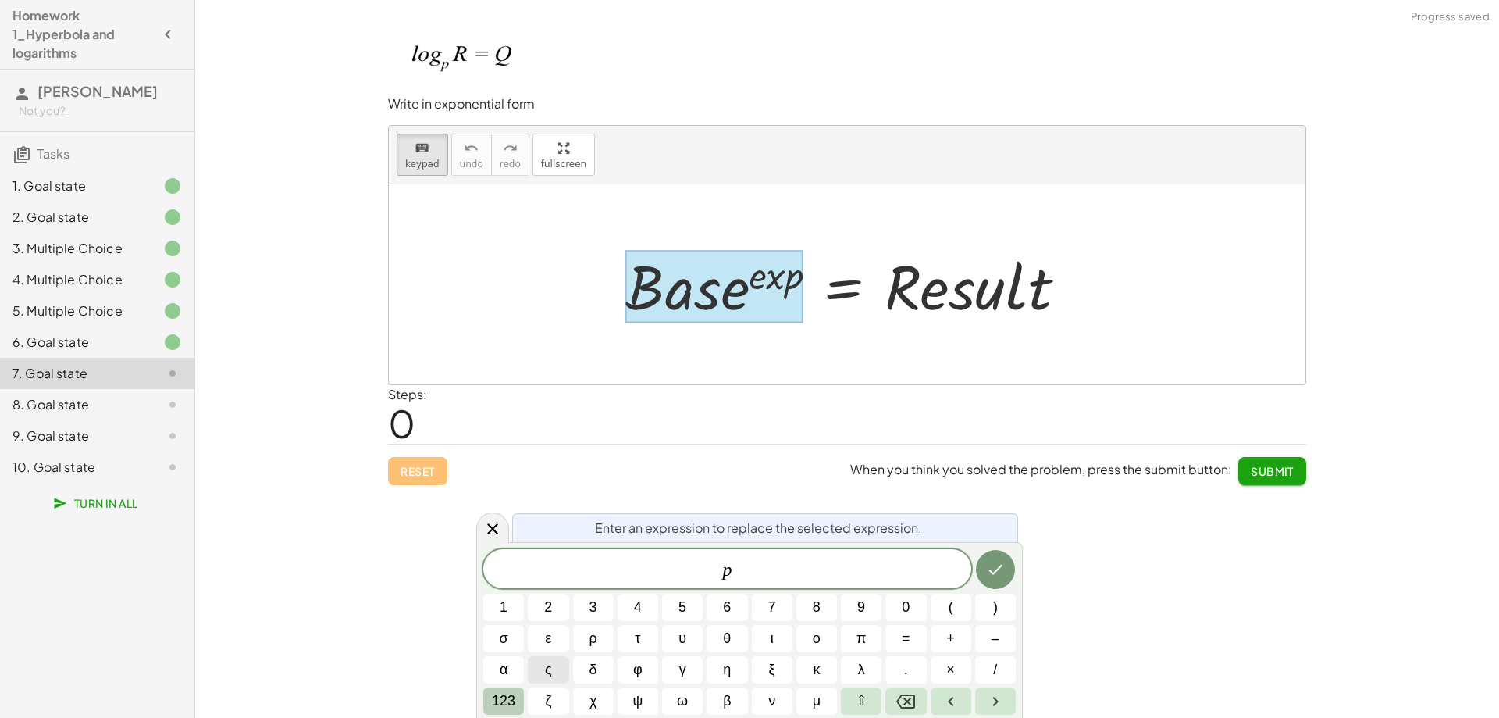
click at [507, 697] on span "123" at bounding box center [503, 700] width 23 height 21
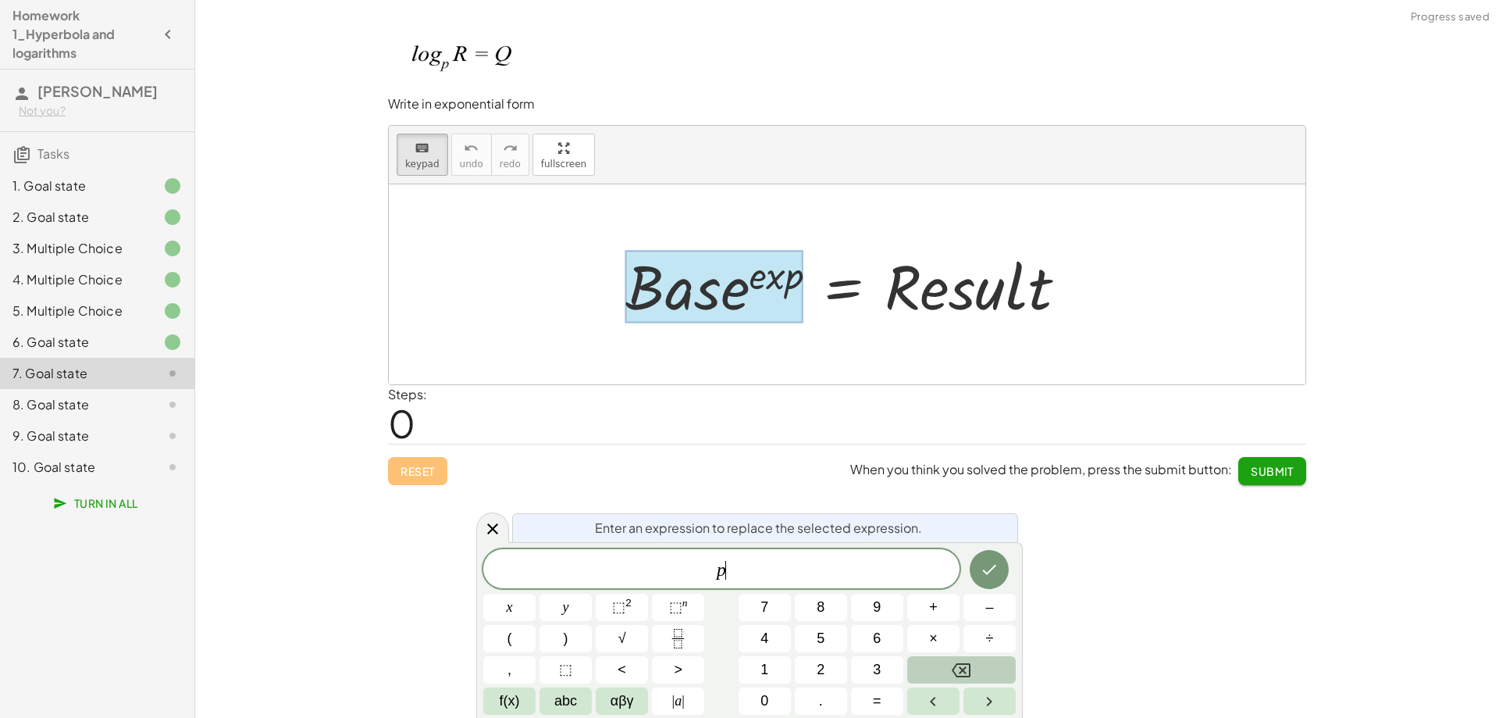
click at [572, 700] on span "abc" at bounding box center [565, 700] width 23 height 21
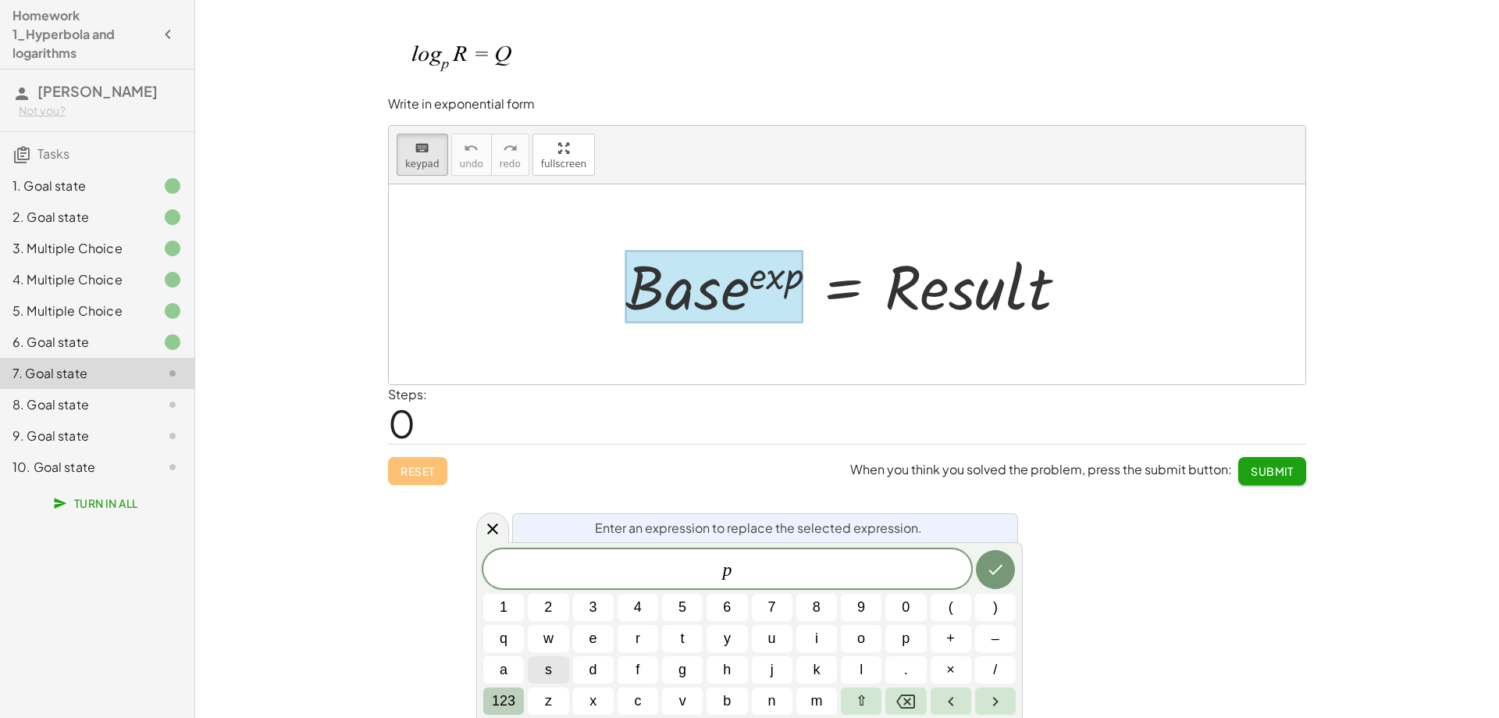
click at [511, 700] on span "123" at bounding box center [503, 700] width 23 height 21
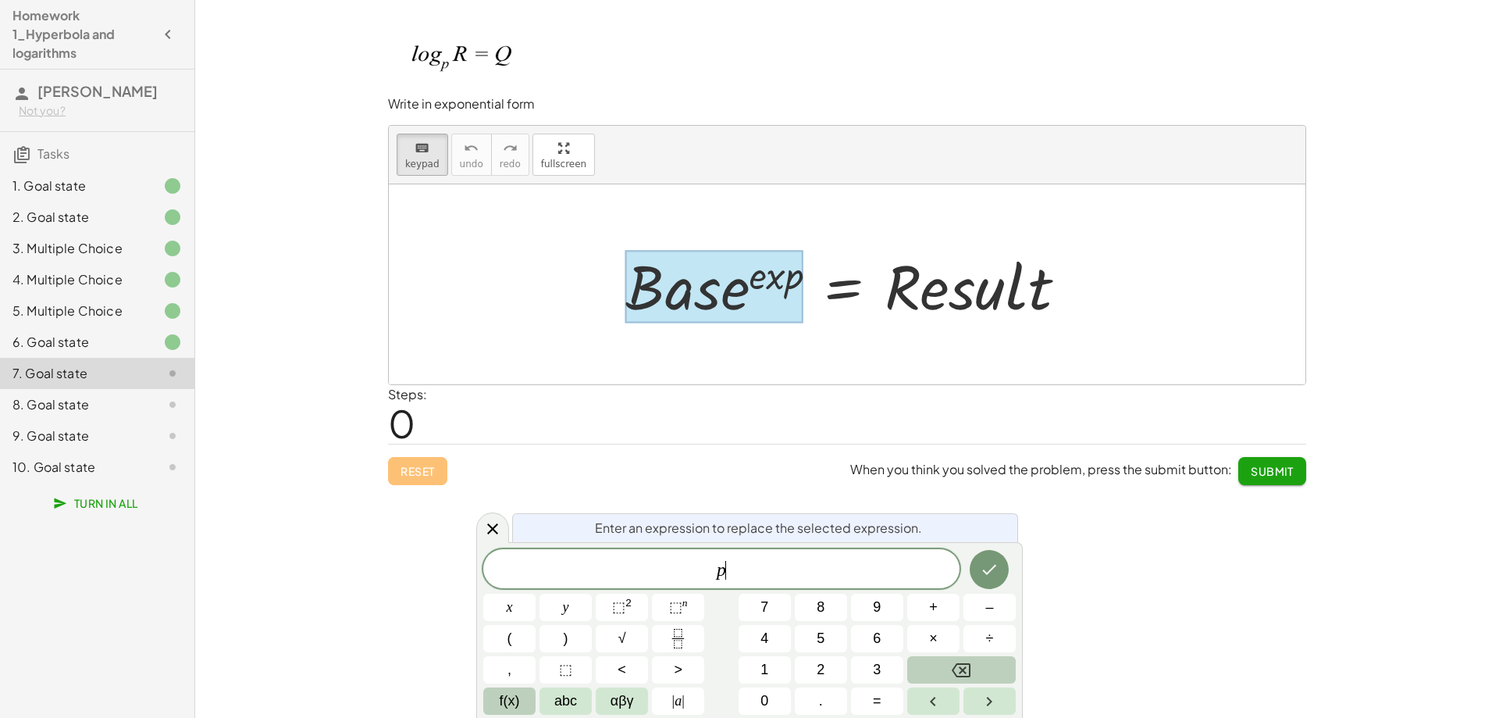
click at [512, 700] on span "f(x)" at bounding box center [510, 700] width 20 height 21
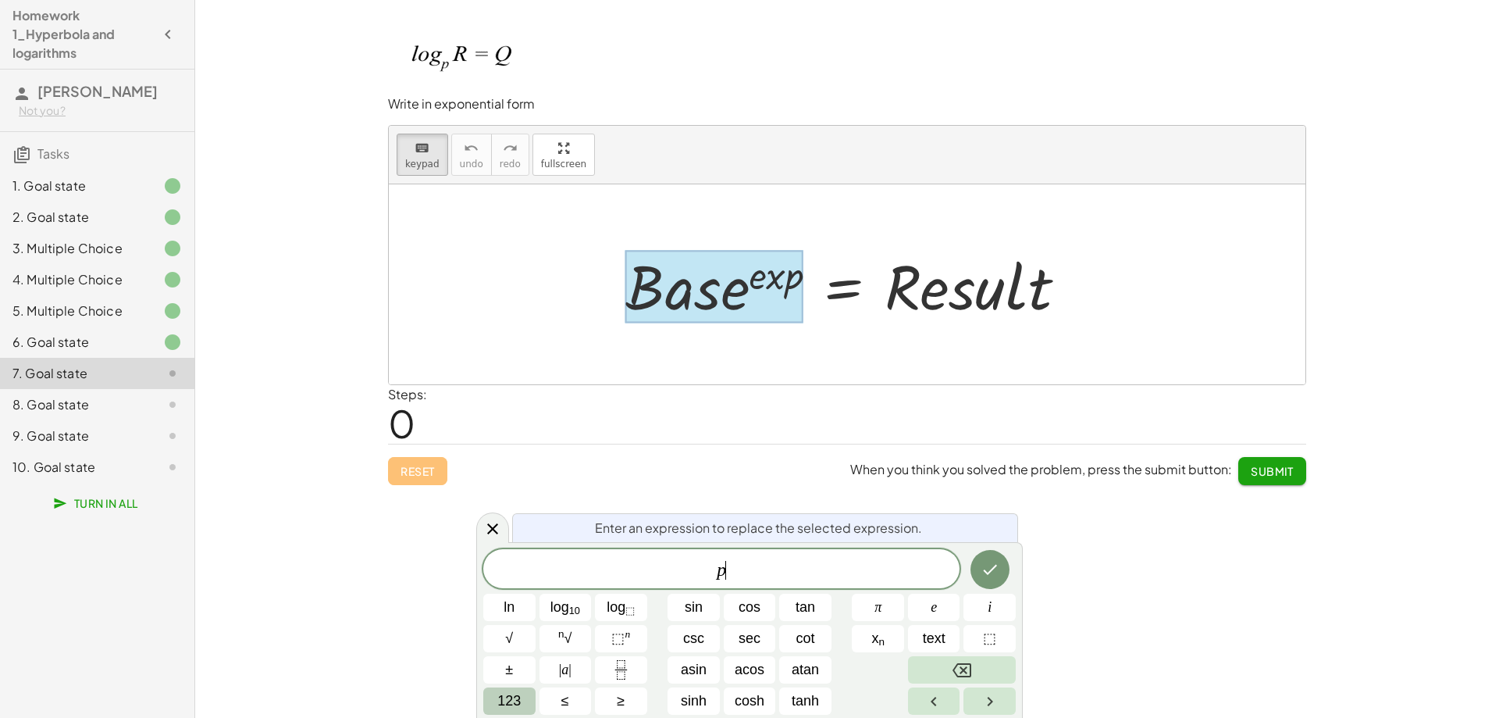
click at [516, 698] on span "123" at bounding box center [508, 700] width 23 height 21
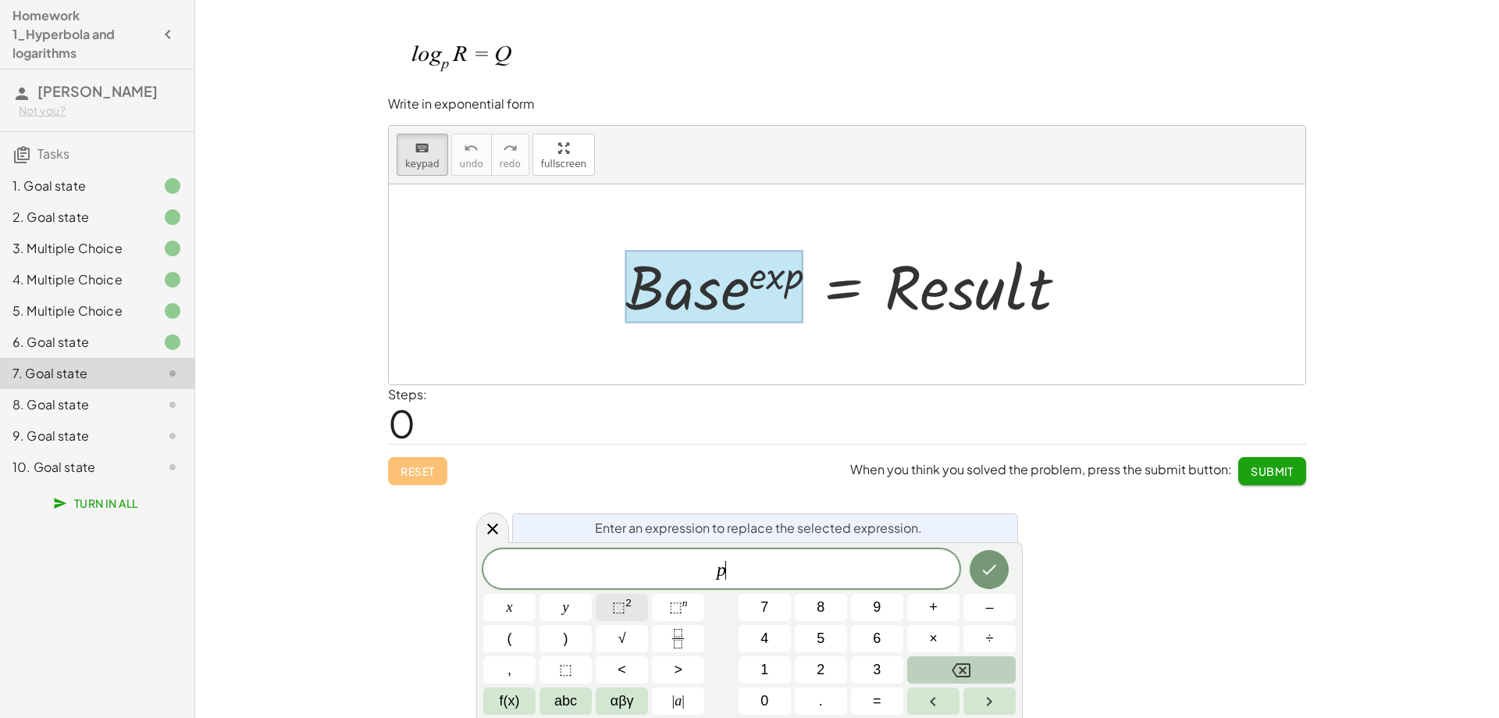
click at [617, 609] on span "⬚" at bounding box center [618, 607] width 13 height 16
click at [733, 562] on span "p 2 ​" at bounding box center [721, 567] width 476 height 28
click at [728, 561] on span "2" at bounding box center [725, 562] width 9 height 17
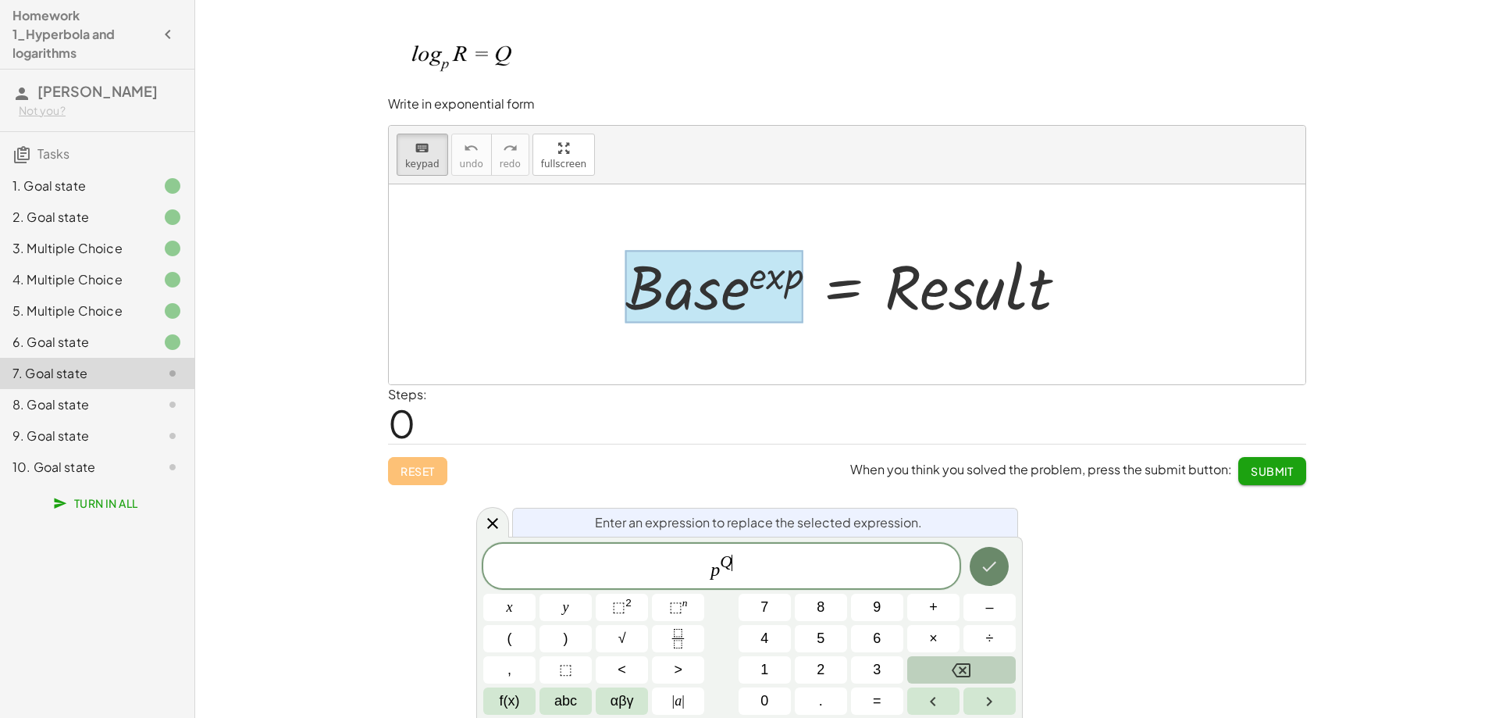
click at [991, 560] on icon "Done" at bounding box center [989, 566] width 19 height 19
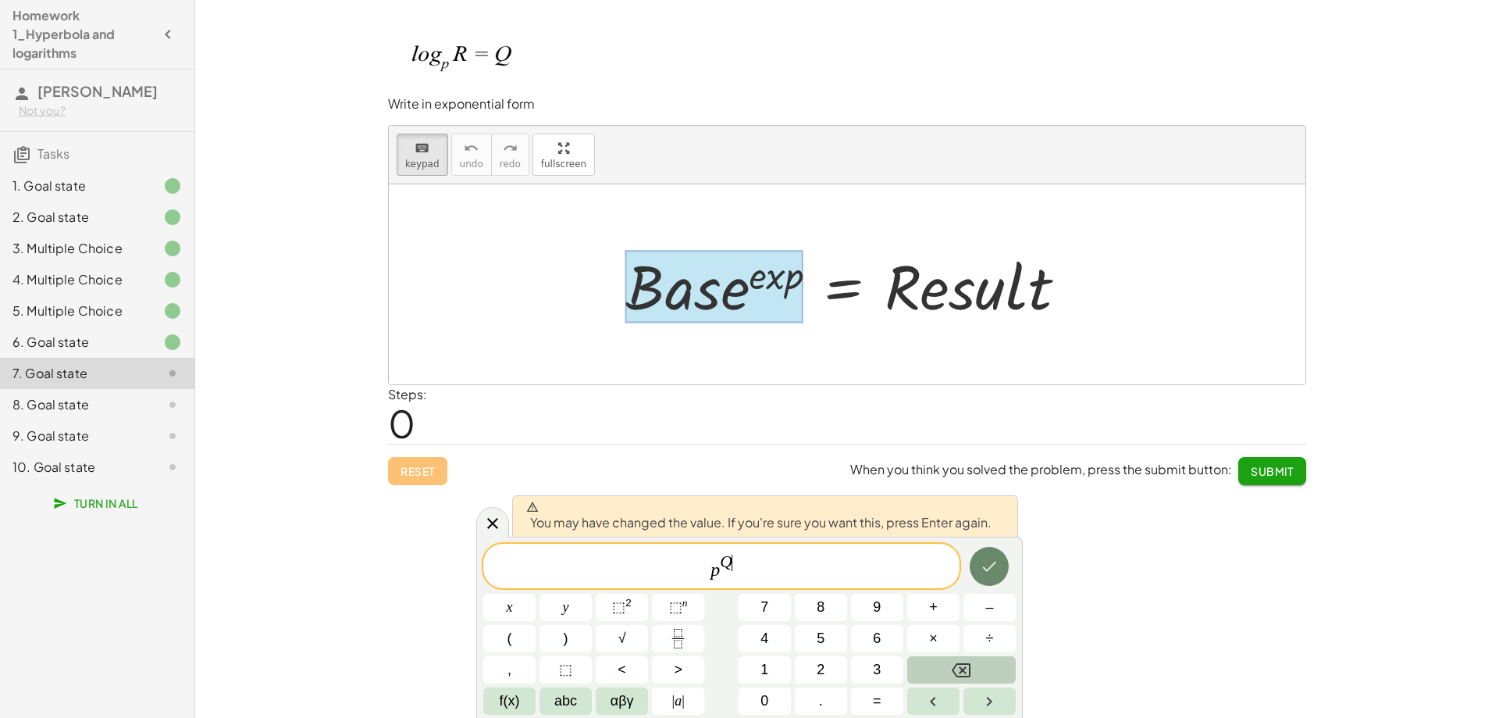
click at [992, 563] on icon "Done" at bounding box center [989, 566] width 19 height 19
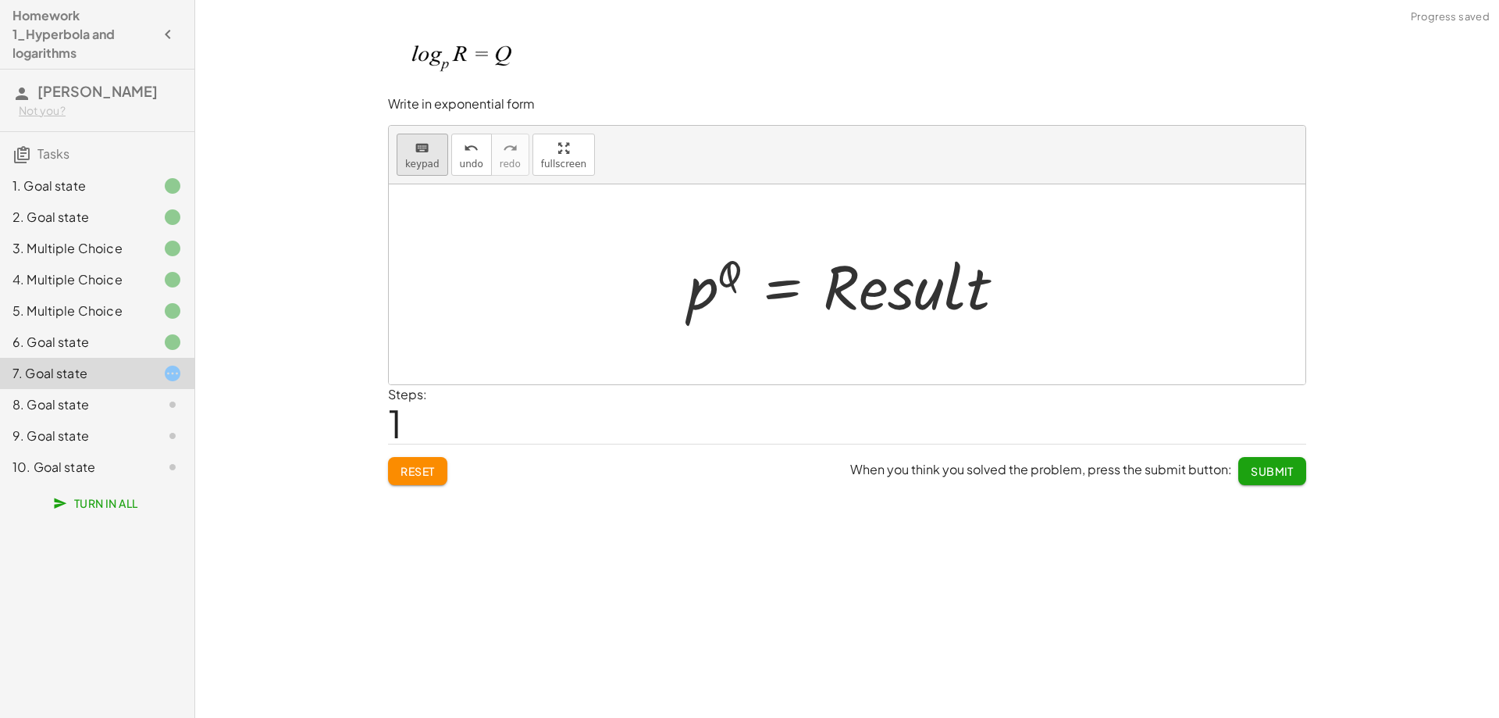
click at [405, 159] on span "keypad" at bounding box center [422, 164] width 34 height 11
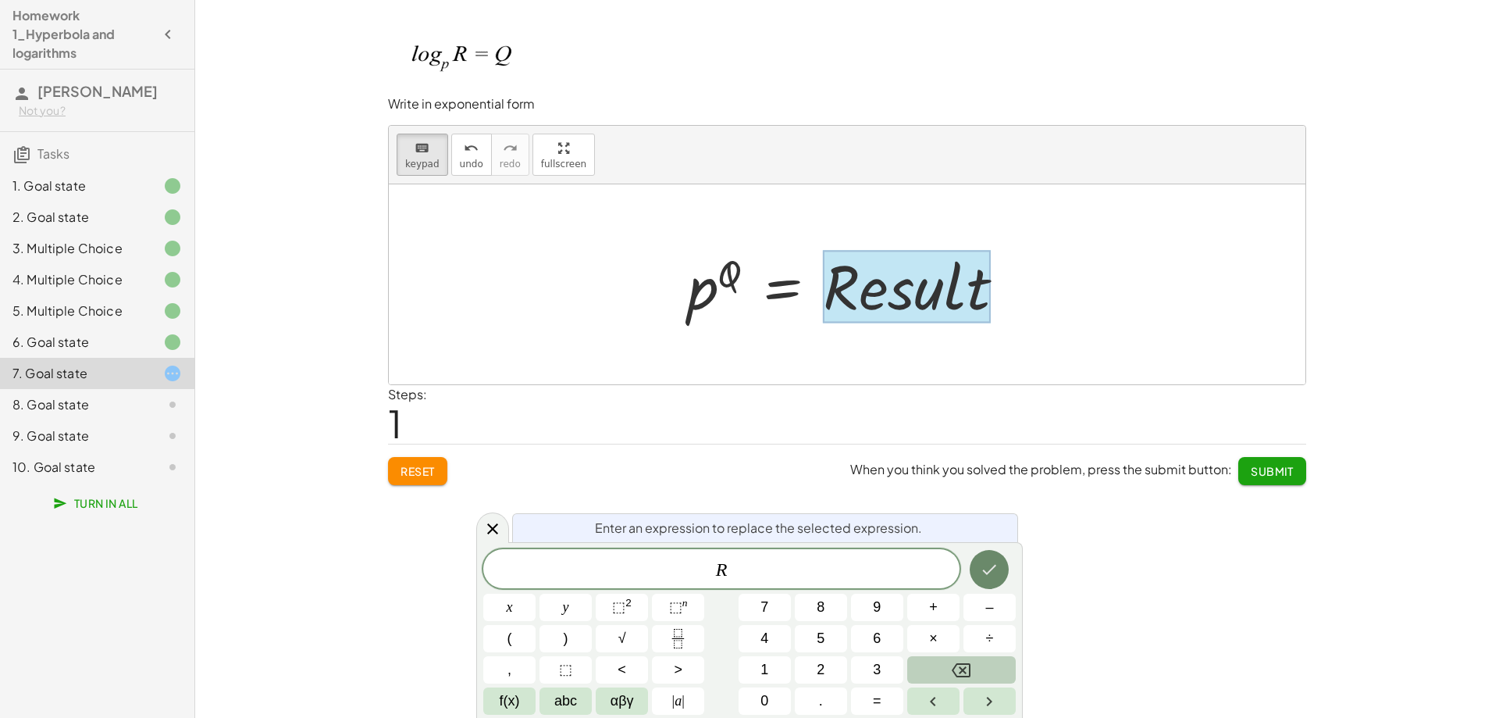
click at [987, 570] on icon "Done" at bounding box center [989, 569] width 19 height 19
click at [988, 570] on icon "Done" at bounding box center [989, 569] width 19 height 19
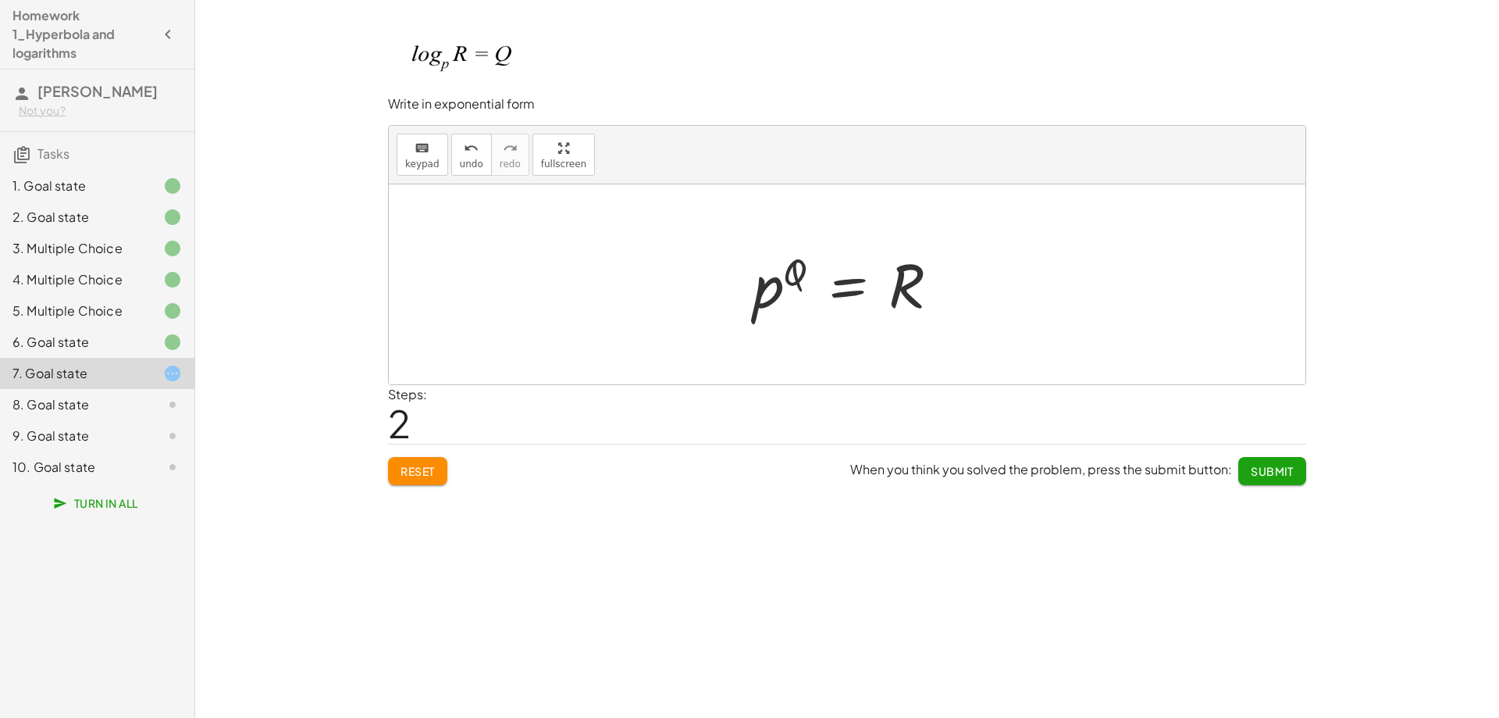
click at [1289, 472] on span "Submit" at bounding box center [1272, 471] width 43 height 14
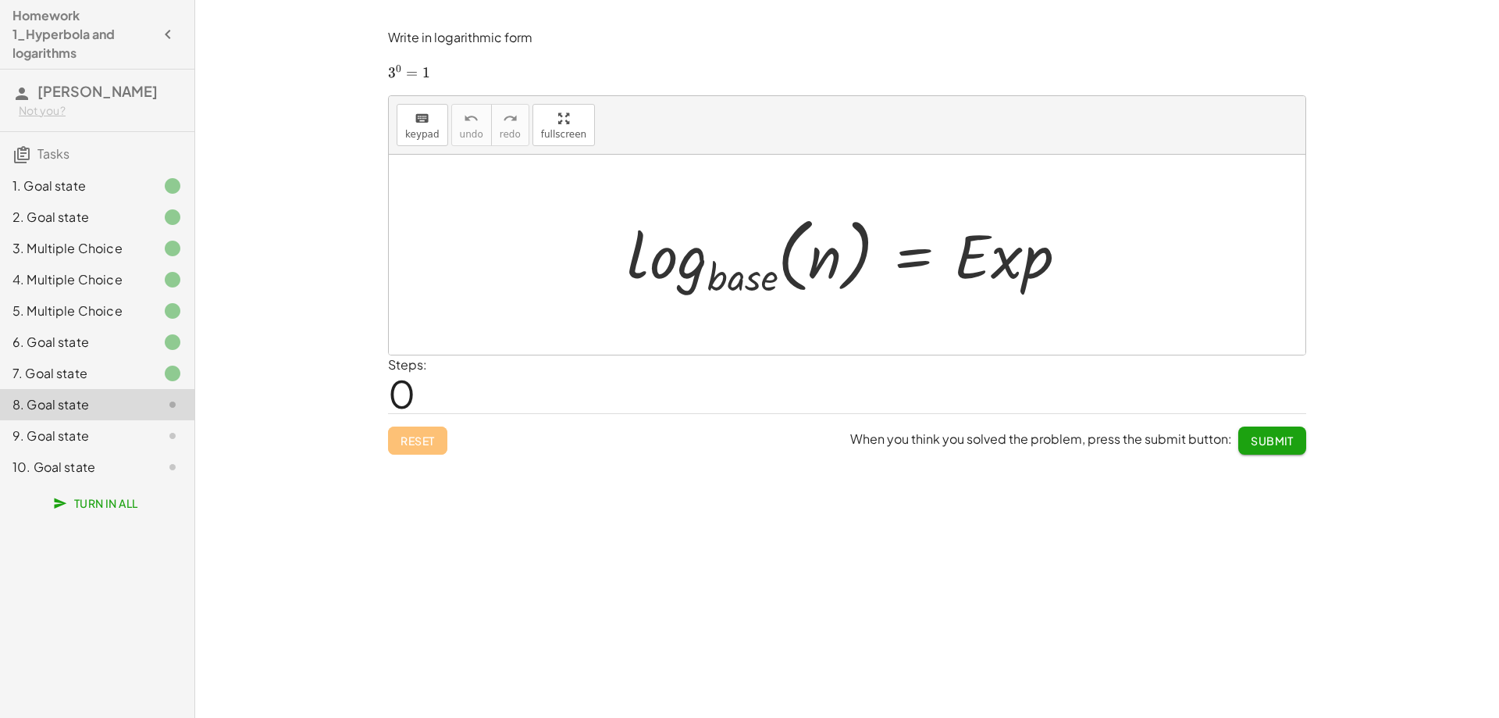
click at [726, 287] on div at bounding box center [853, 254] width 468 height 92
click at [719, 283] on div at bounding box center [853, 254] width 468 height 92
click at [707, 264] on div at bounding box center [853, 254] width 468 height 92
click at [421, 141] on button "keyboard keypad" at bounding box center [423, 125] width 52 height 42
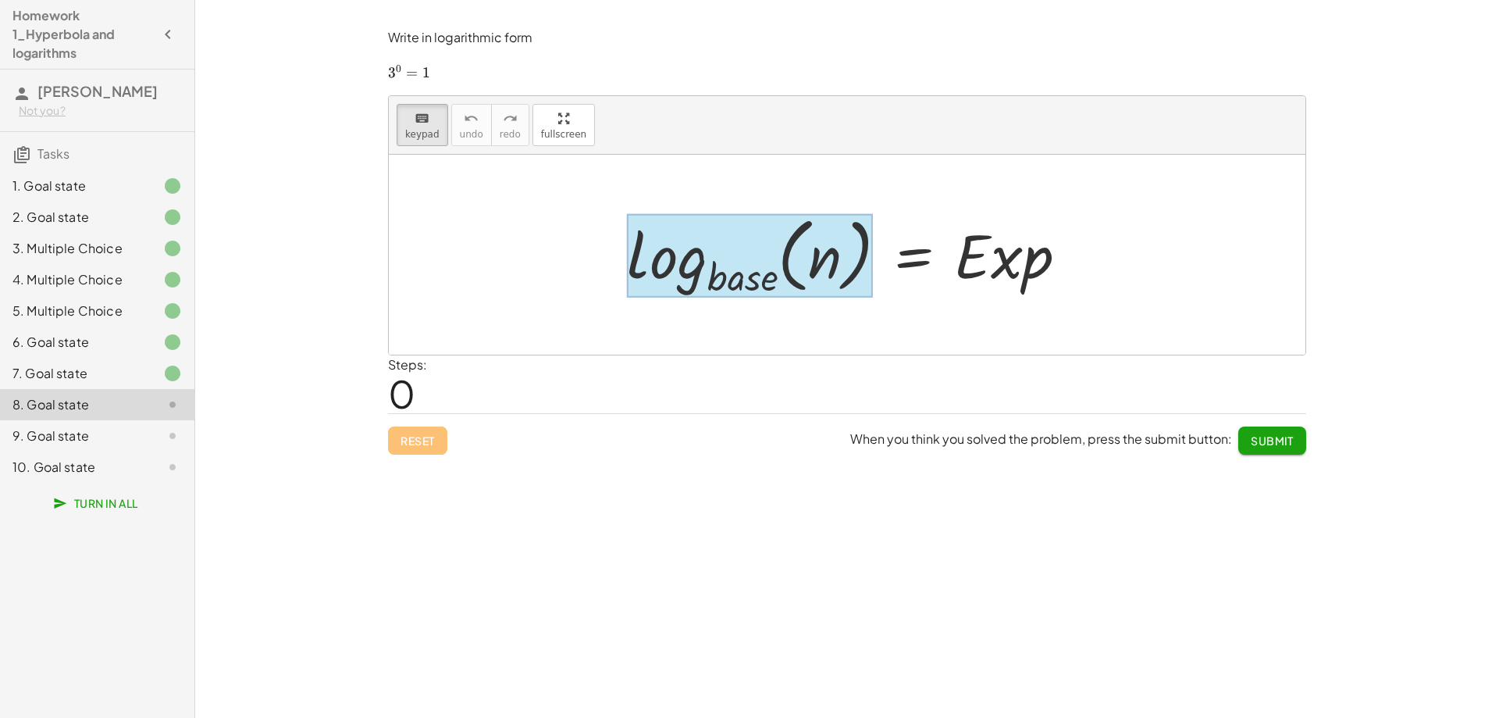
click at [721, 269] on div at bounding box center [750, 256] width 246 height 84
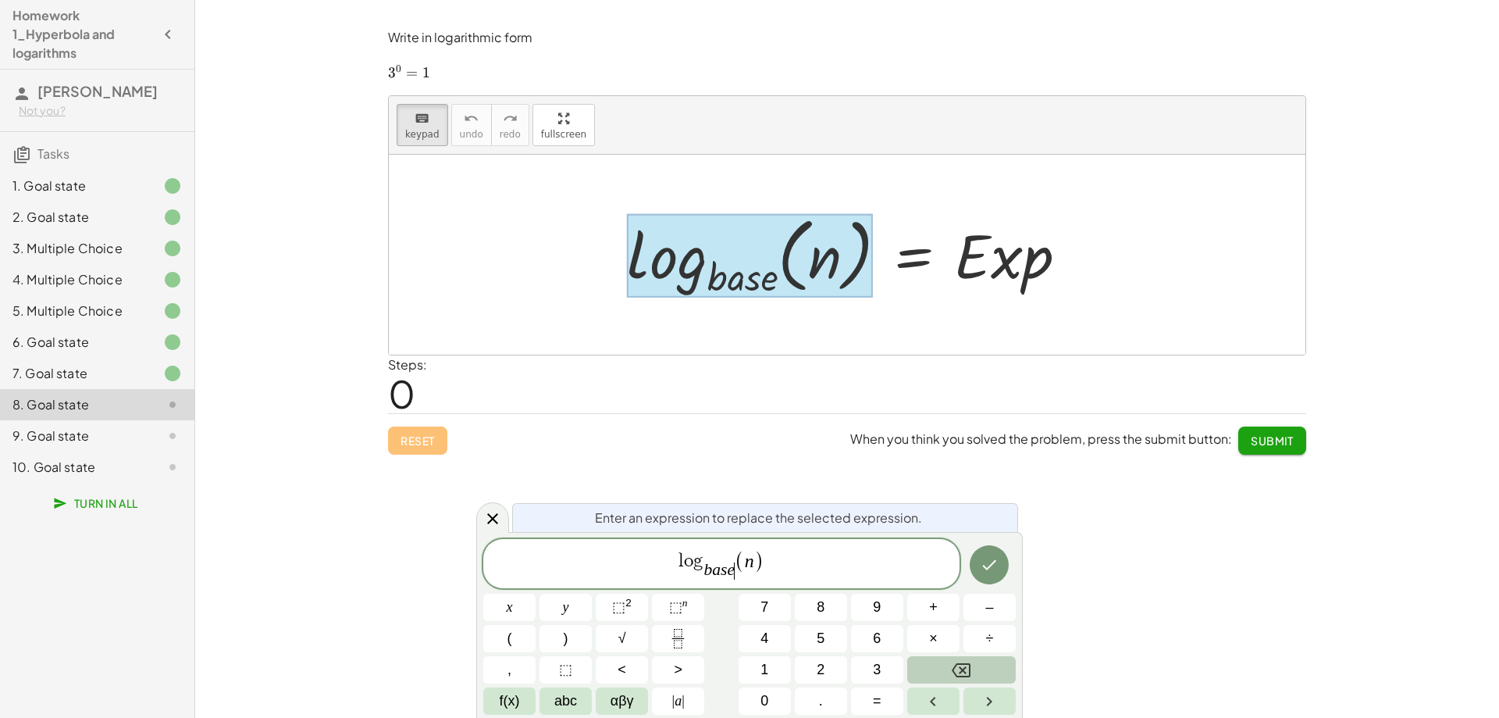
click at [733, 570] on span "b a s e ​" at bounding box center [719, 570] width 31 height 17
click at [743, 565] on span "( n ​ )" at bounding box center [739, 561] width 30 height 23
click at [986, 571] on icon "Done" at bounding box center [989, 564] width 19 height 19
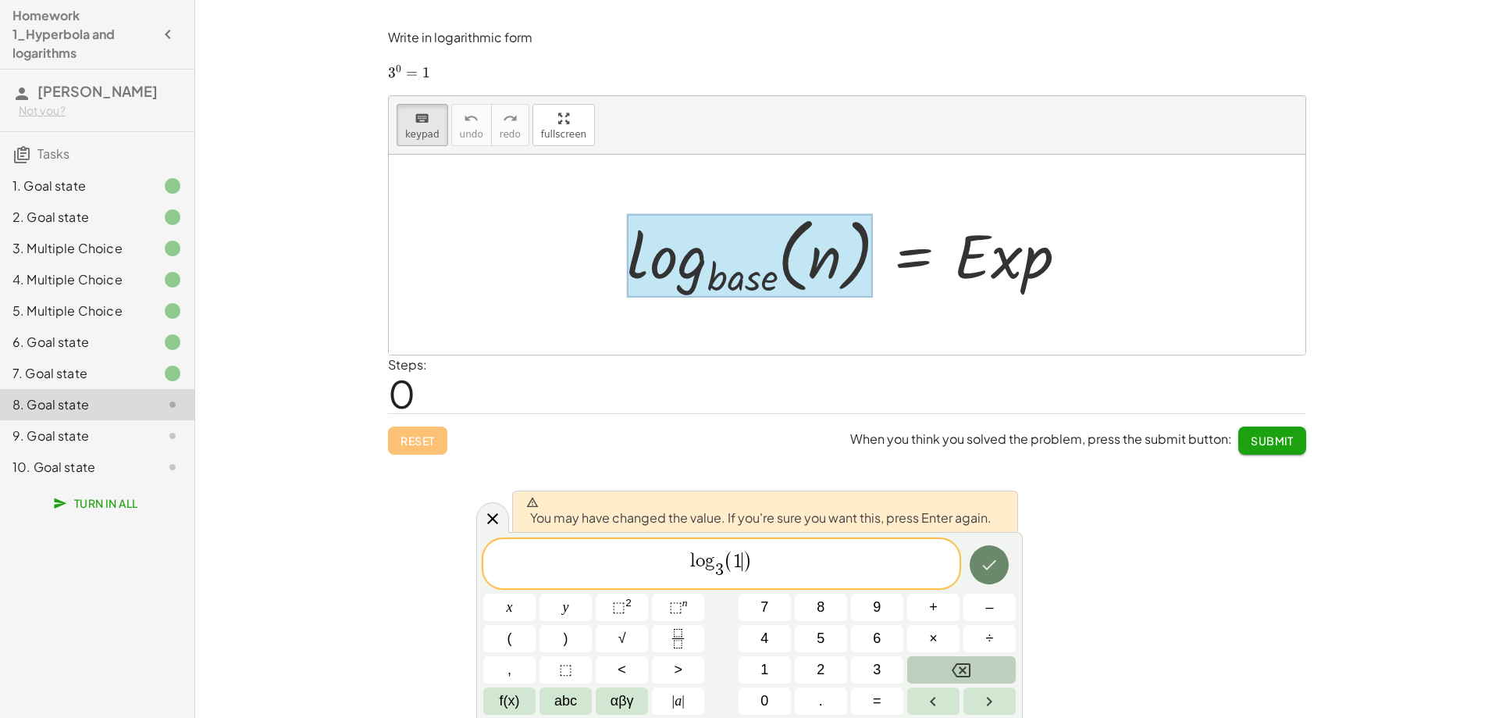
click at [986, 571] on icon "Done" at bounding box center [989, 564] width 19 height 19
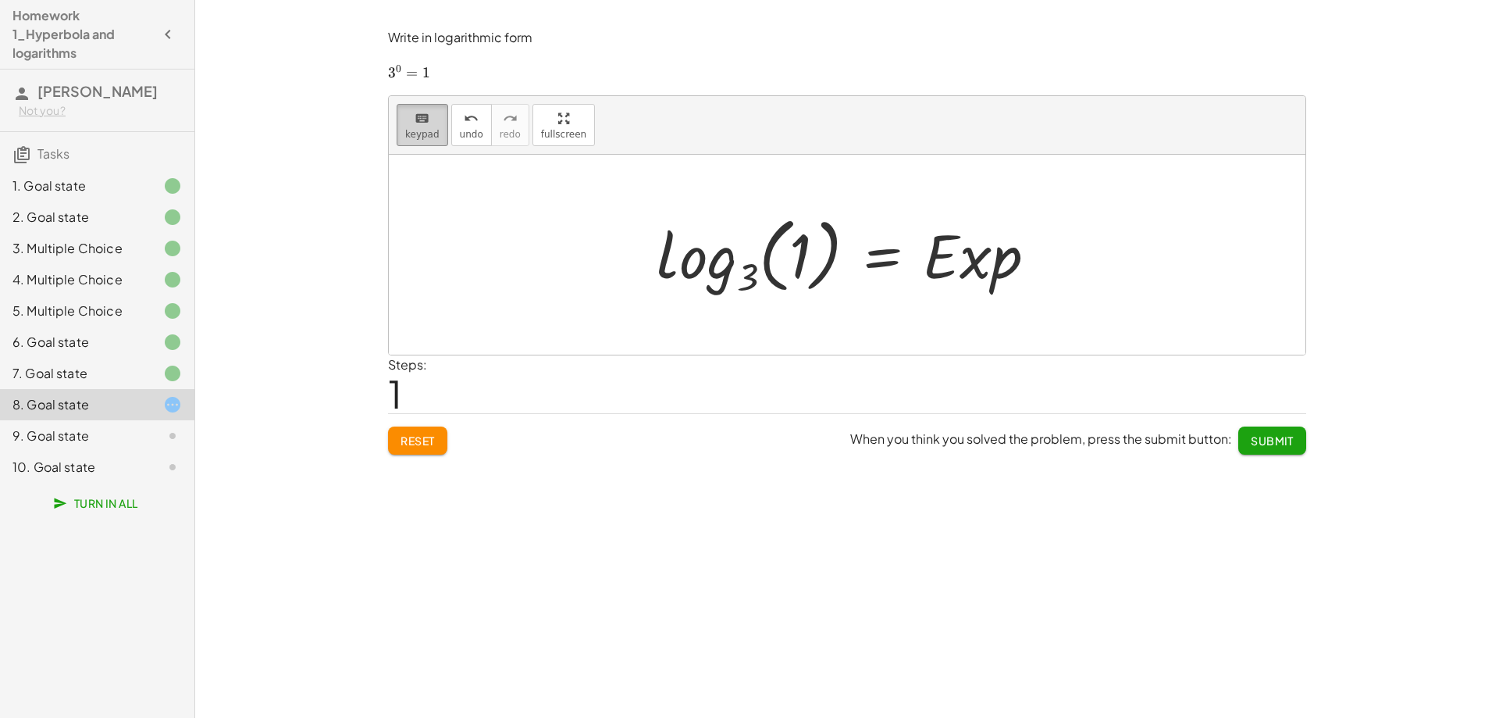
click at [421, 135] on span "keypad" at bounding box center [422, 134] width 34 height 11
click at [974, 256] on div at bounding box center [972, 255] width 98 height 73
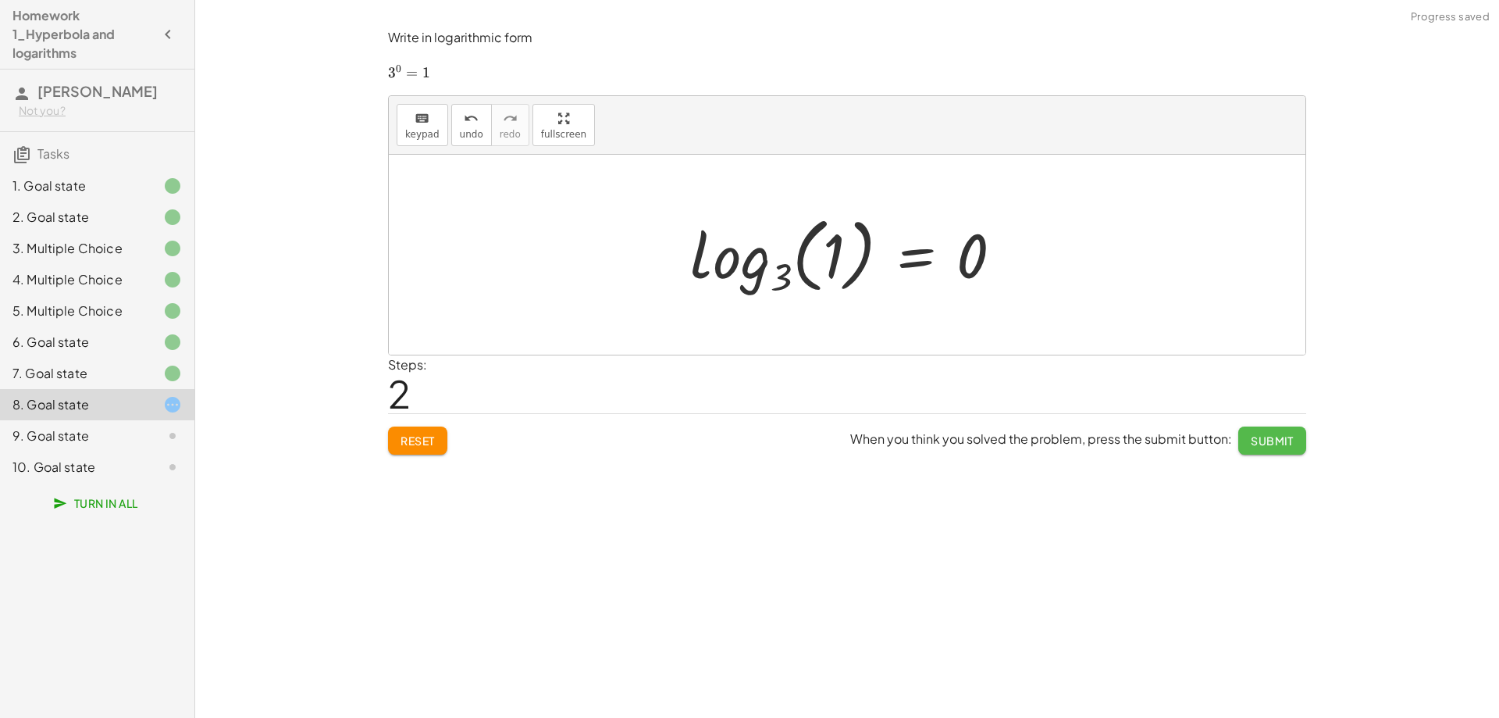
click at [1284, 437] on span "Submit" at bounding box center [1272, 440] width 43 height 14
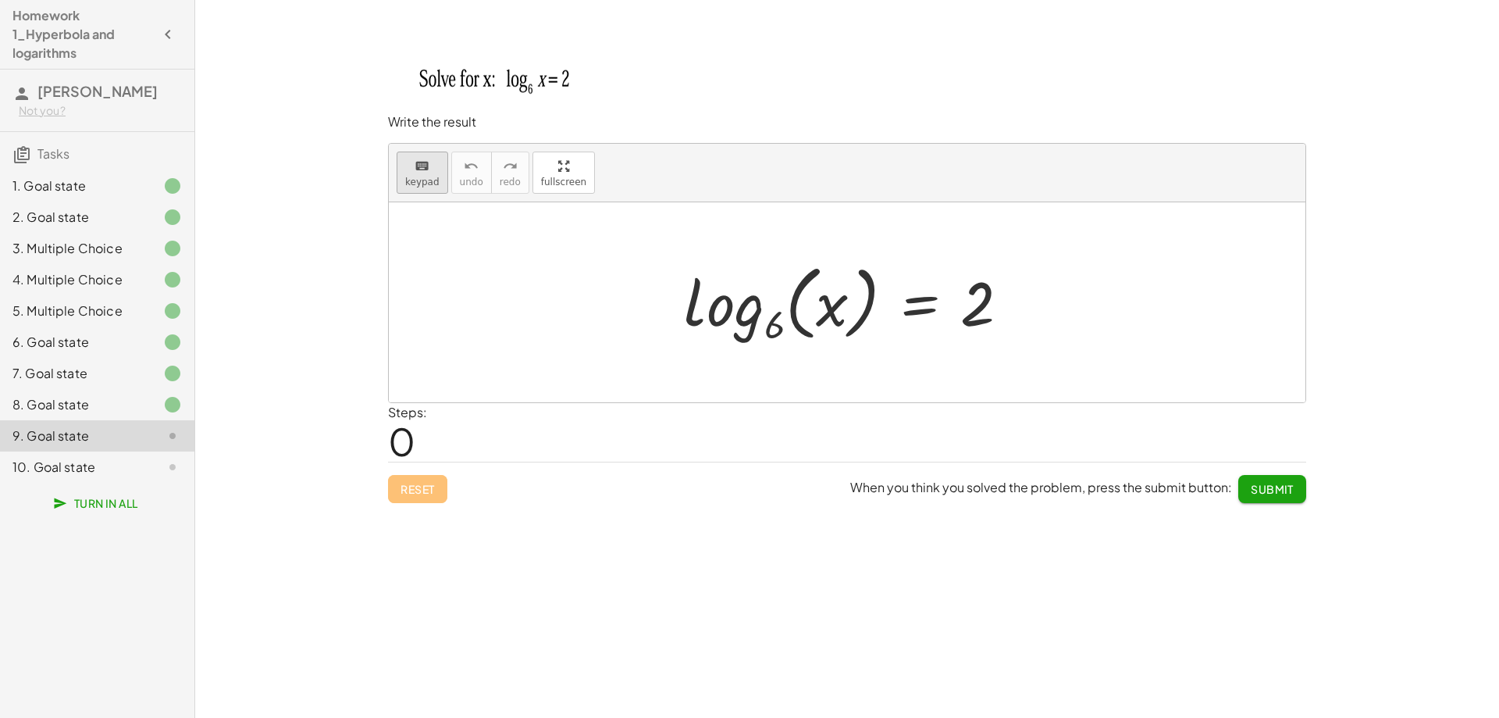
click at [429, 179] on span "keypad" at bounding box center [422, 181] width 34 height 11
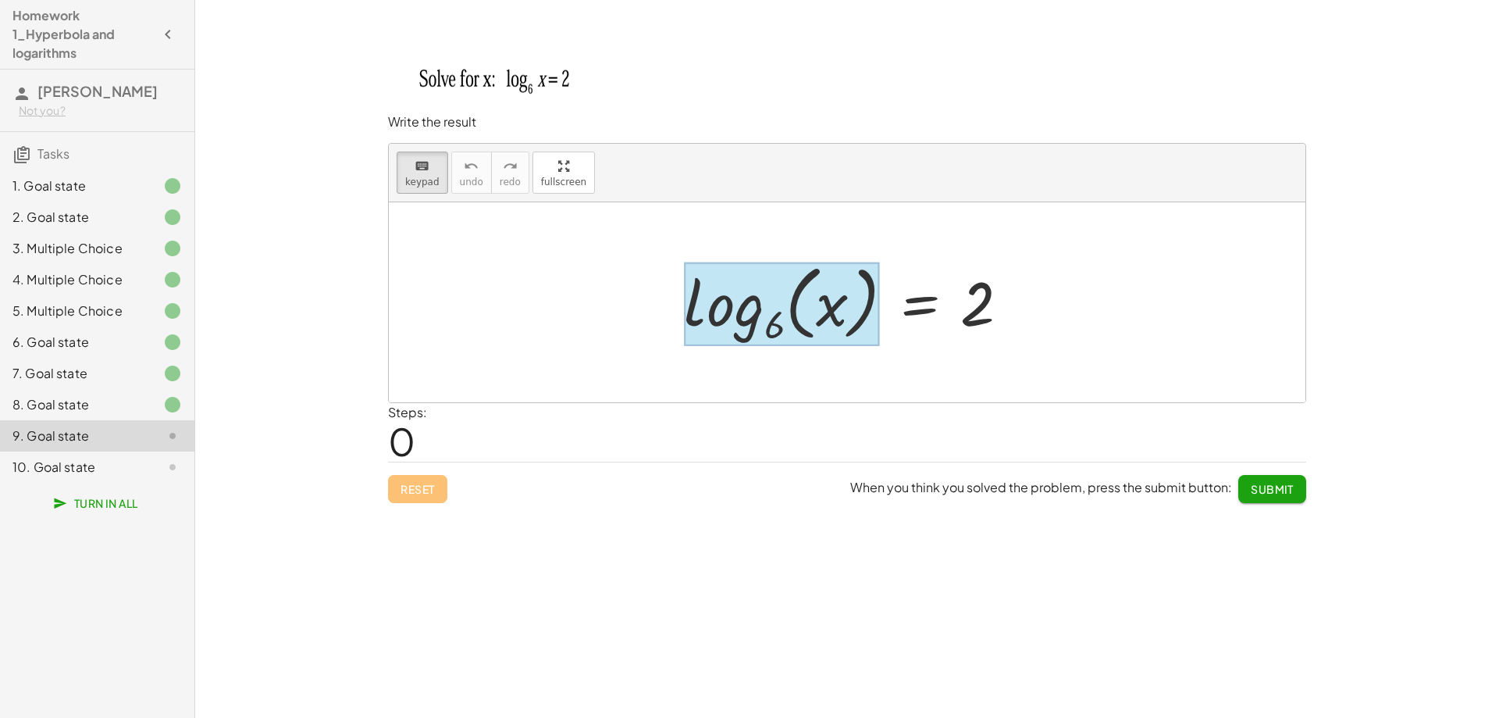
click at [778, 331] on div at bounding box center [781, 304] width 195 height 84
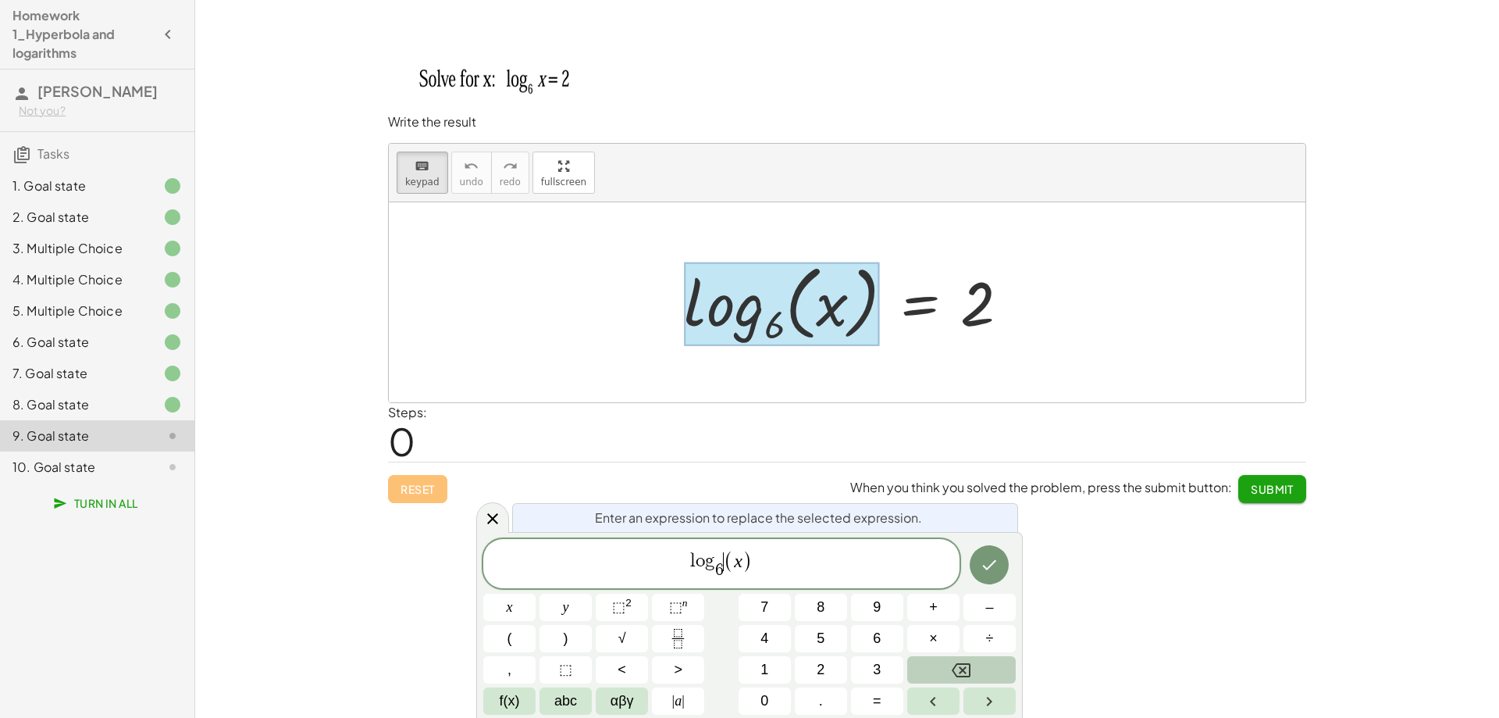
click at [725, 577] on span "l o g 6 ​ ​ ( x )" at bounding box center [721, 564] width 476 height 33
click at [722, 573] on span "6" at bounding box center [719, 569] width 9 height 17
click at [721, 574] on span "6" at bounding box center [719, 569] width 9 height 17
click at [748, 562] on span ")" at bounding box center [748, 561] width 10 height 23
click at [738, 558] on var "x" at bounding box center [738, 560] width 9 height 20
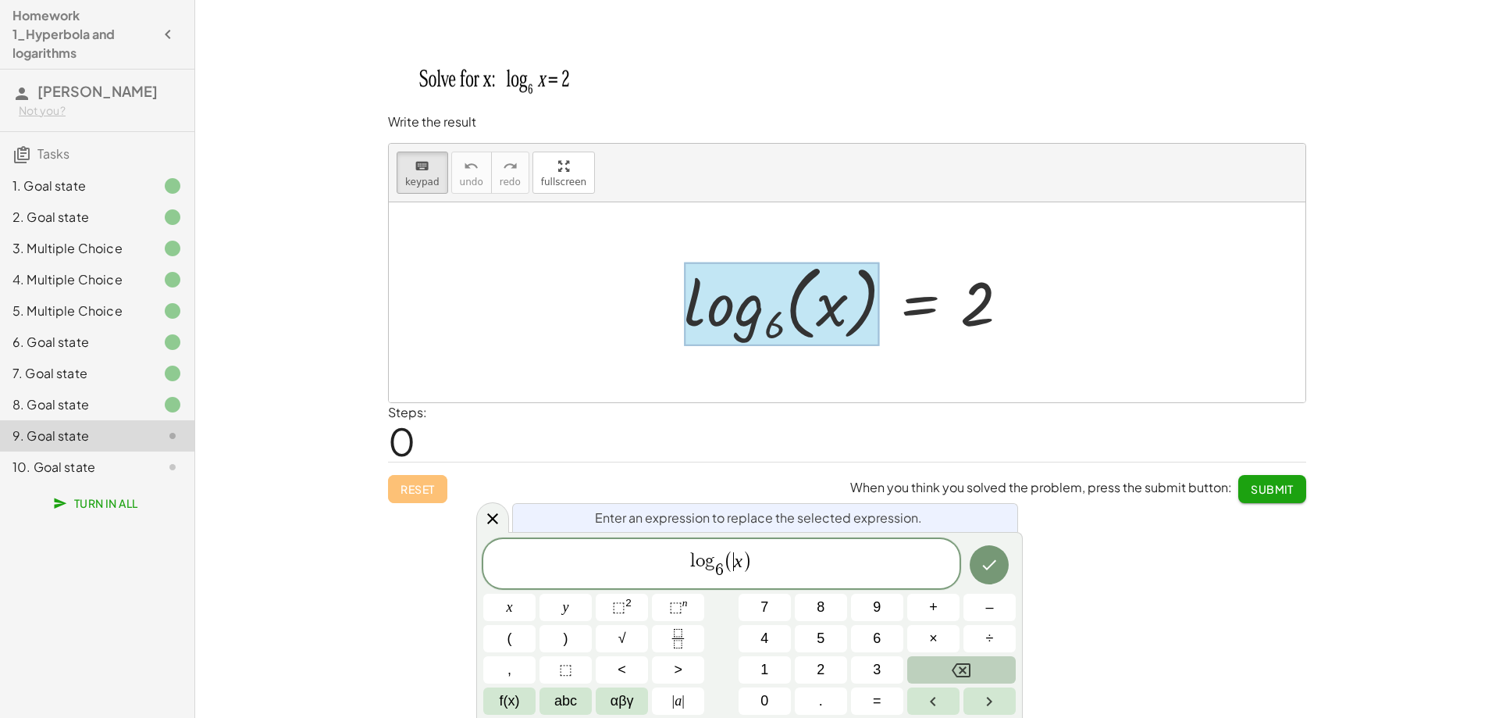
click at [736, 558] on var "x" at bounding box center [738, 560] width 9 height 20
click at [741, 558] on span "​ x" at bounding box center [738, 561] width 9 height 19
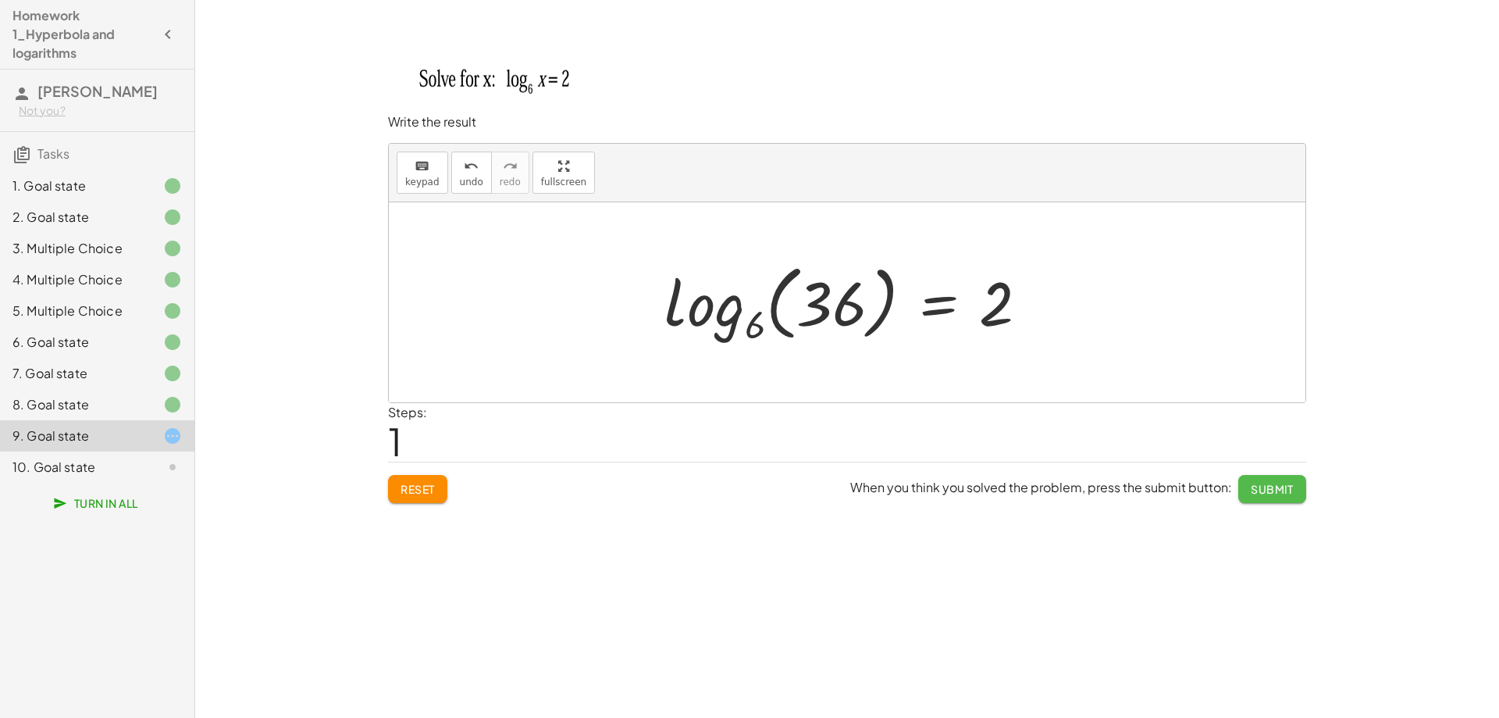
click at [1276, 485] on span "Submit" at bounding box center [1272, 489] width 43 height 14
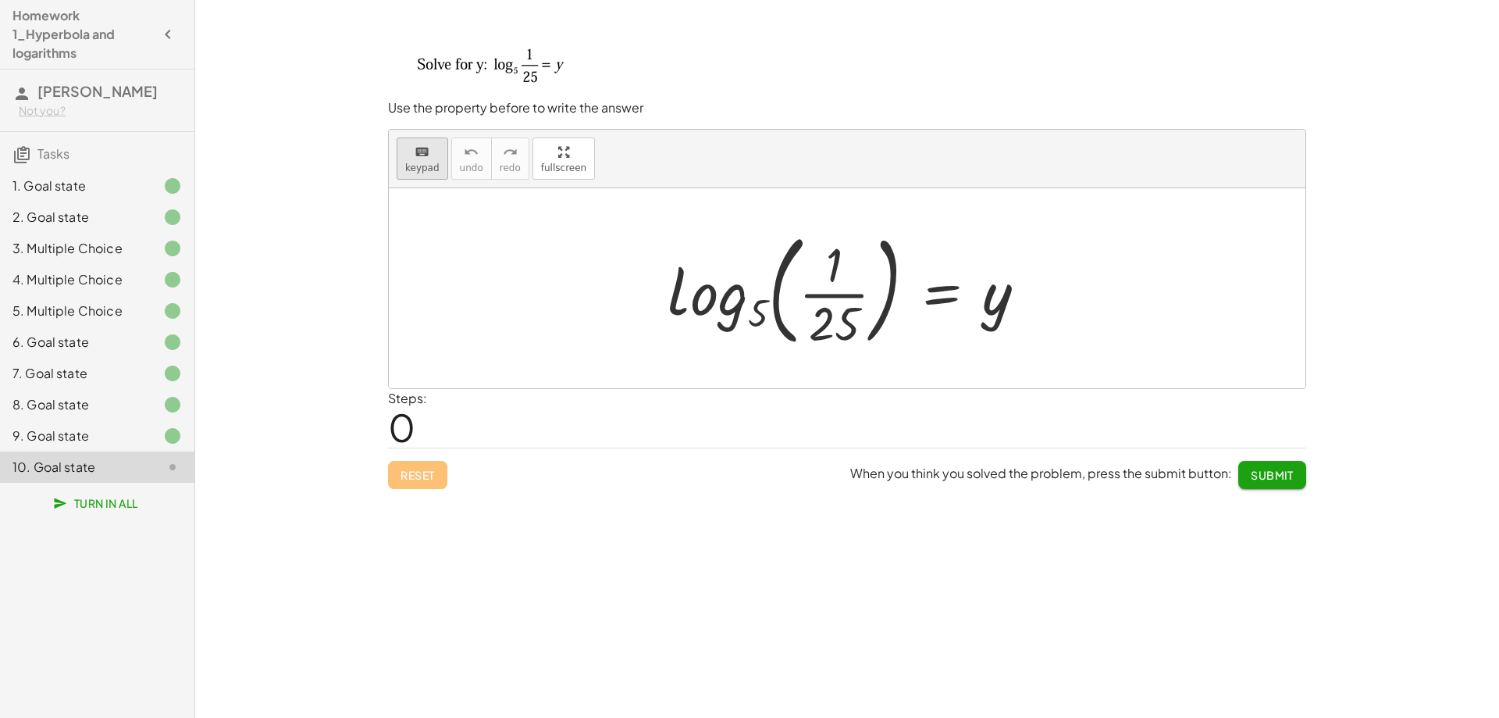
click at [417, 164] on span "keypad" at bounding box center [422, 167] width 34 height 11
click at [816, 294] on div at bounding box center [853, 288] width 387 height 130
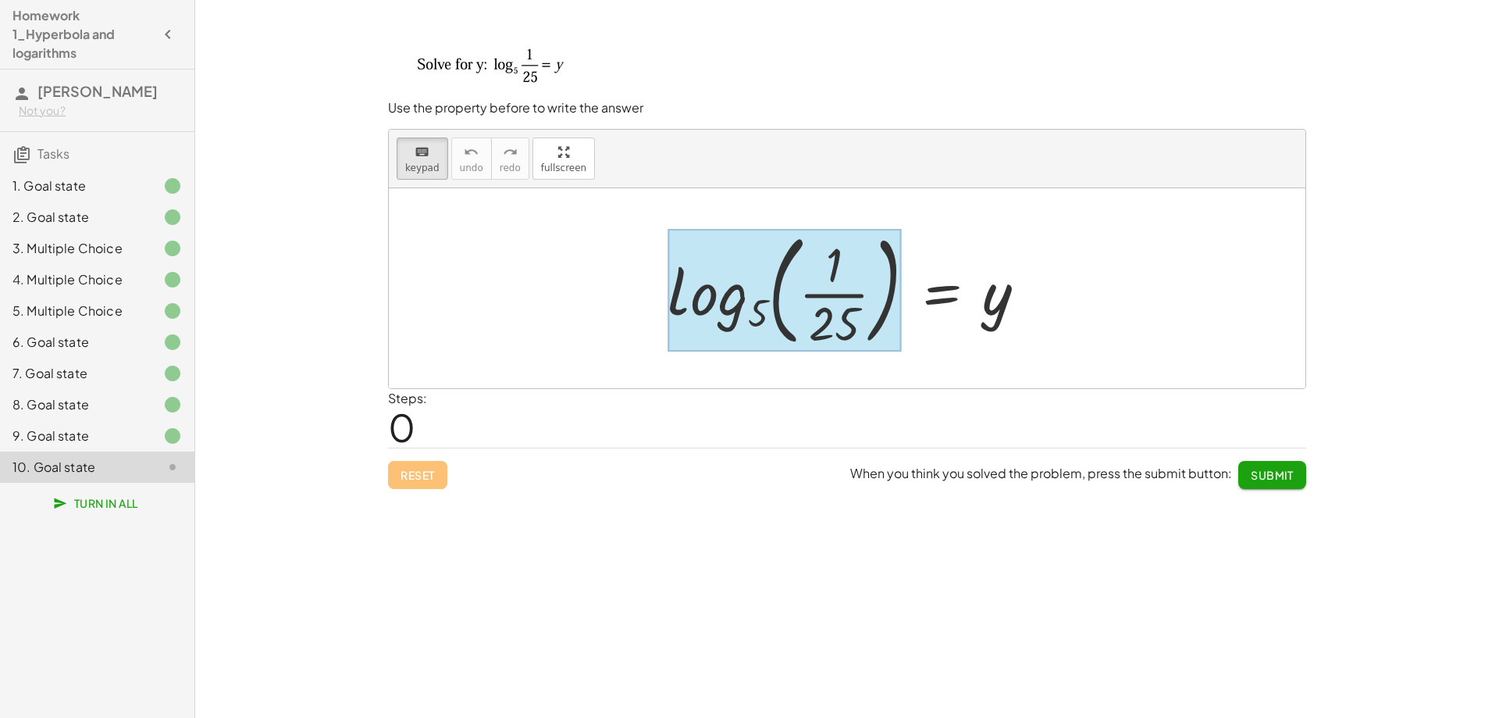
click at [744, 310] on div at bounding box center [785, 290] width 234 height 122
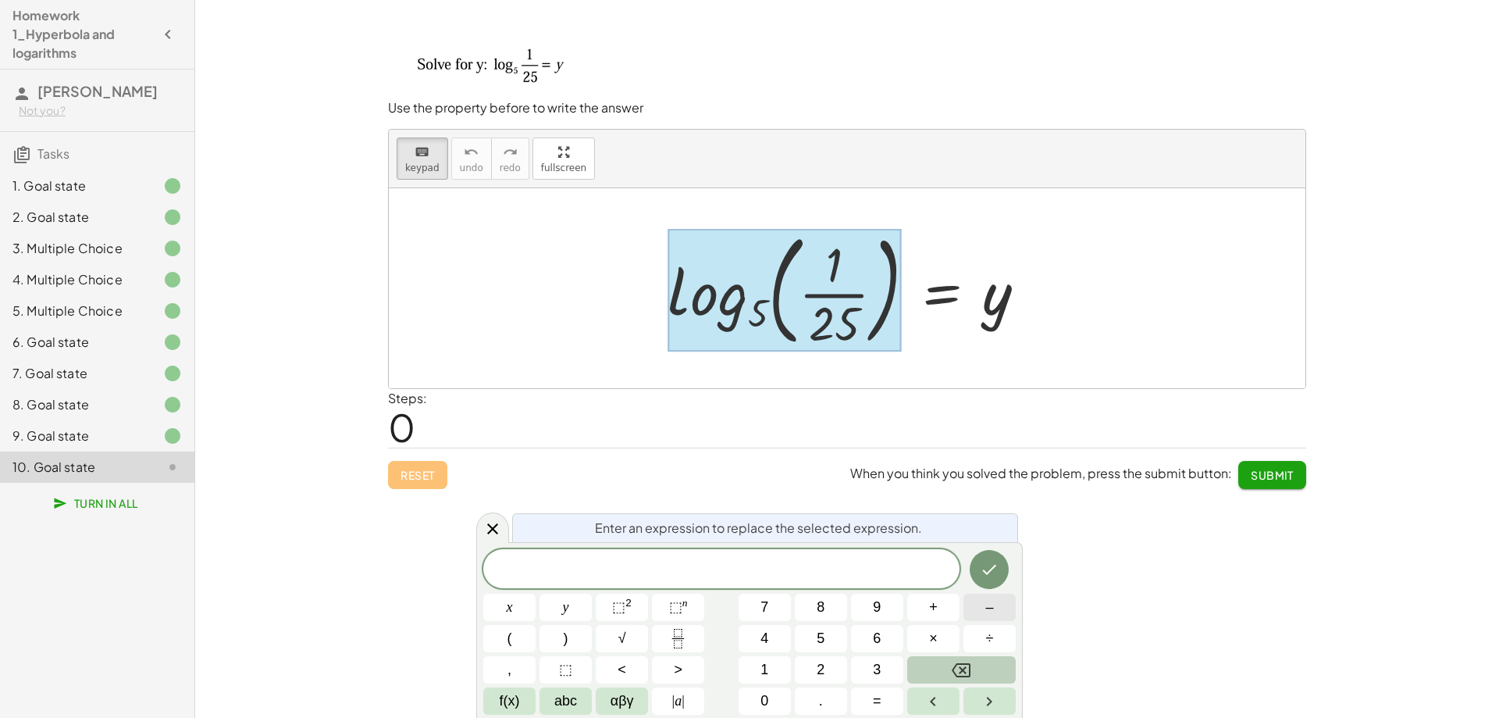
click at [991, 611] on span "–" at bounding box center [989, 607] width 8 height 21
click at [824, 669] on span "2" at bounding box center [821, 669] width 8 height 21
click at [989, 577] on icon "Done" at bounding box center [989, 569] width 19 height 19
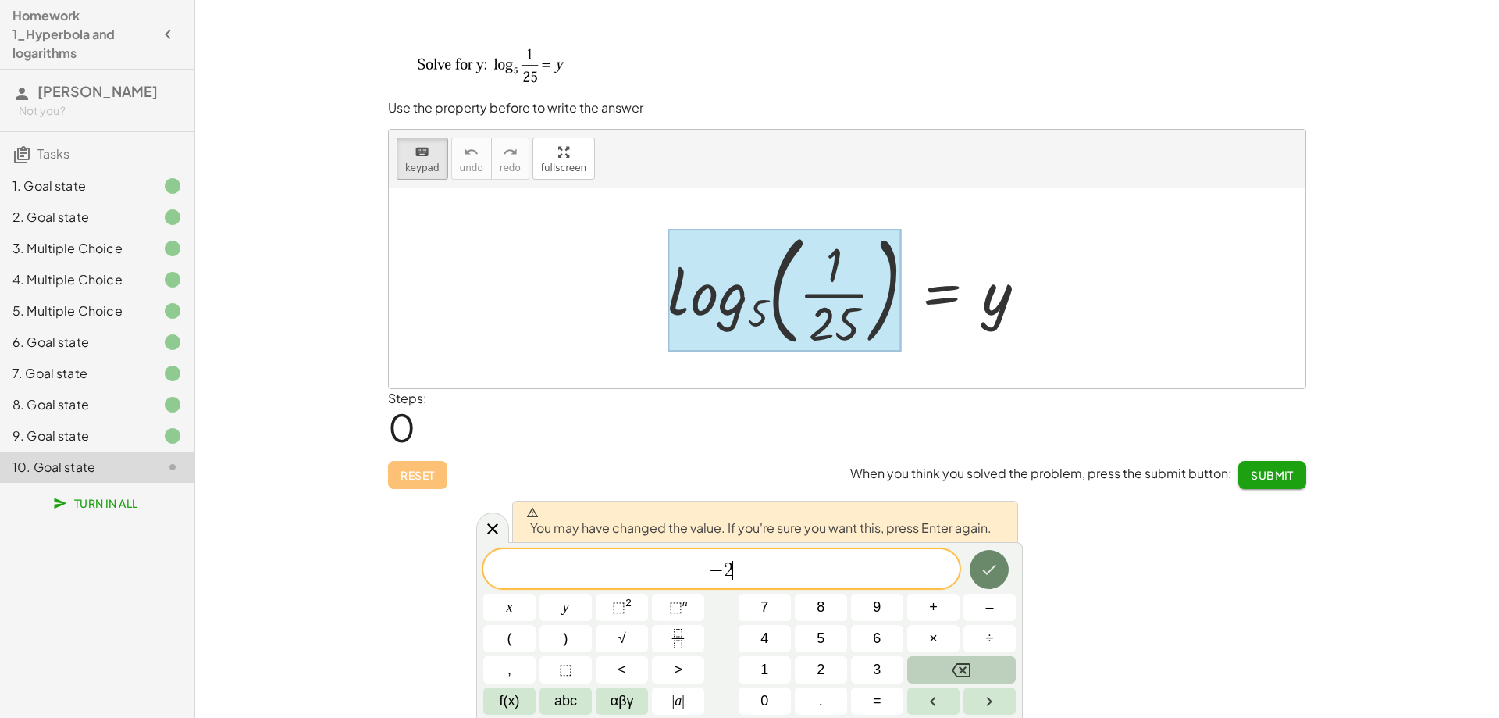
click at [989, 577] on icon "Done" at bounding box center [989, 569] width 19 height 19
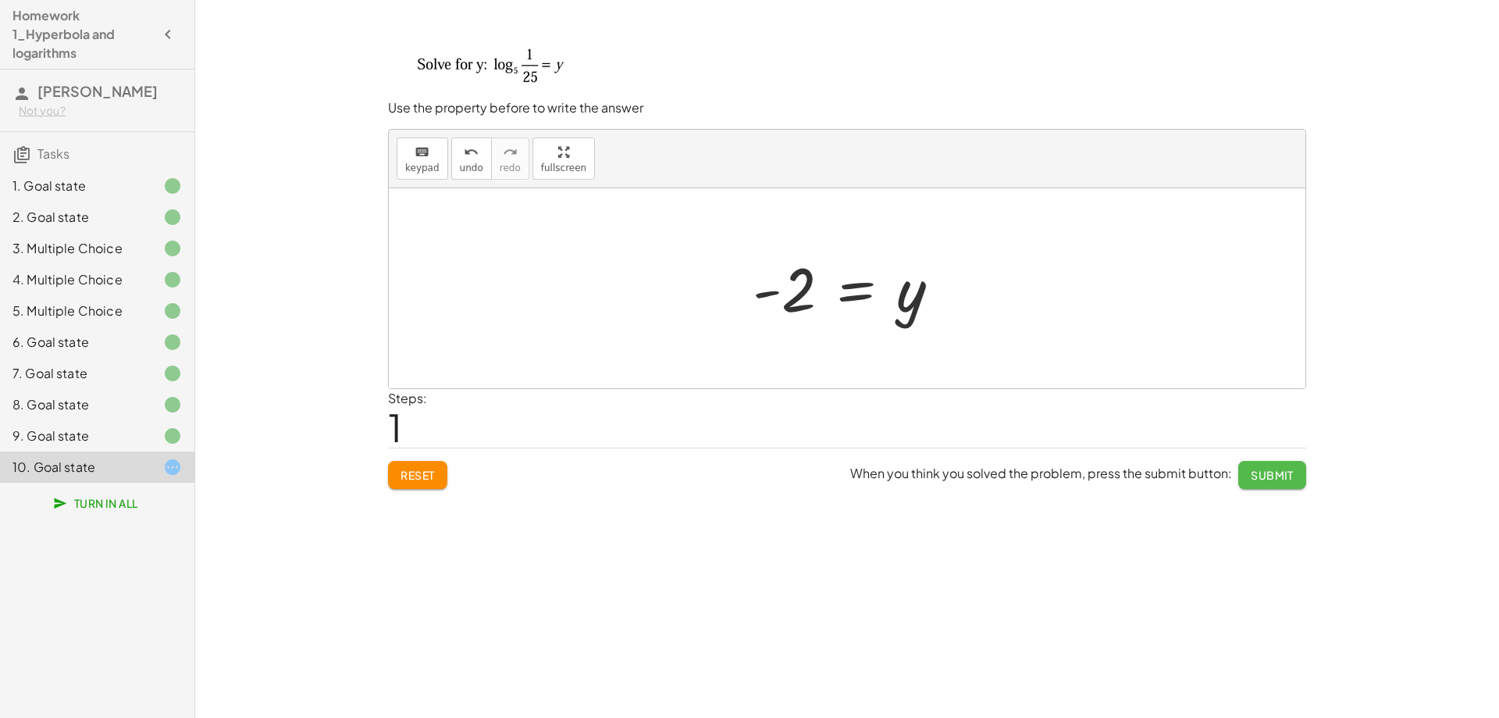
click at [1282, 471] on span "Submit" at bounding box center [1272, 475] width 43 height 14
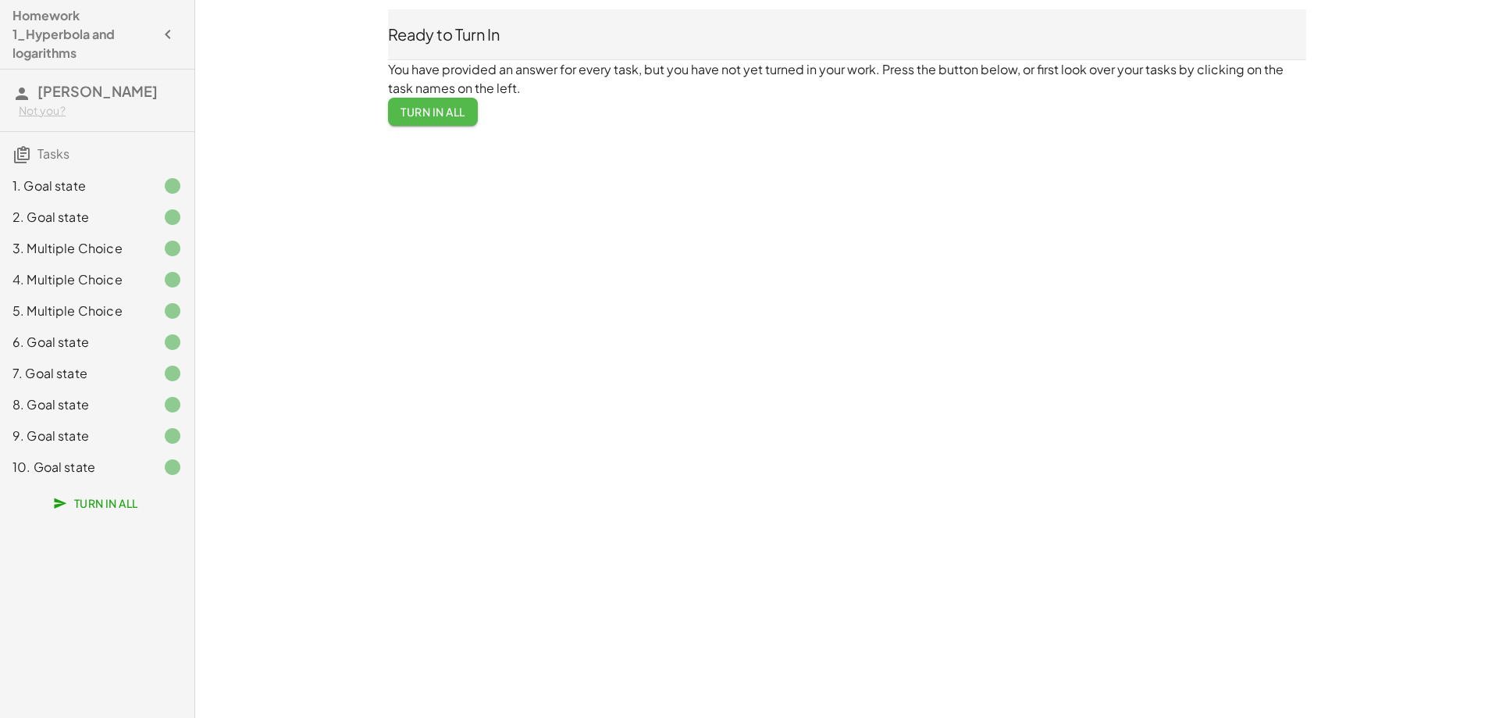
click at [438, 115] on span "Turn In All" at bounding box center [433, 112] width 65 height 14
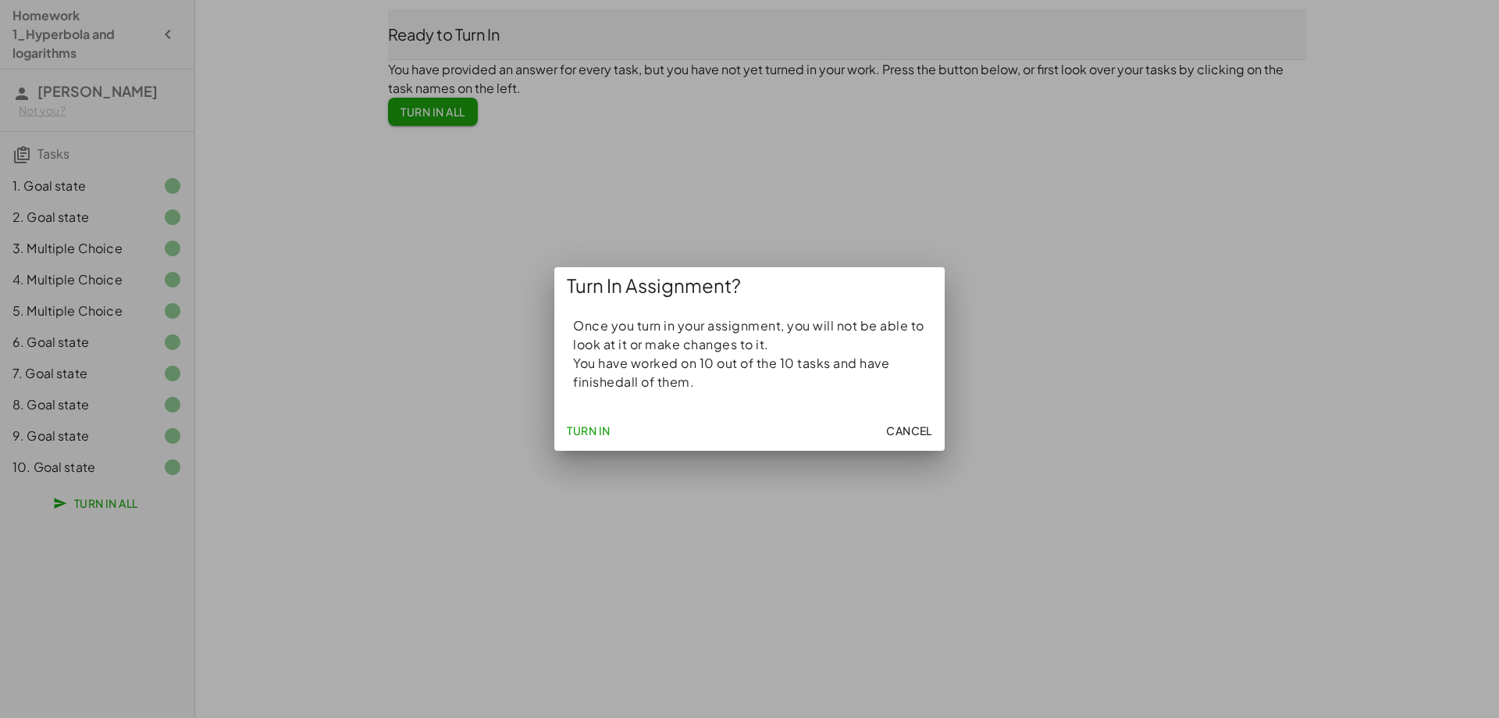
click at [582, 433] on span "Turn In" at bounding box center [589, 430] width 44 height 14
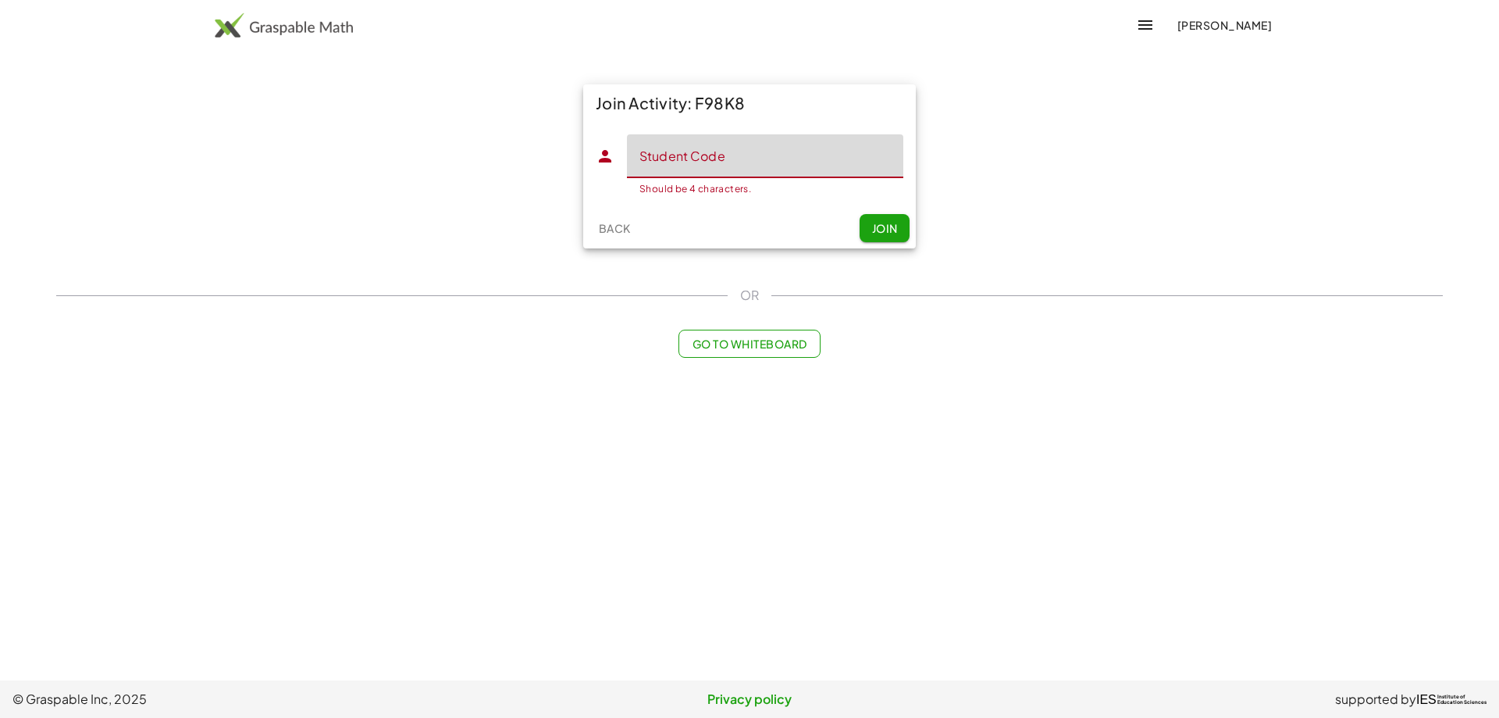
click at [740, 159] on input "Student Code" at bounding box center [765, 156] width 276 height 44
